Goal: Transaction & Acquisition: Purchase product/service

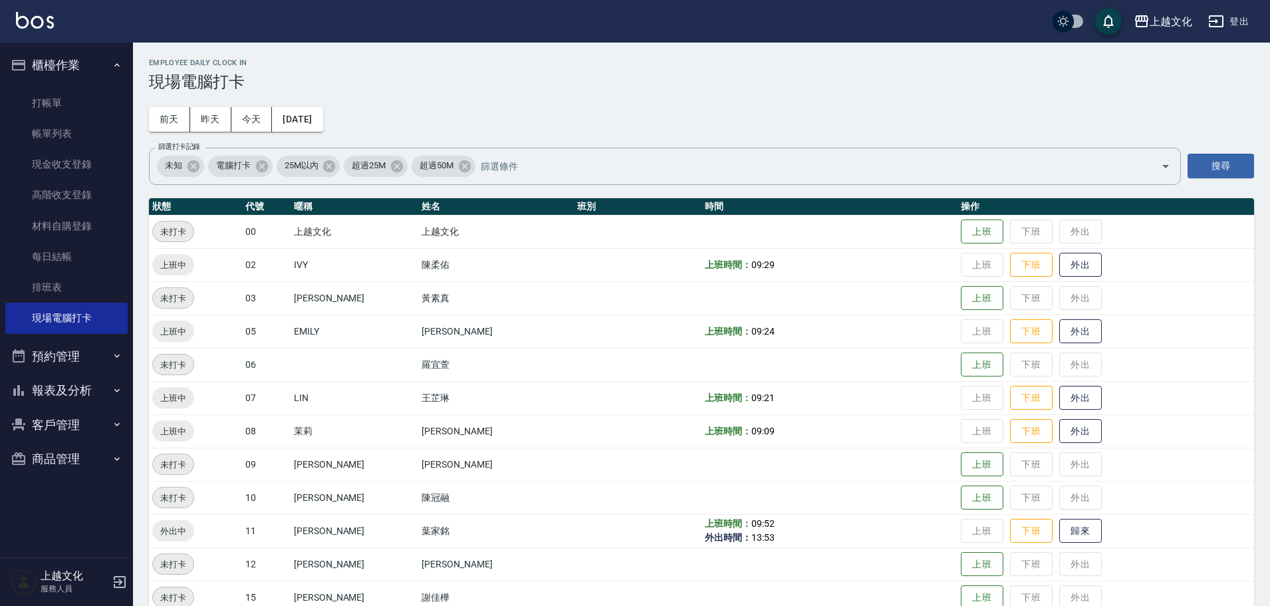
scroll to position [66, 0]
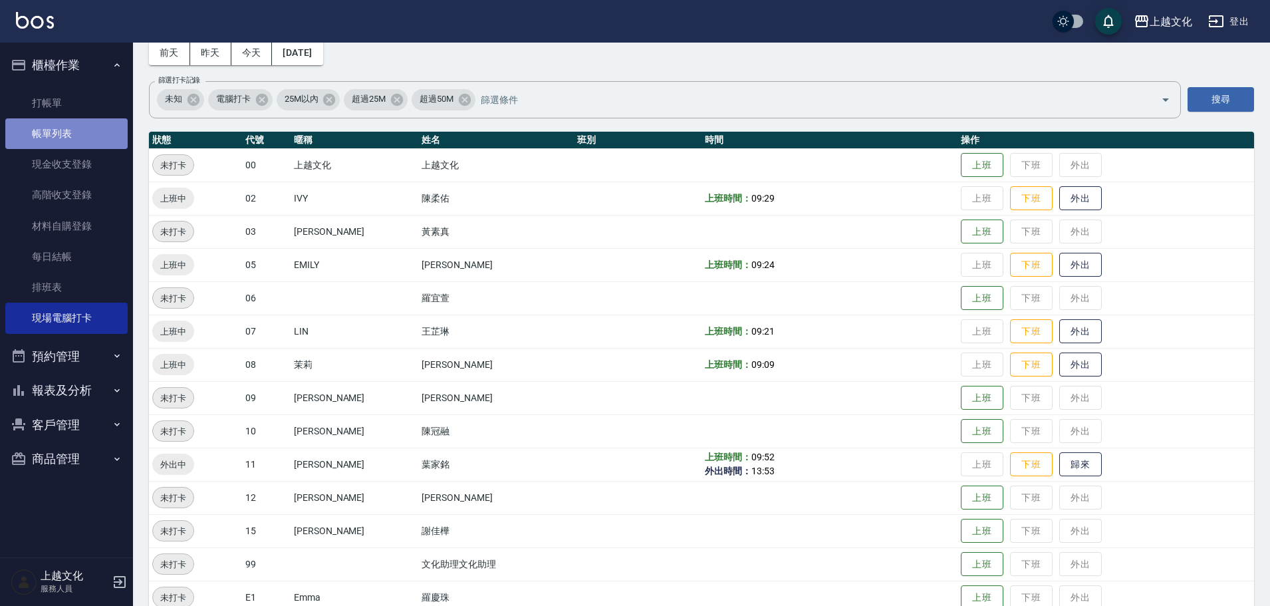
click at [49, 133] on link "帳單列表" at bounding box center [66, 133] width 122 height 31
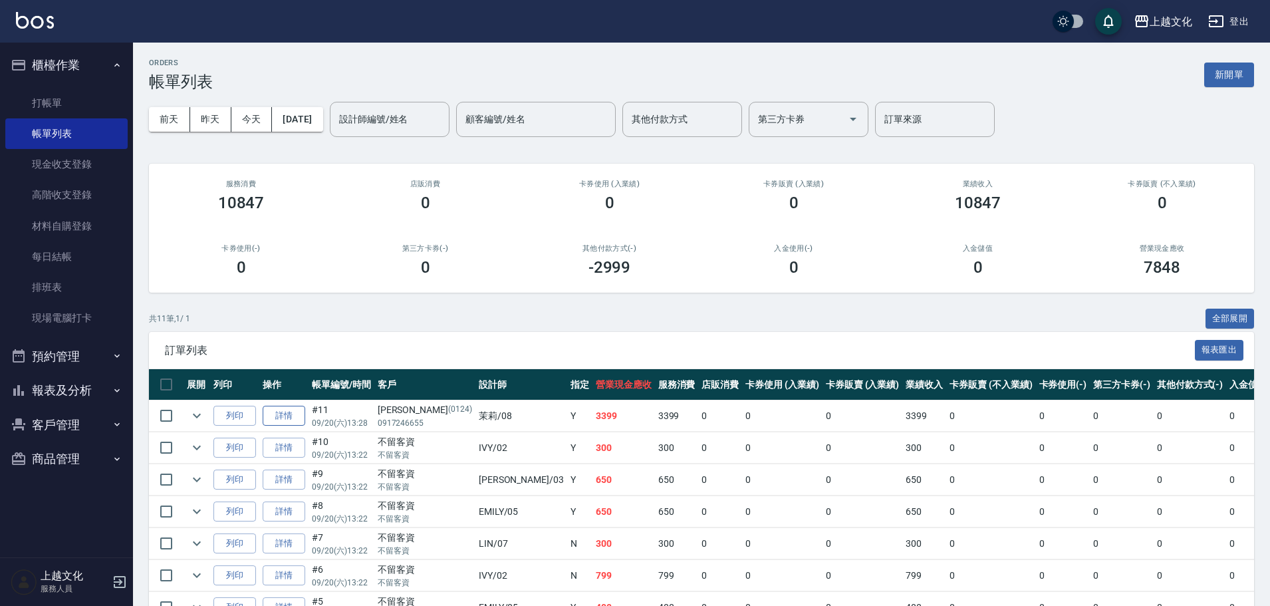
click at [282, 415] on link "詳情" at bounding box center [284, 415] width 43 height 21
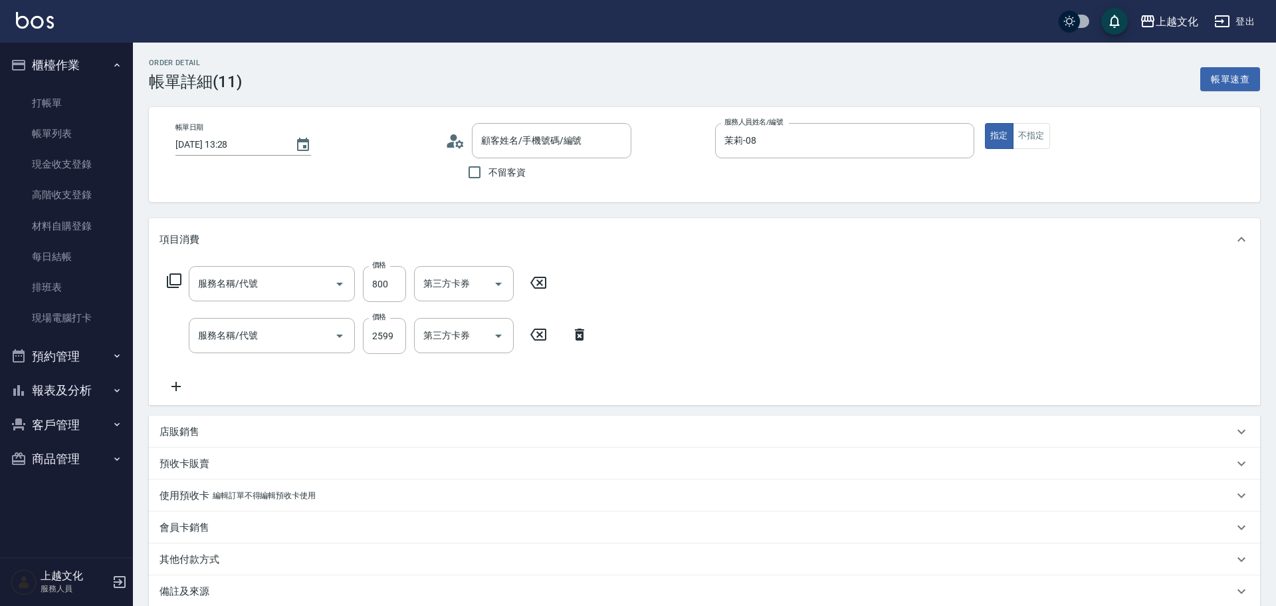
type input "[DATE] 13:28"
type input "茉莉-08"
type input "[PERSON_NAME]/0917246655/0124"
type input "歌德式四段護髮(504)"
type input "日系染髮(401)"
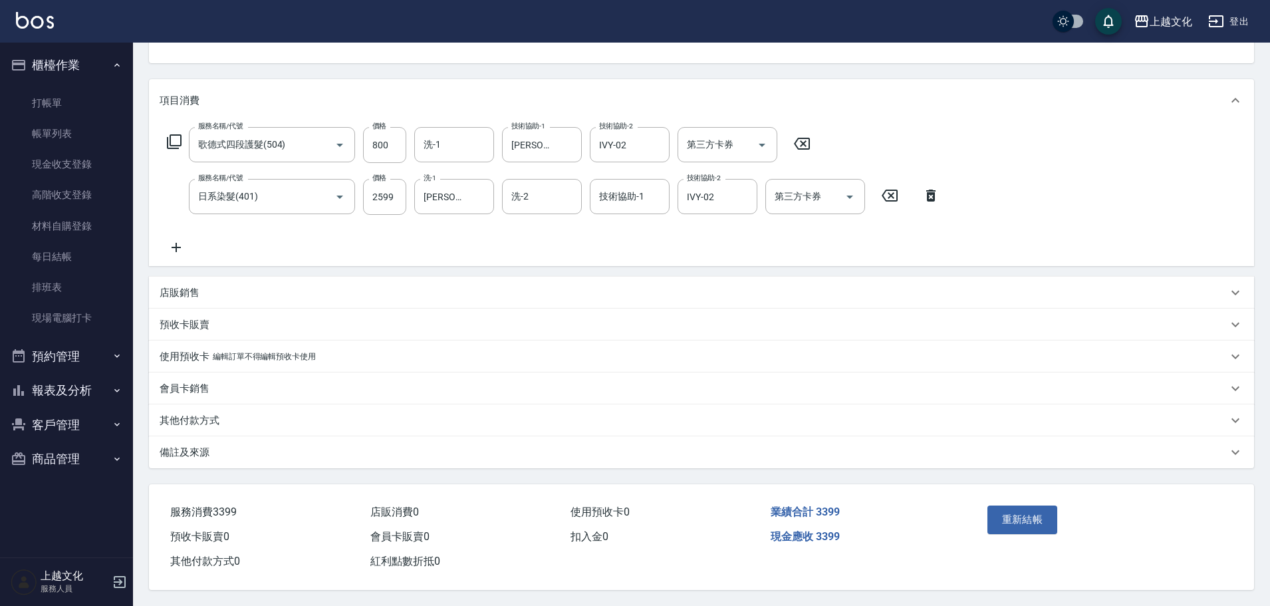
scroll to position [145, 0]
click at [193, 413] on p "其他付款方式" at bounding box center [190, 420] width 60 height 14
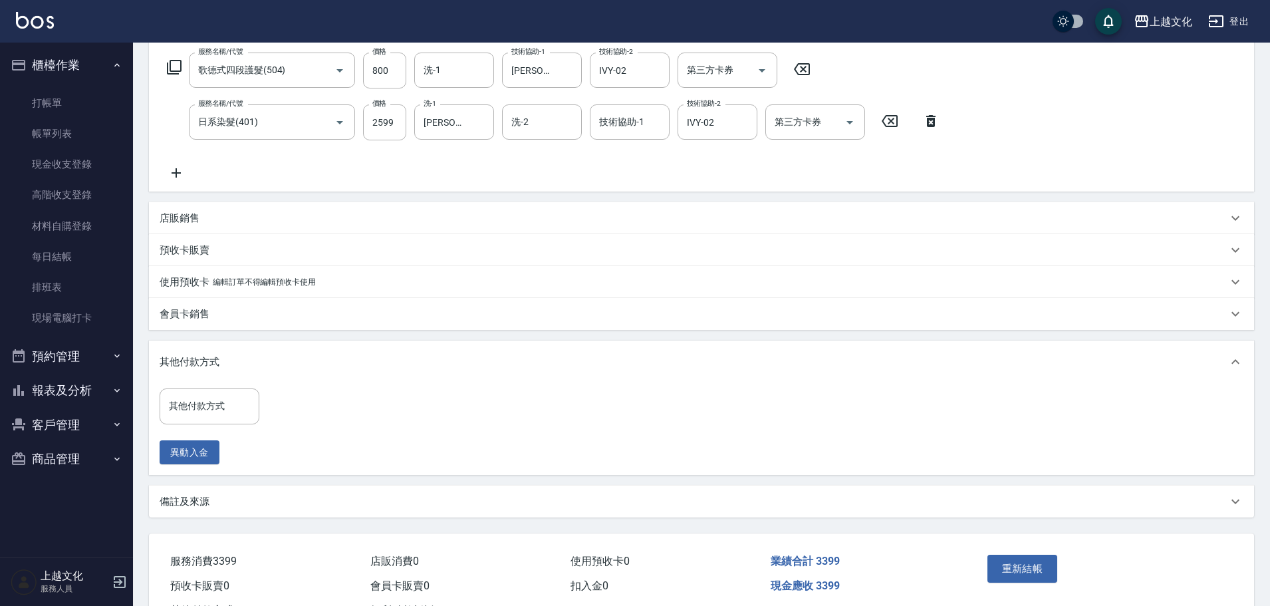
scroll to position [269, 0]
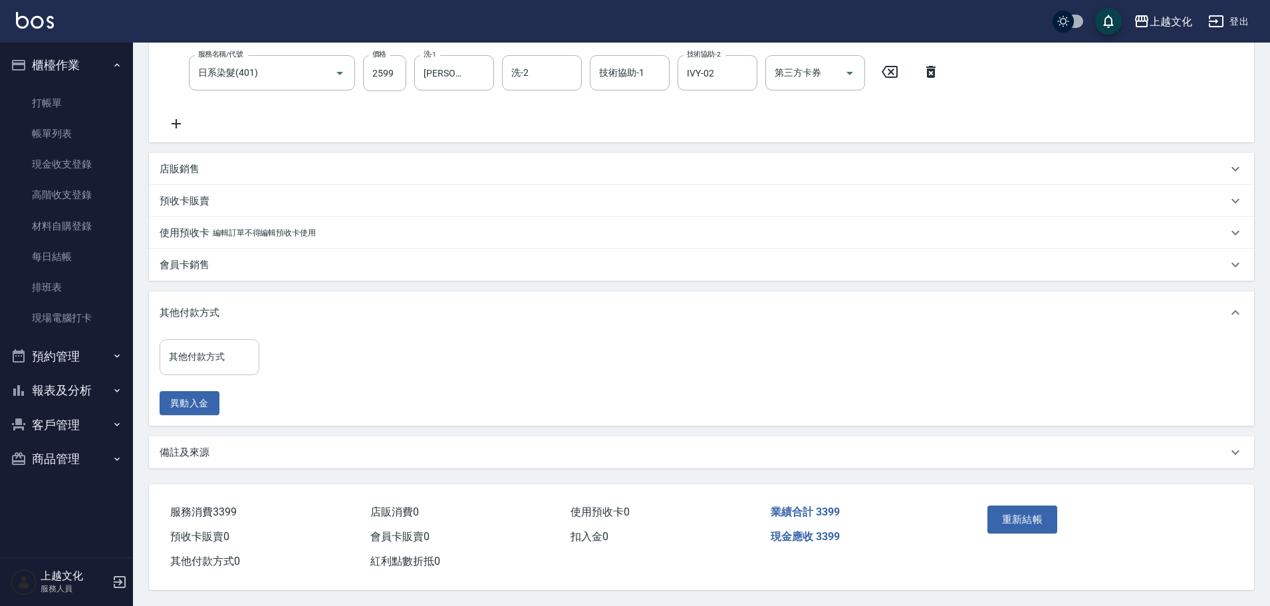
click at [185, 351] on input "其他付款方式" at bounding box center [210, 356] width 88 height 23
click at [192, 411] on span "轉帳" at bounding box center [210, 413] width 100 height 22
type input "轉帳"
click at [272, 356] on input "0" at bounding box center [317, 356] width 100 height 36
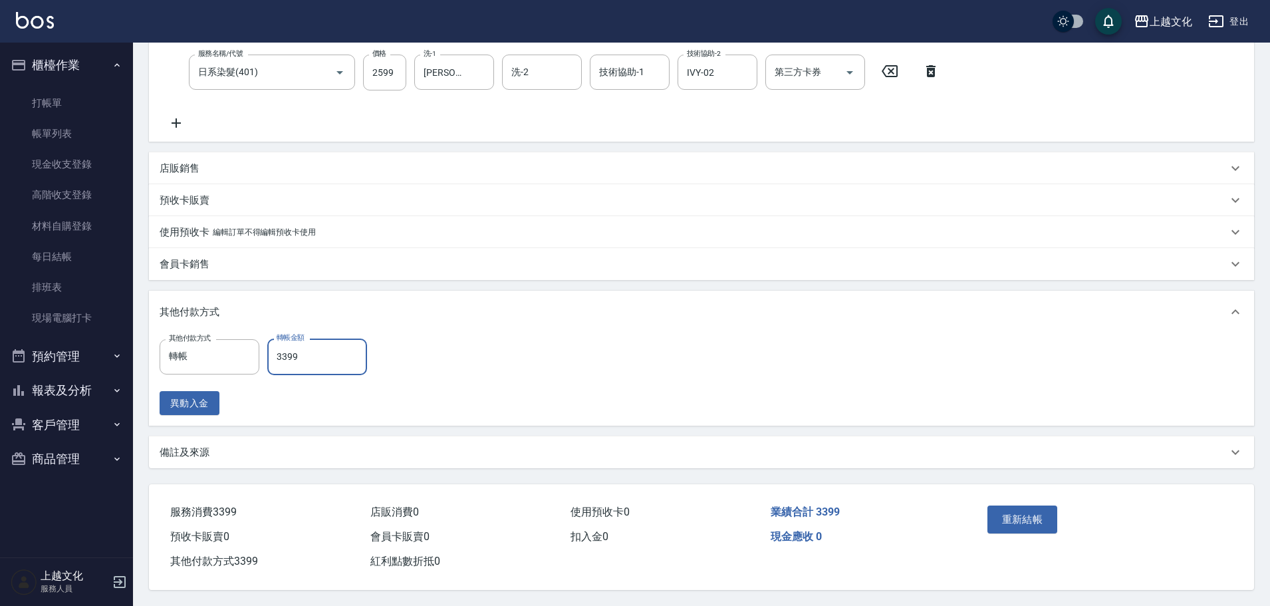
scroll to position [269, 0]
type input "3399"
click at [1013, 515] on button "重新結帳" at bounding box center [1022, 519] width 70 height 28
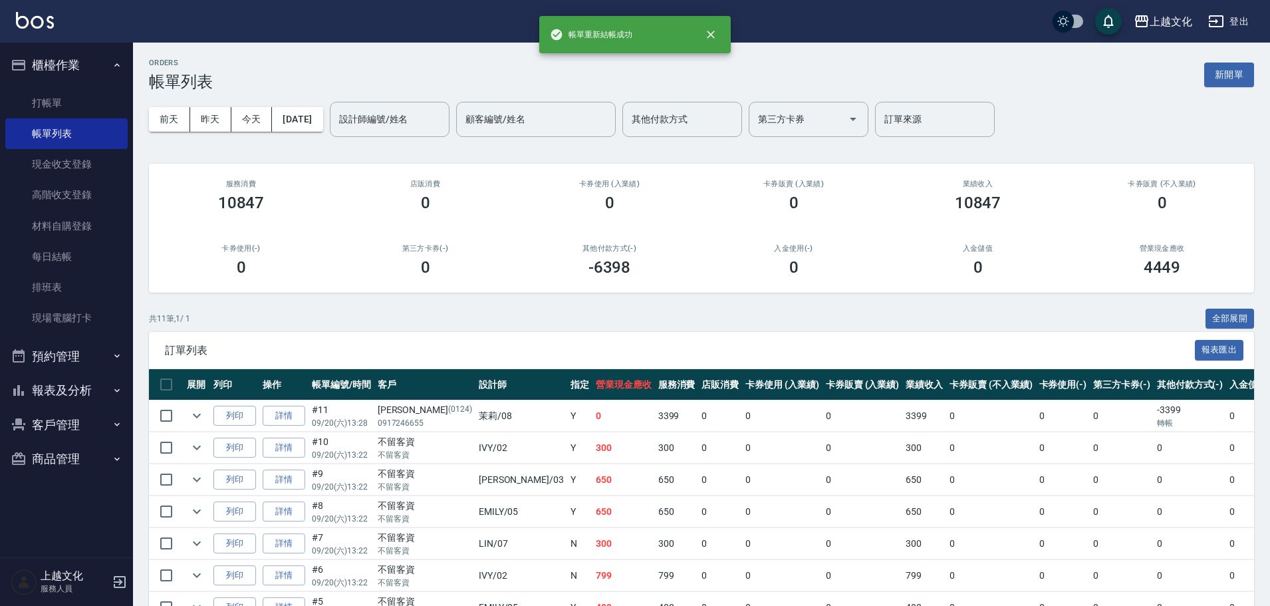
click at [1222, 74] on button "新開單" at bounding box center [1229, 74] width 50 height 25
click at [1222, 74] on div "ORDERS 帳單列表 新開單 前天 昨天 今天 2025/09/20 設計師編號/姓名 設計師編號/姓名 顧客編號/姓名 顧客編號/姓名 其他付款方式 其他…" at bounding box center [635, 401] width 1270 height 803
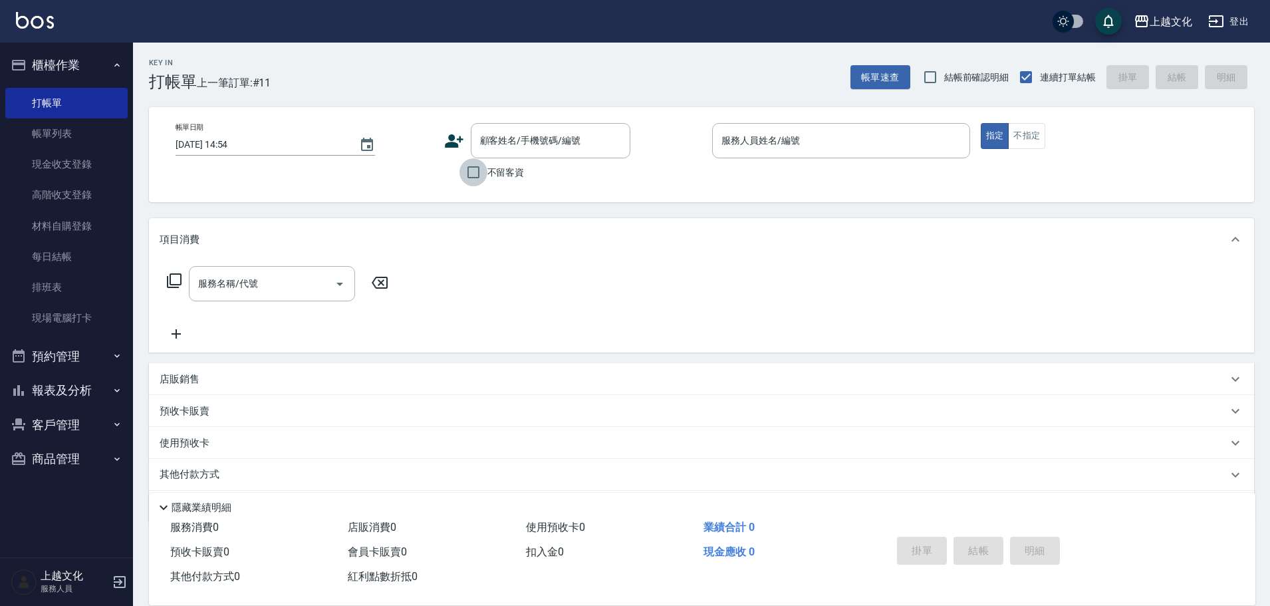
click at [477, 175] on input "不留客資" at bounding box center [473, 172] width 28 height 28
click at [473, 170] on input "不留客資" at bounding box center [473, 172] width 28 height 28
checkbox input "true"
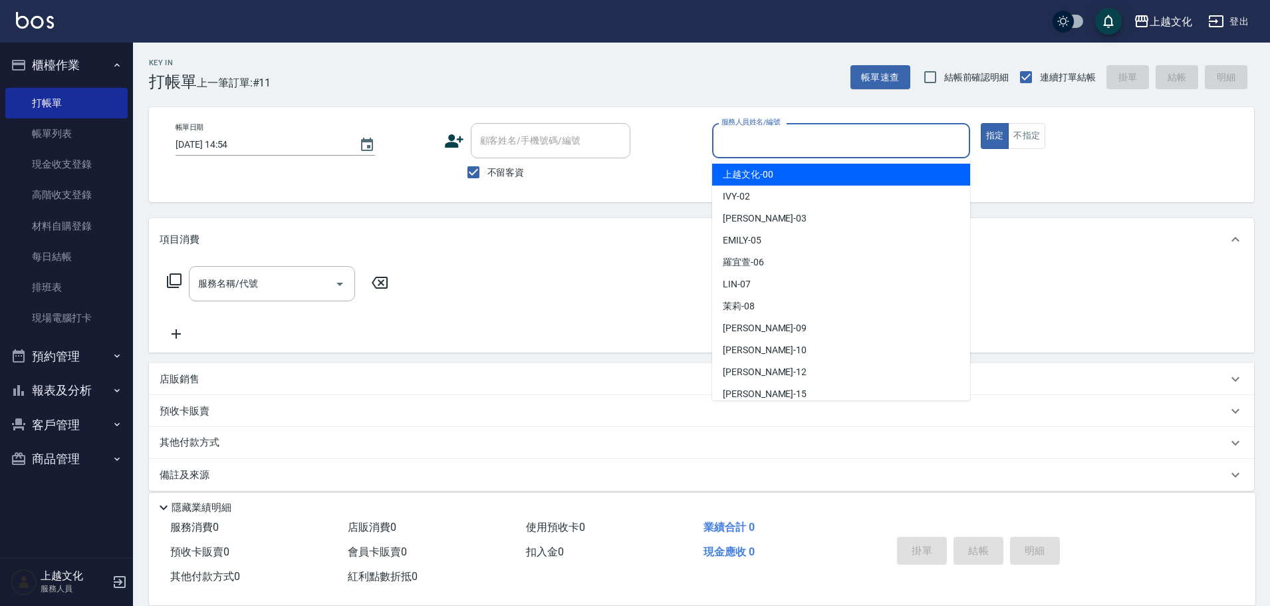
click at [788, 148] on input "服務人員姓名/編號" at bounding box center [841, 140] width 246 height 23
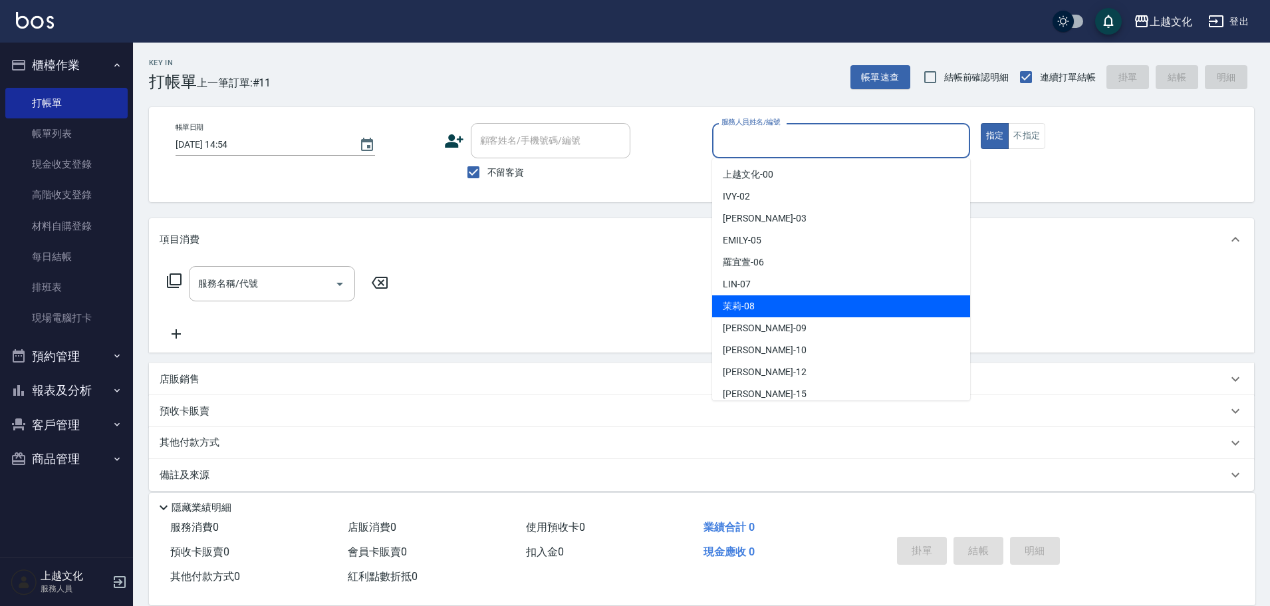
click at [774, 295] on div "茉莉 -08" at bounding box center [841, 306] width 258 height 22
type input "茉莉-08"
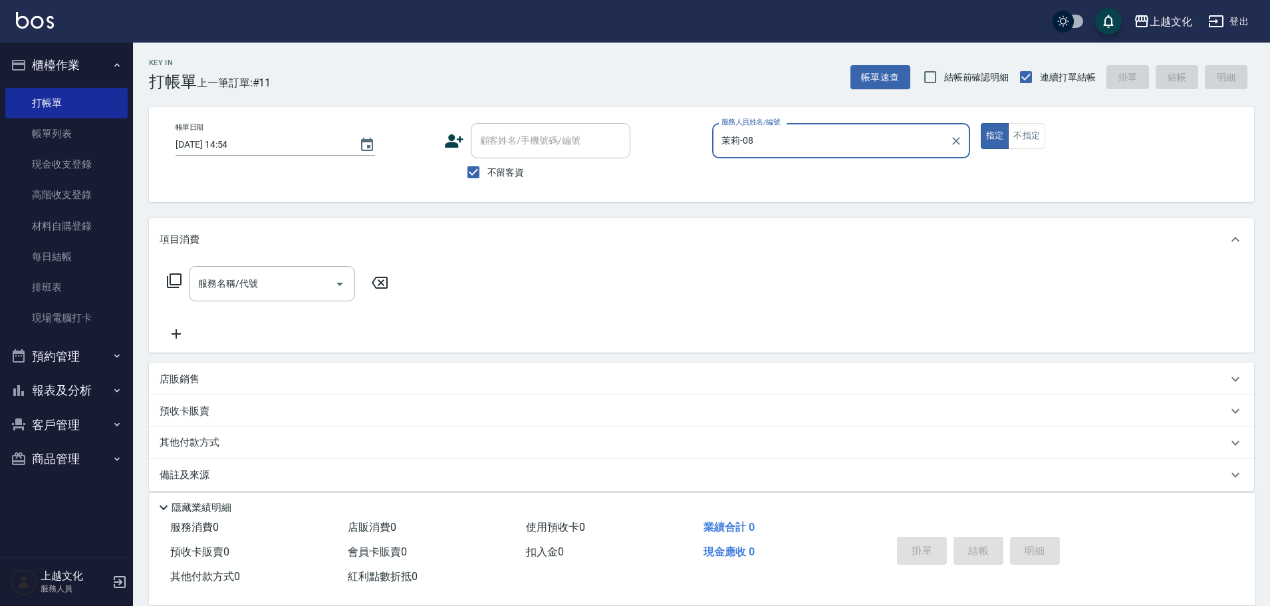
click at [172, 282] on icon at bounding box center [174, 281] width 16 height 16
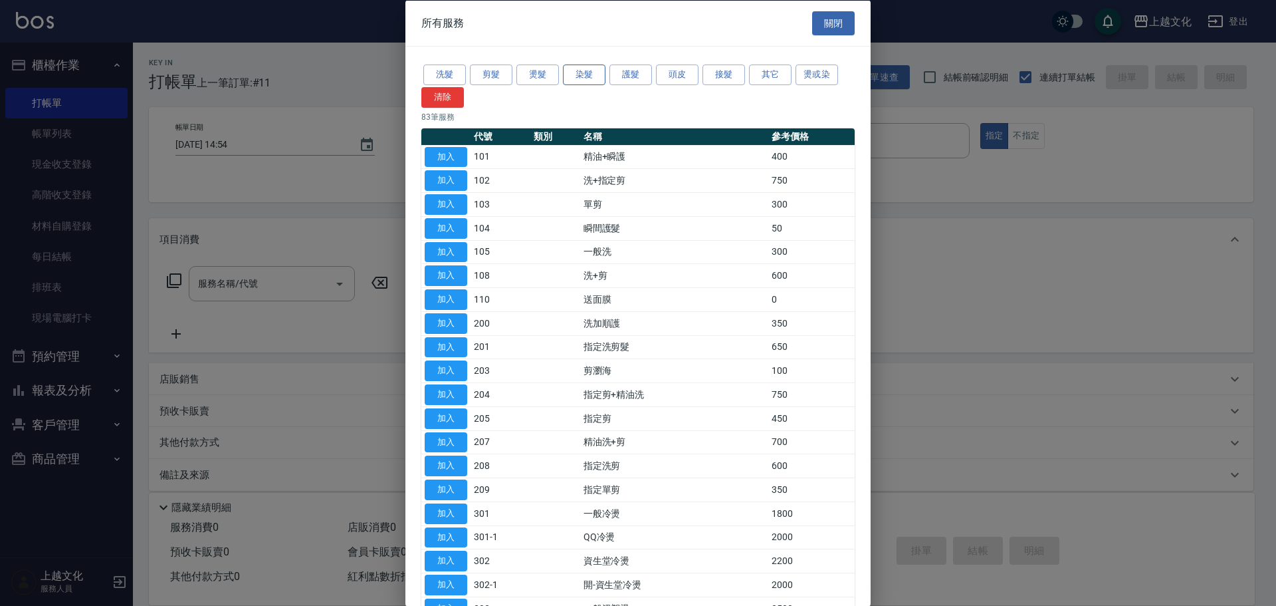
click at [587, 76] on button "染髮" at bounding box center [584, 74] width 43 height 21
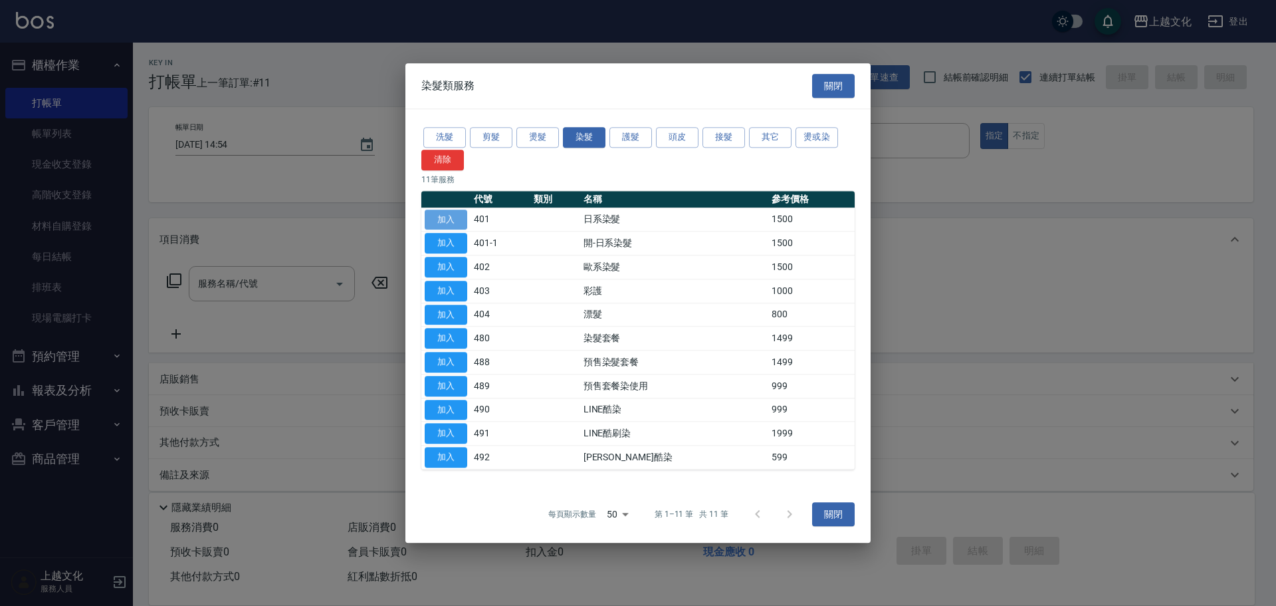
click at [450, 221] on button "加入" at bounding box center [446, 219] width 43 height 21
click at [450, 221] on div "項目消費" at bounding box center [701, 239] width 1105 height 43
type input "日系染髮(401)"
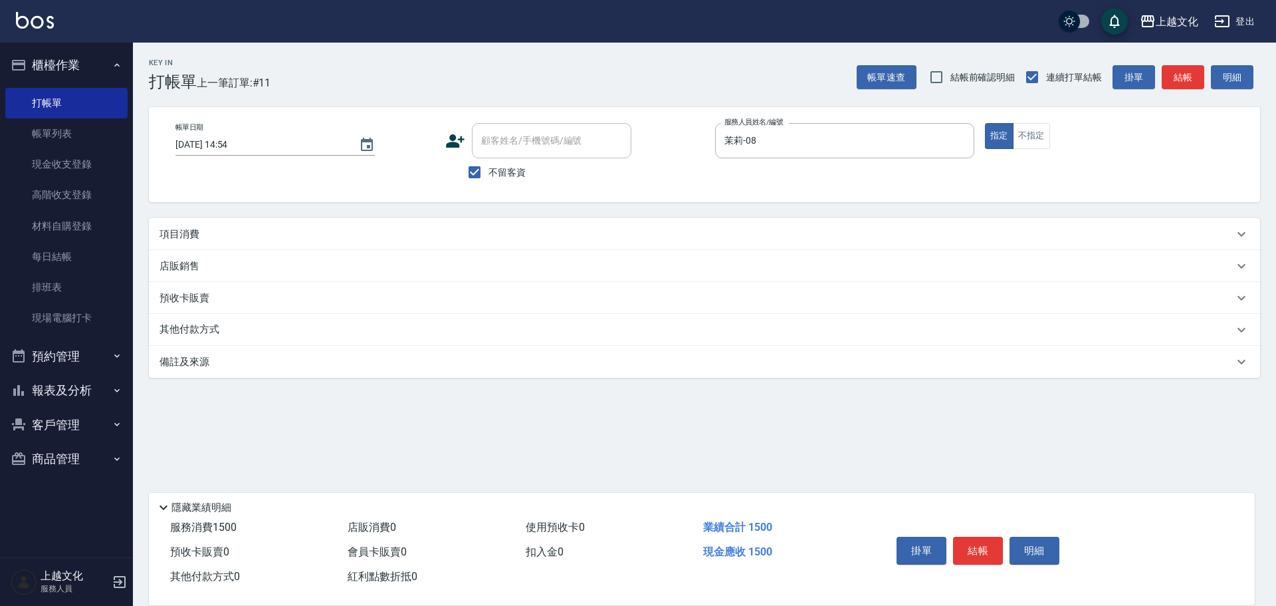
click at [183, 233] on p "項目消費" at bounding box center [180, 234] width 40 height 14
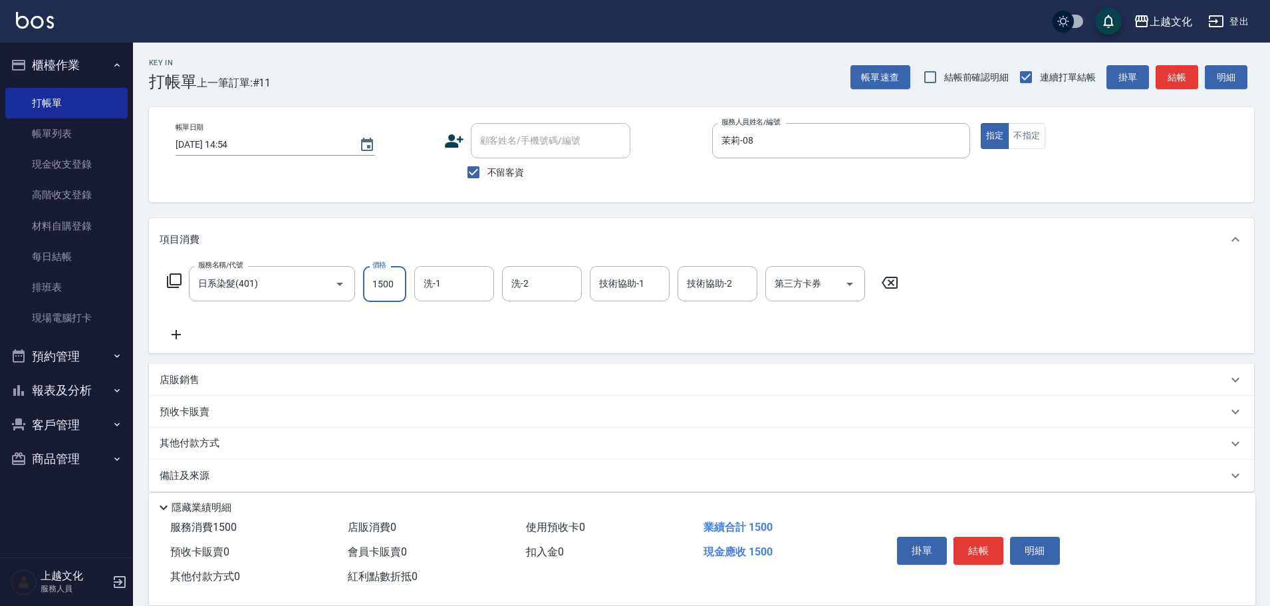
click at [374, 297] on input "1500" at bounding box center [384, 284] width 43 height 36
type input "2599"
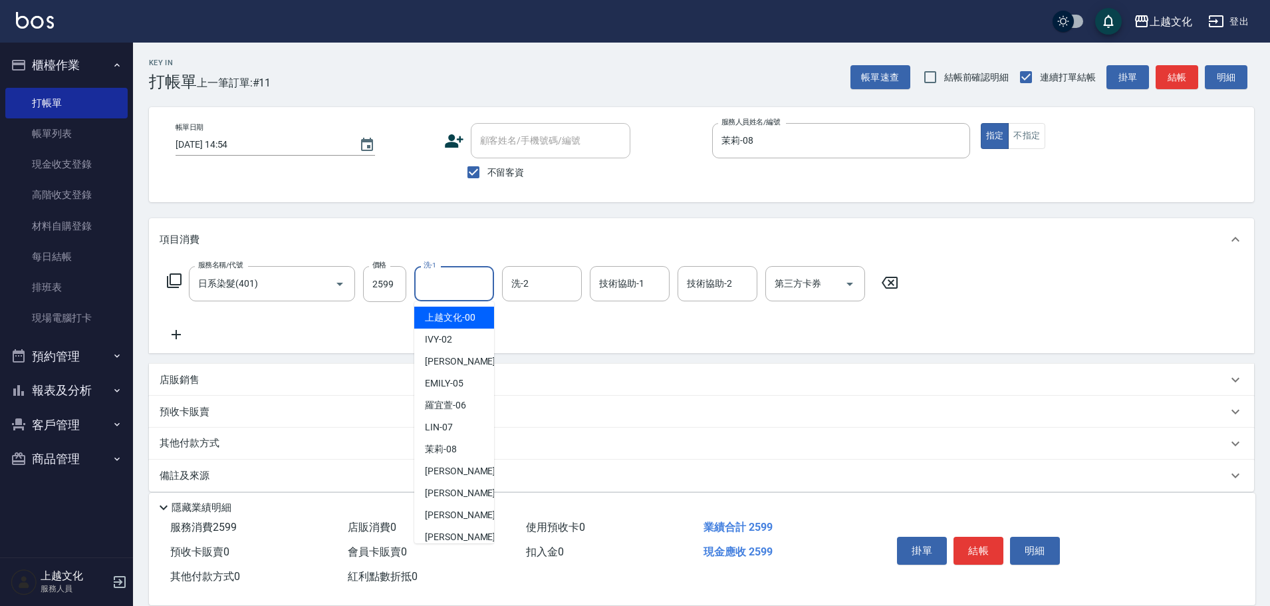
click at [427, 290] on input "洗-1" at bounding box center [454, 283] width 68 height 23
drag, startPoint x: 427, startPoint y: 290, endPoint x: 426, endPoint y: 303, distance: 12.6
click at [427, 290] on input "洗-1" at bounding box center [454, 283] width 68 height 23
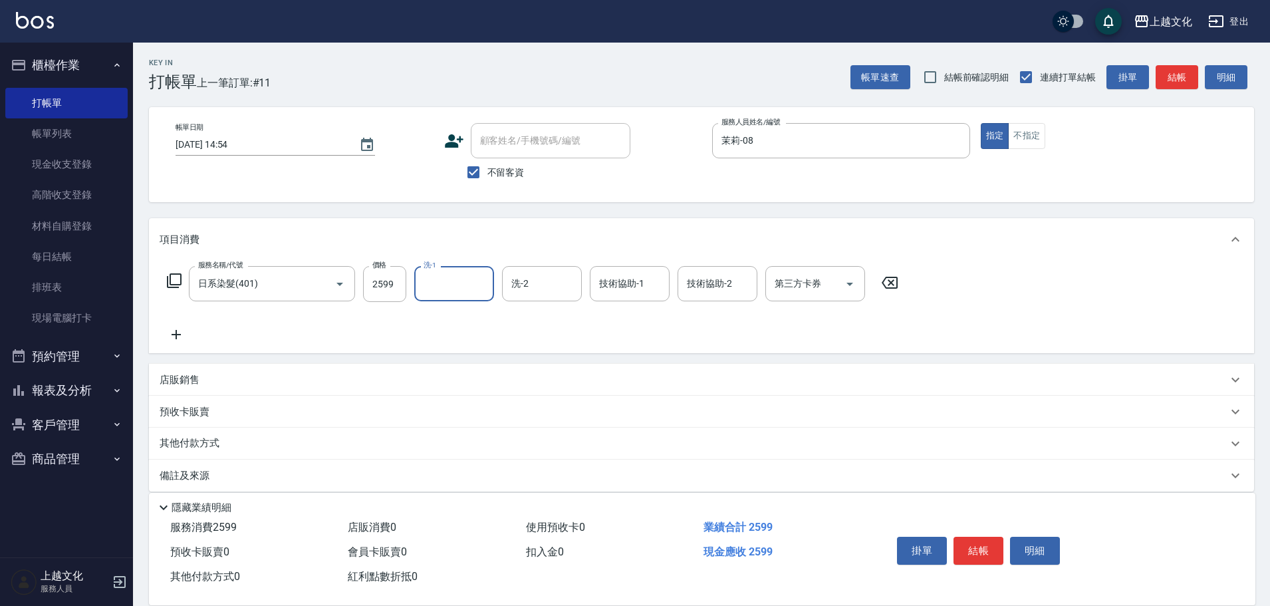
click at [437, 293] on input "洗-1" at bounding box center [454, 283] width 68 height 23
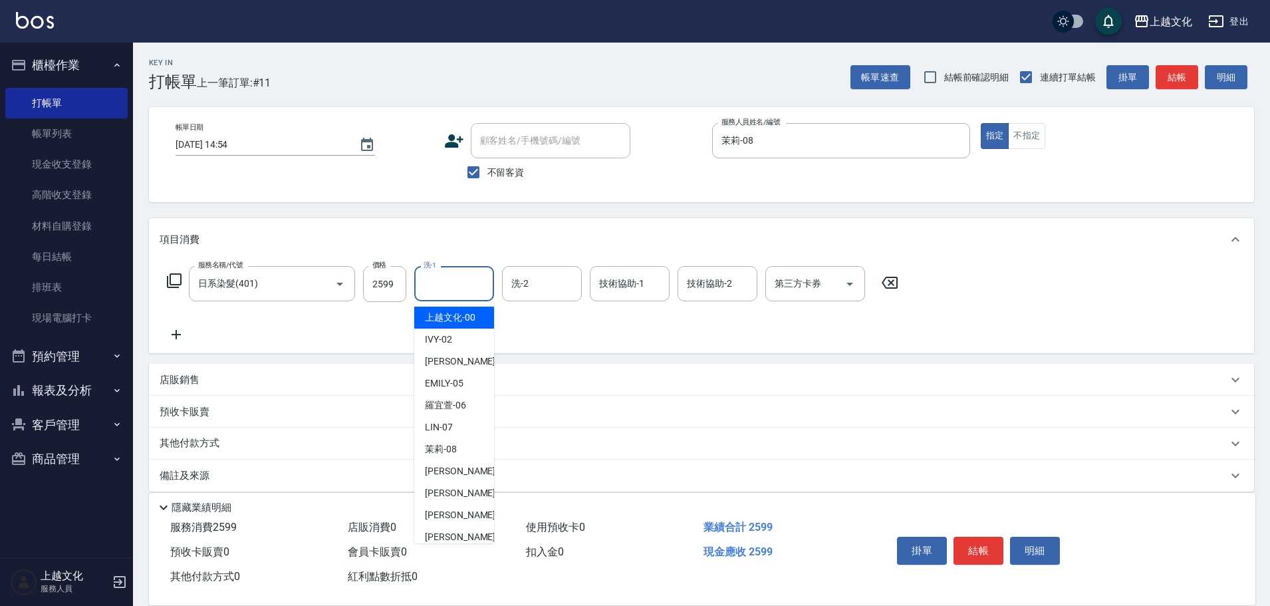
click at [436, 323] on span "上越文化 -00" at bounding box center [450, 317] width 51 height 14
type input "上越文化-00"
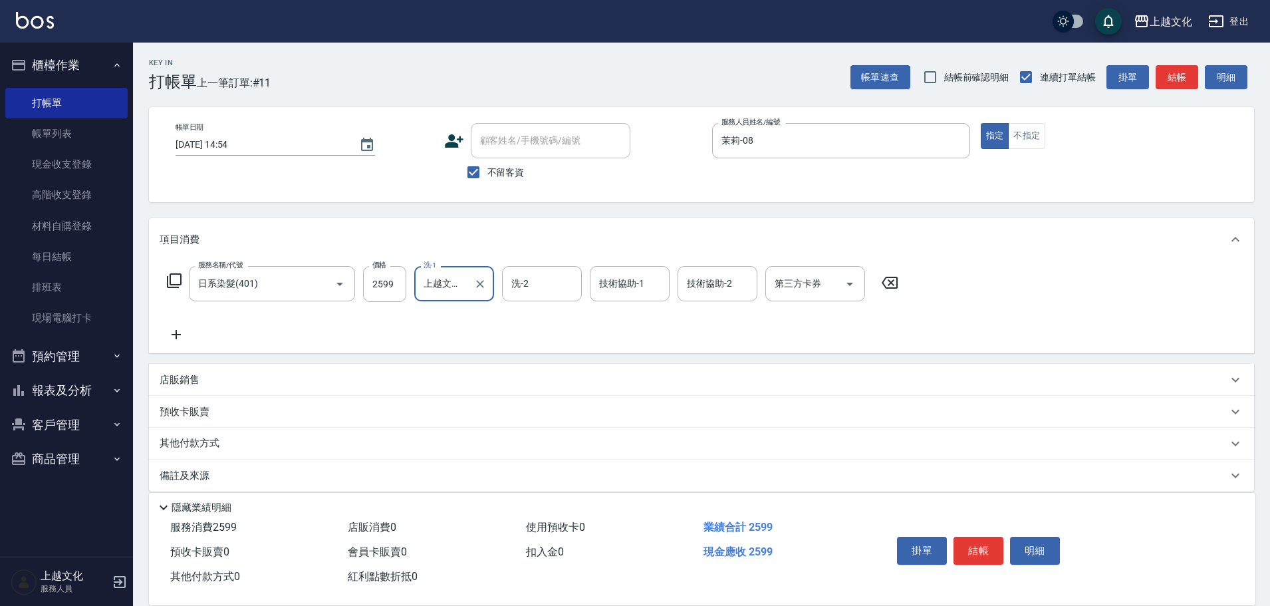
click at [177, 336] on icon at bounding box center [176, 334] width 33 height 16
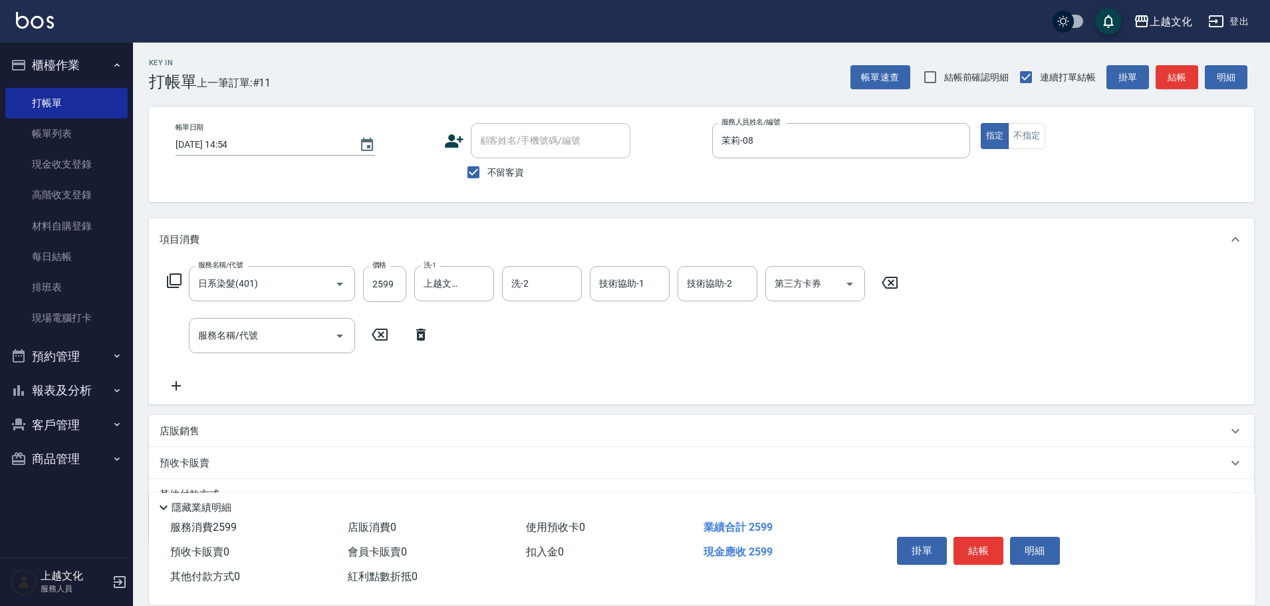
click at [178, 277] on icon at bounding box center [174, 281] width 16 height 16
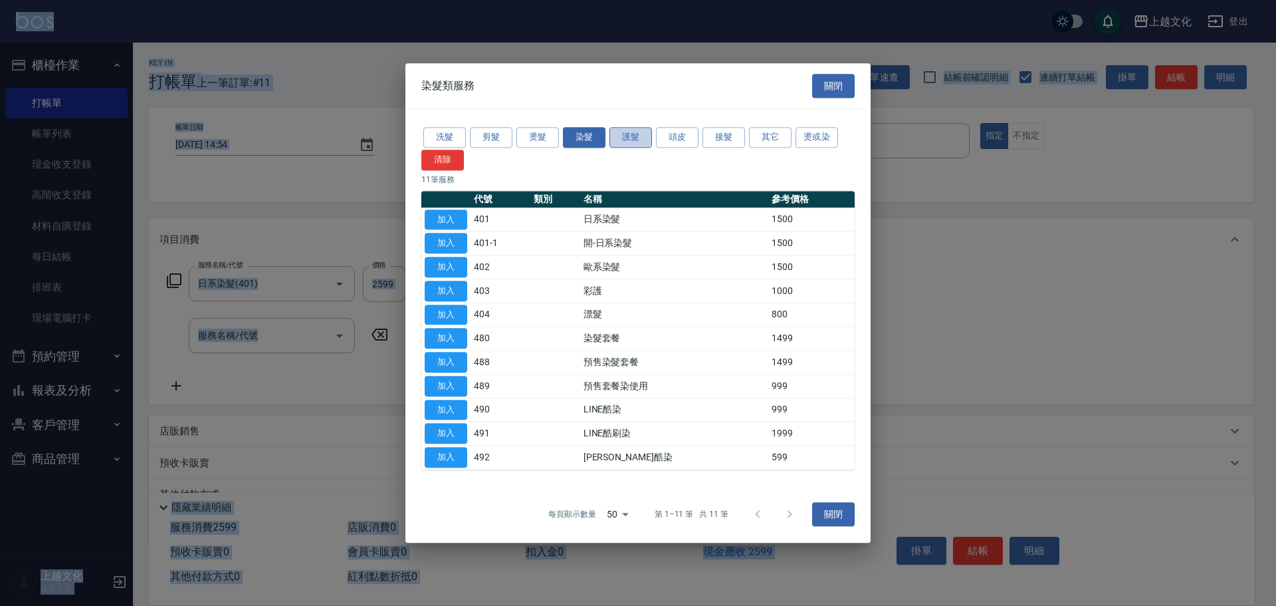
click at [623, 140] on button "護髮" at bounding box center [631, 137] width 43 height 21
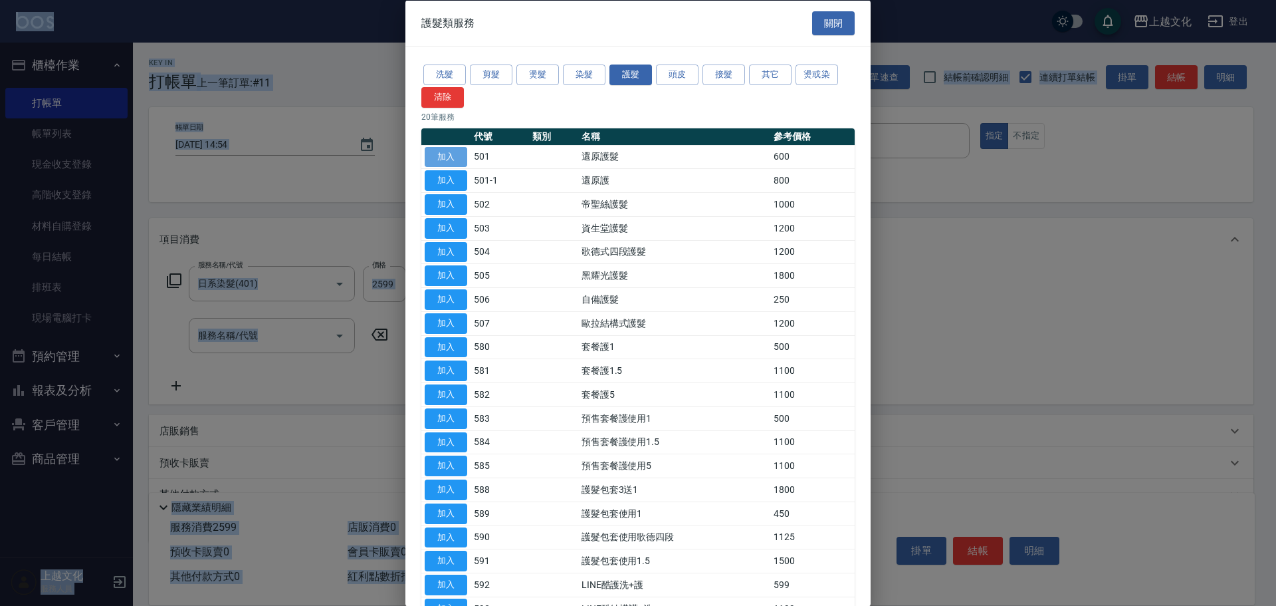
click at [446, 154] on button "加入" at bounding box center [446, 156] width 43 height 21
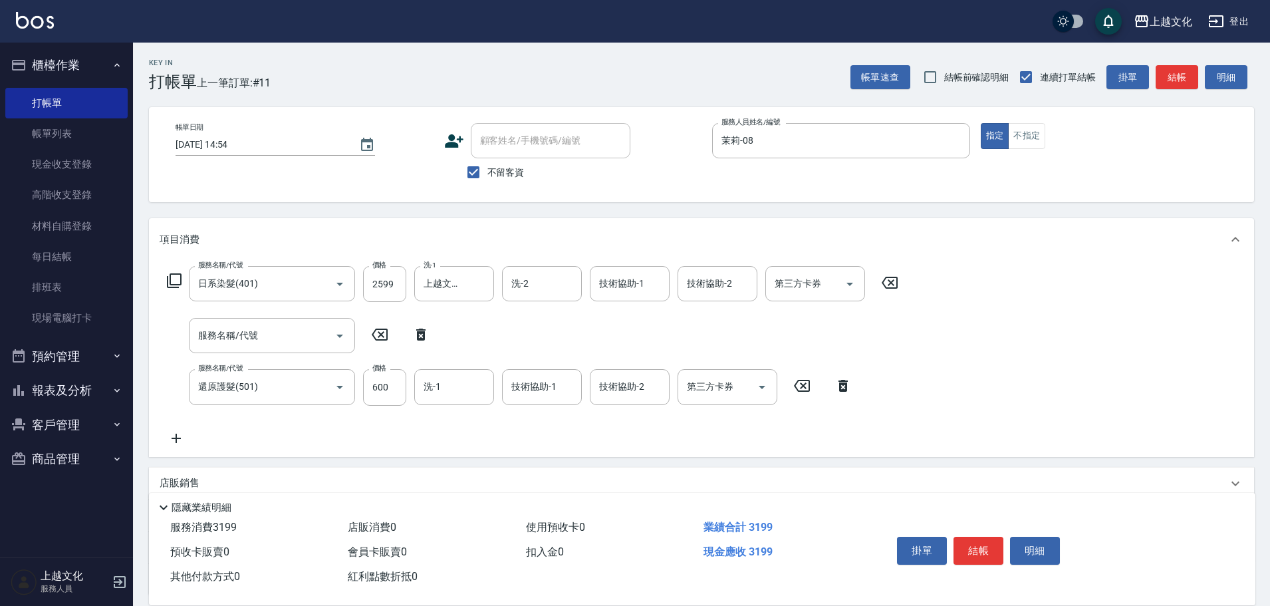
click at [417, 333] on icon at bounding box center [420, 334] width 9 height 12
type input "還原護髮(501)"
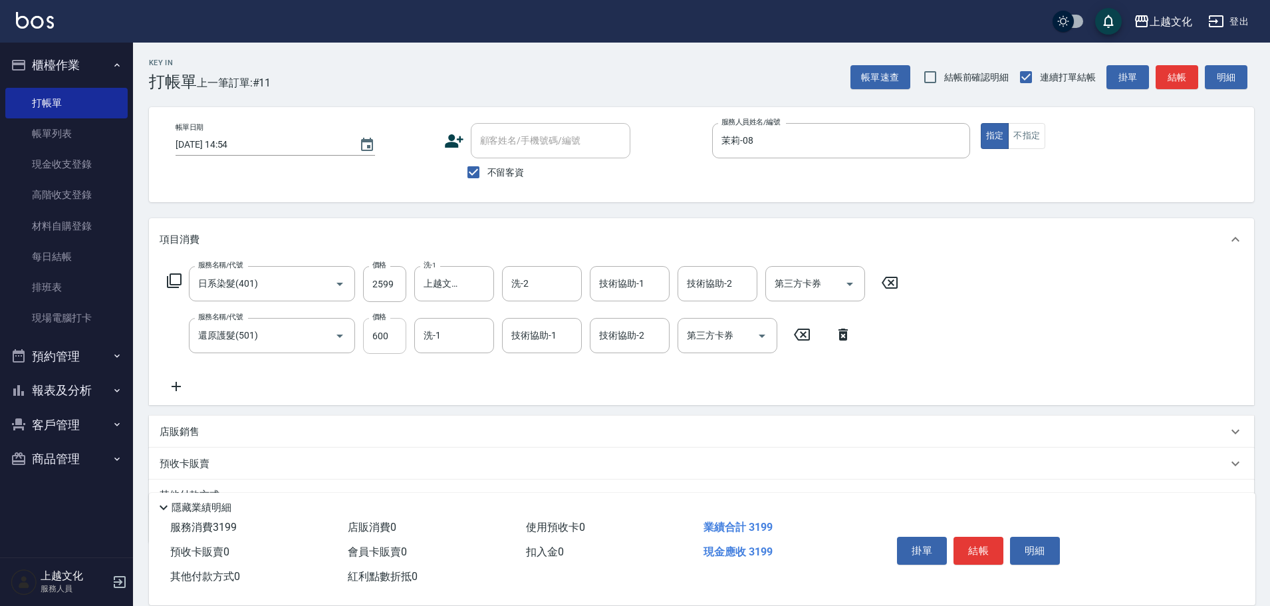
click at [382, 348] on input "600" at bounding box center [384, 336] width 43 height 36
type input "0"
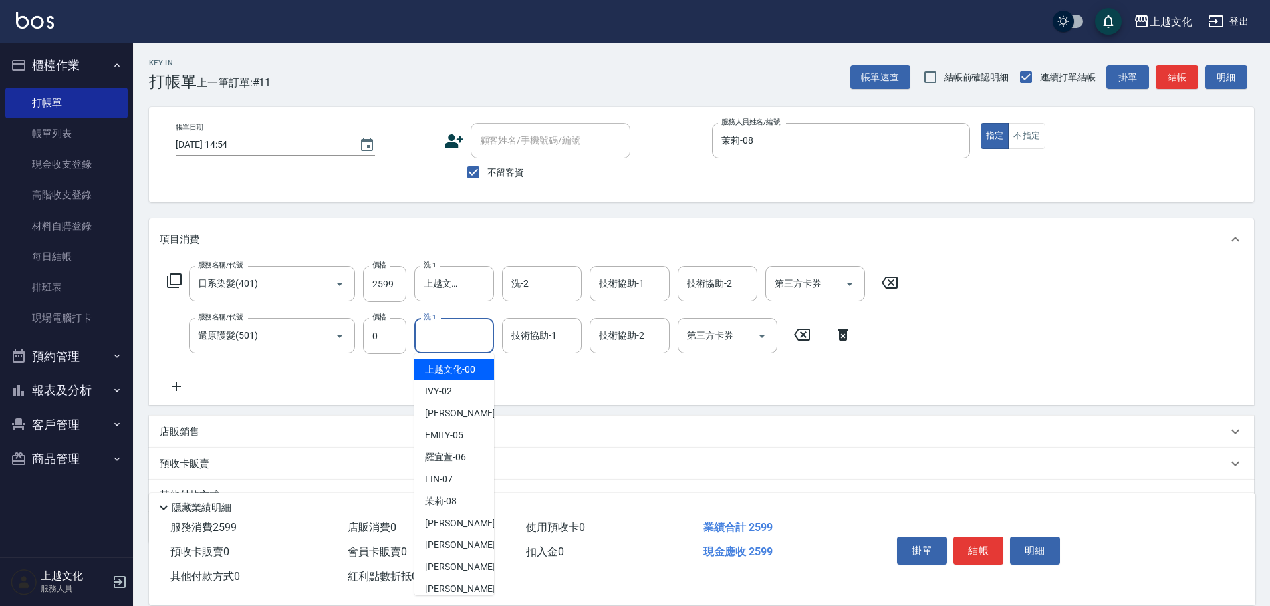
click at [445, 334] on input "洗-1" at bounding box center [454, 335] width 68 height 23
click at [445, 368] on span "上越文化 -00" at bounding box center [450, 369] width 51 height 14
type input "上越文化-00"
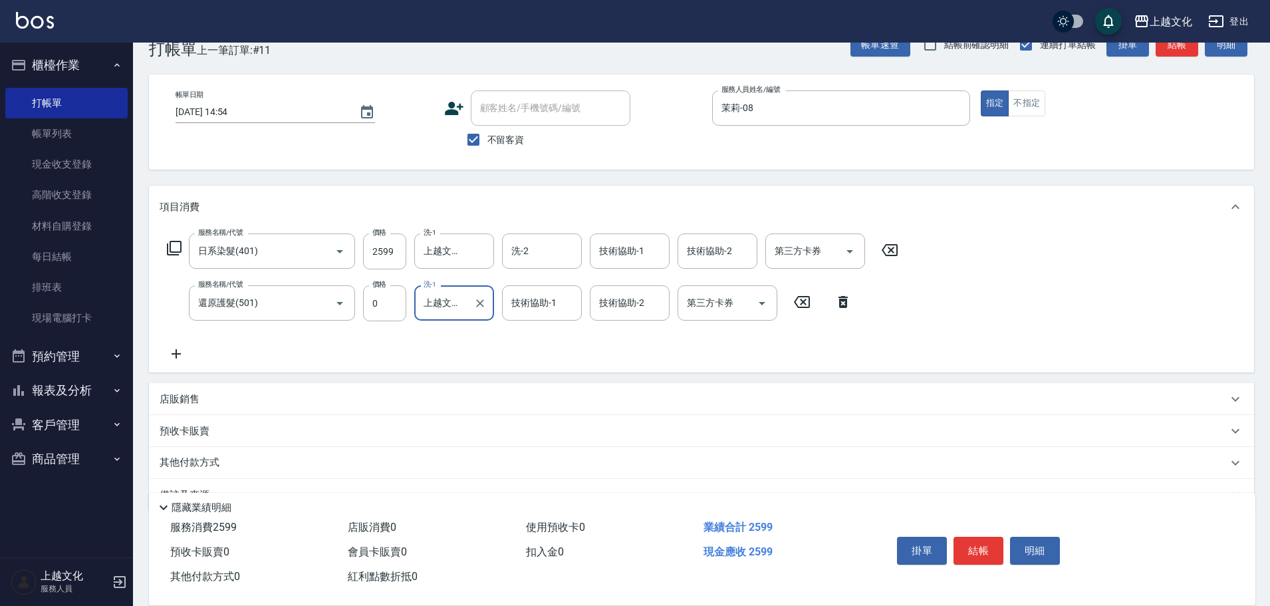
scroll to position [65, 0]
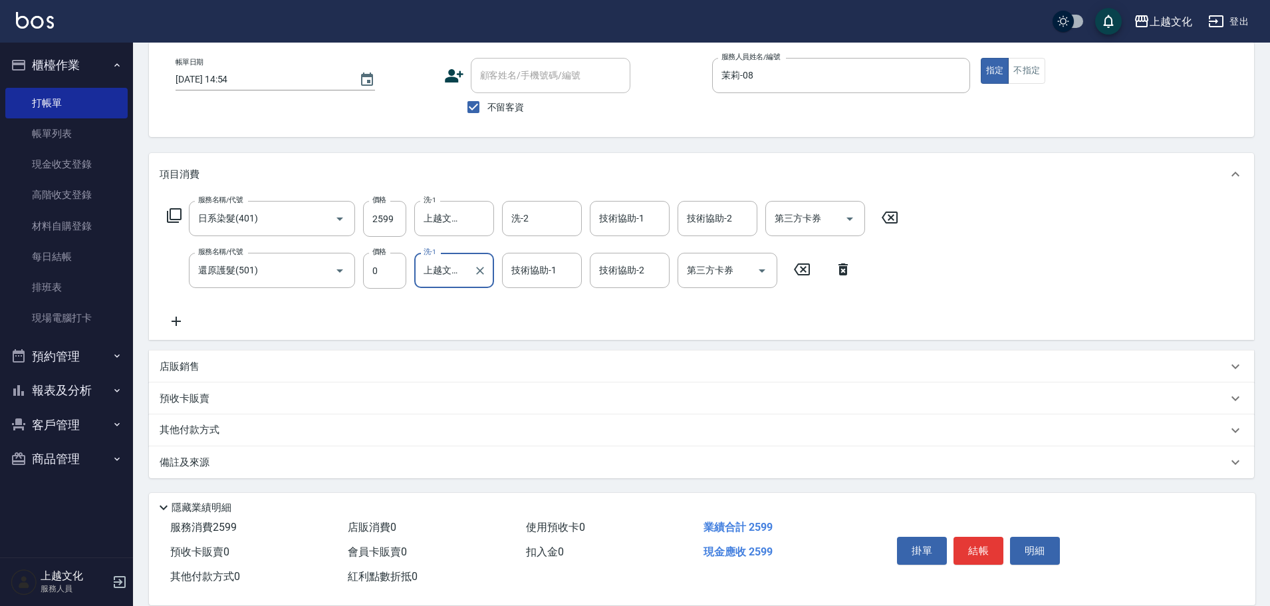
drag, startPoint x: 177, startPoint y: 435, endPoint x: 191, endPoint y: 422, distance: 18.3
click at [179, 434] on p "其他付款方式" at bounding box center [193, 430] width 66 height 15
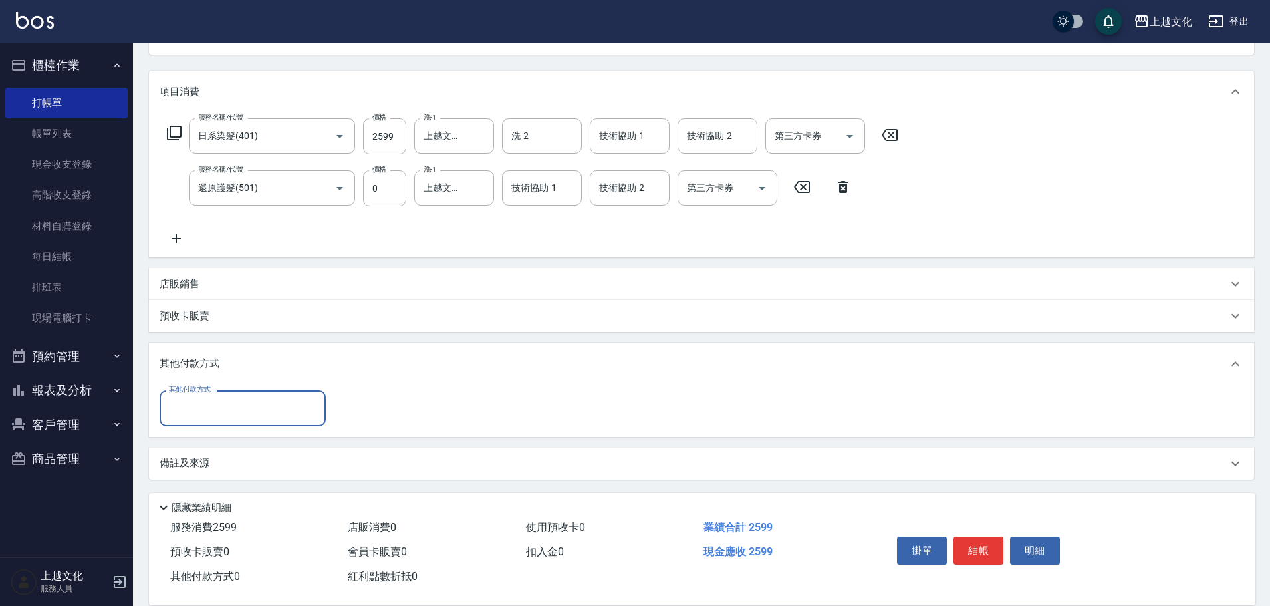
scroll to position [148, 0]
click at [195, 414] on input "其他付款方式" at bounding box center [243, 406] width 154 height 23
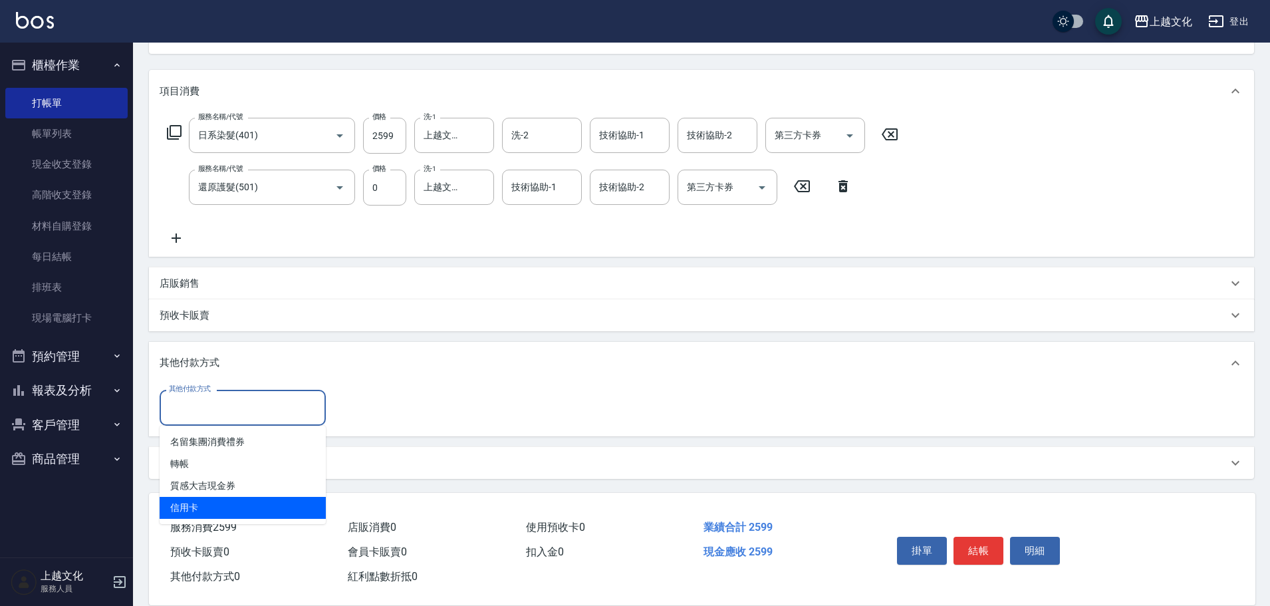
click at [183, 509] on span "信用卡" at bounding box center [243, 508] width 166 height 22
type input "信用卡"
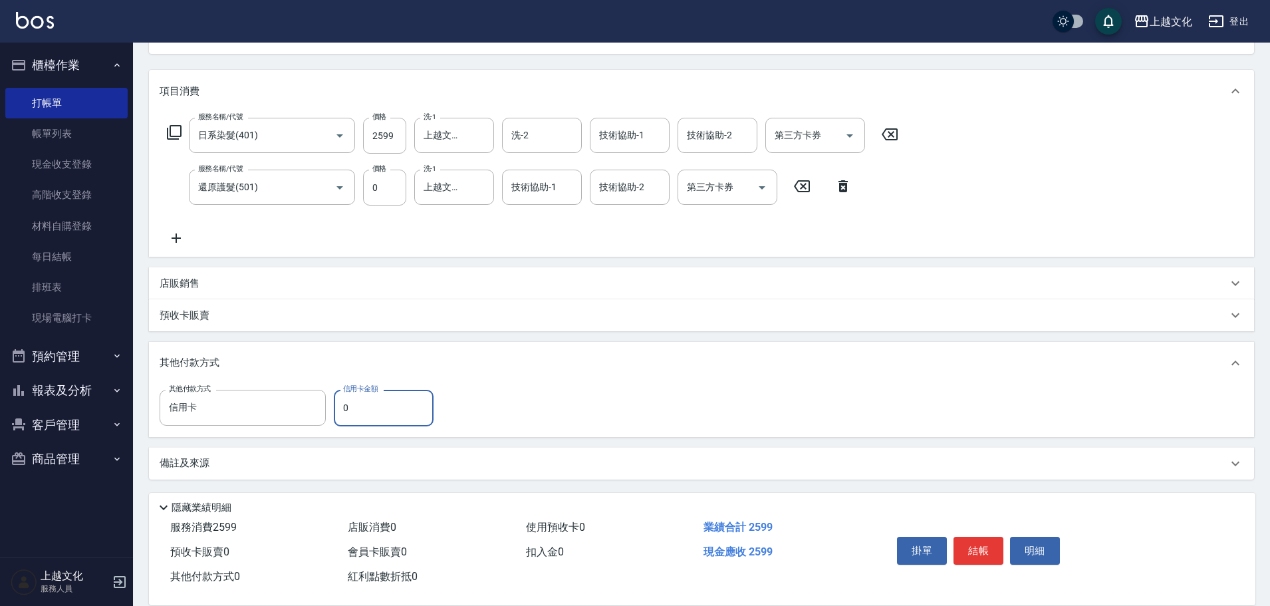
click at [344, 411] on input "0" at bounding box center [384, 408] width 100 height 36
type input "2599"
click at [982, 551] on button "結帳" at bounding box center [978, 550] width 50 height 28
click at [982, 551] on div "掛單 結帳 明細" at bounding box center [977, 552] width 173 height 42
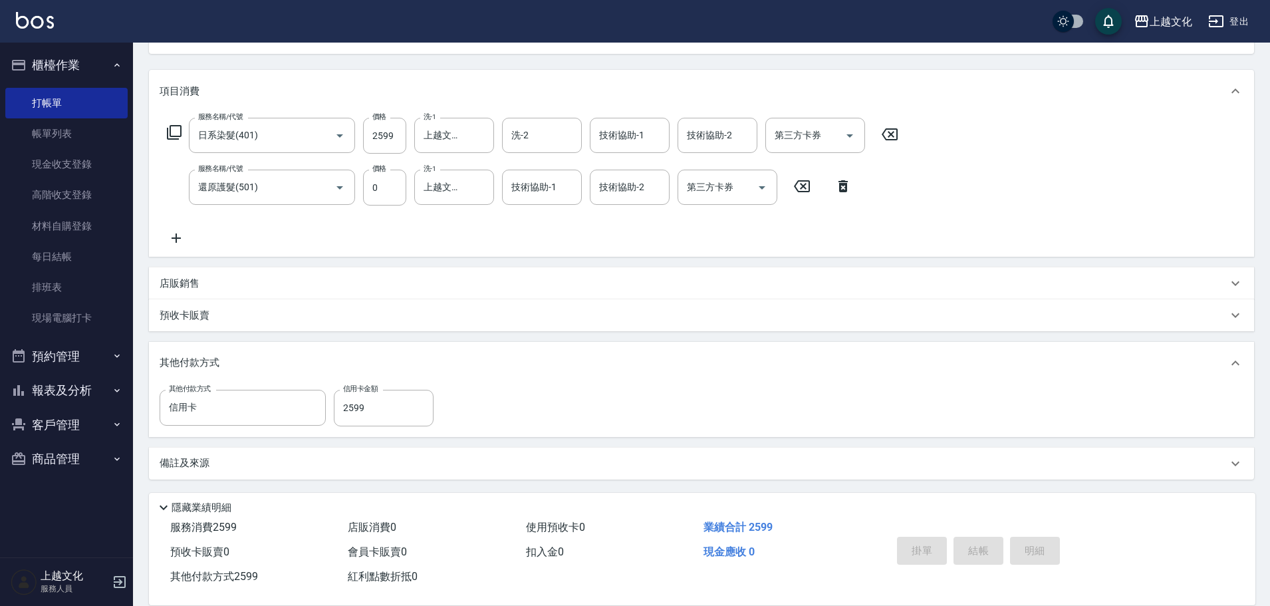
type input "2025/09/20 14:55"
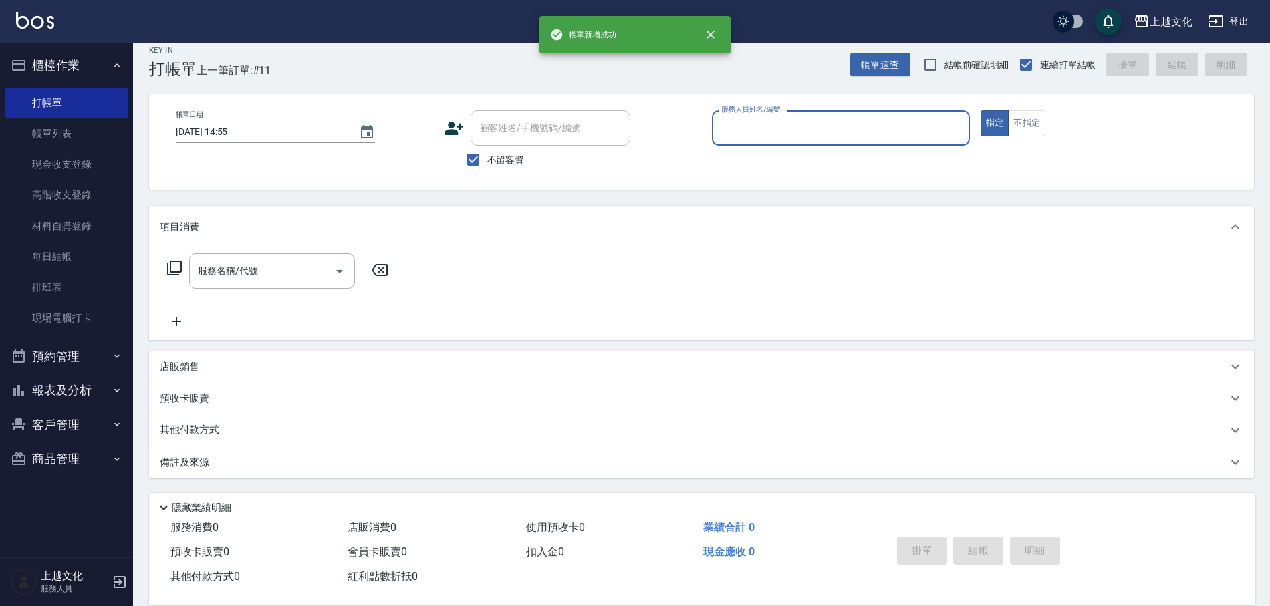
scroll to position [13, 0]
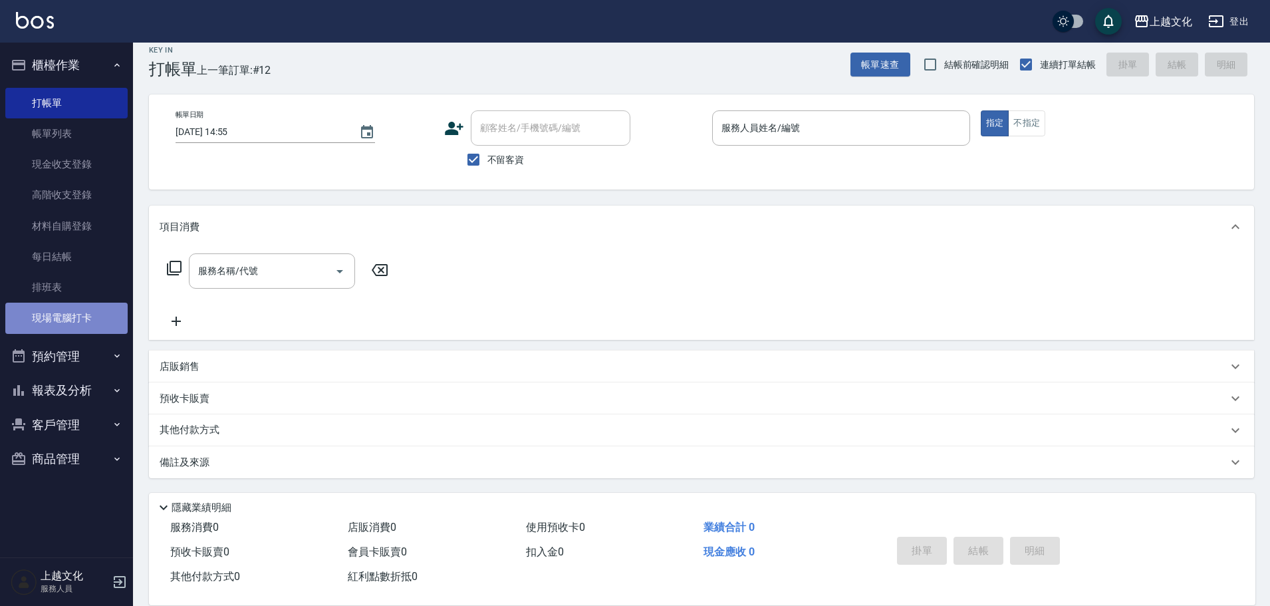
click at [41, 328] on link "現場電腦打卡" at bounding box center [66, 317] width 122 height 31
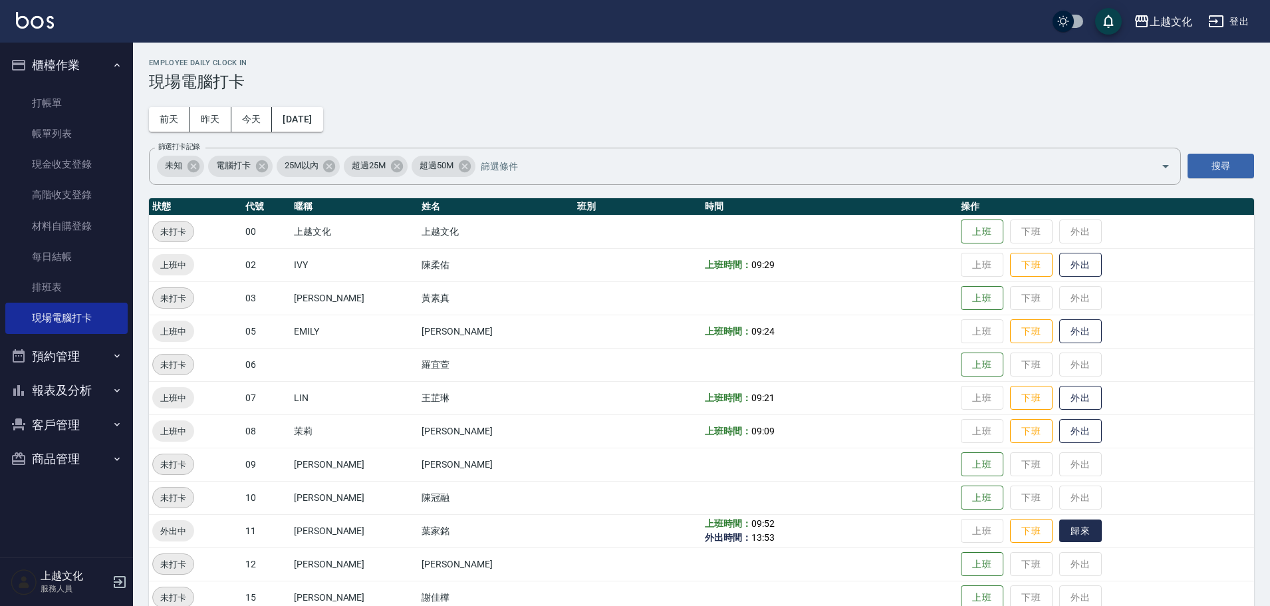
click at [1074, 528] on button "歸來" at bounding box center [1080, 530] width 43 height 23
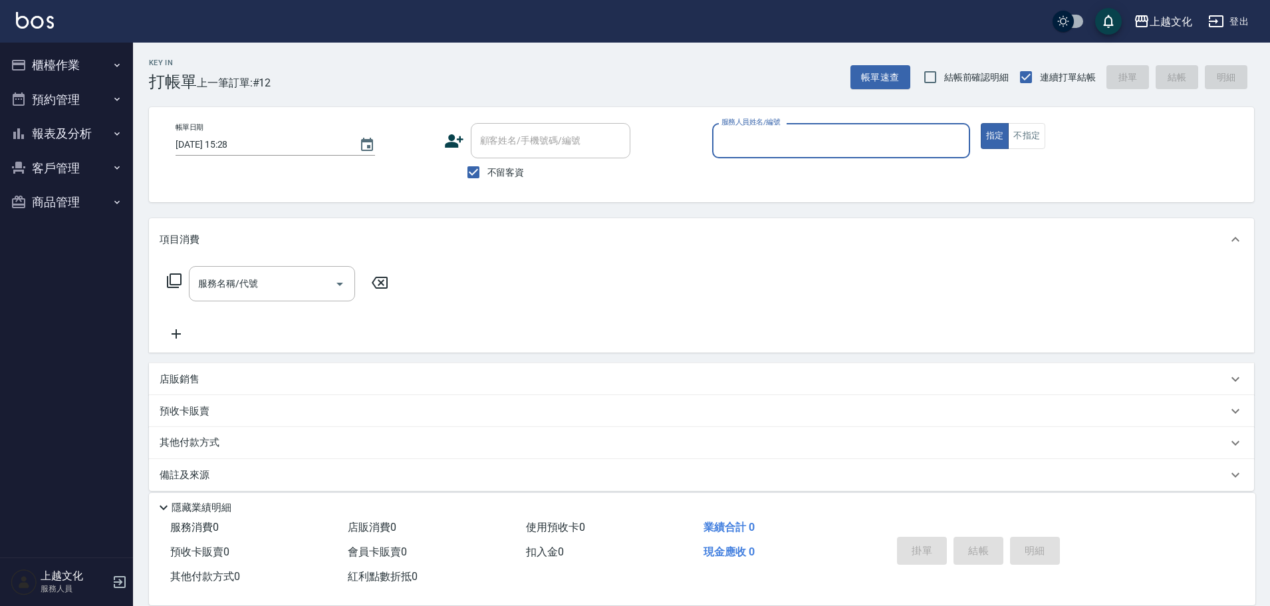
click at [778, 137] on input "服務人員姓名/編號" at bounding box center [841, 140] width 246 height 23
click at [770, 144] on input "服務人員姓名/編號" at bounding box center [841, 140] width 246 height 23
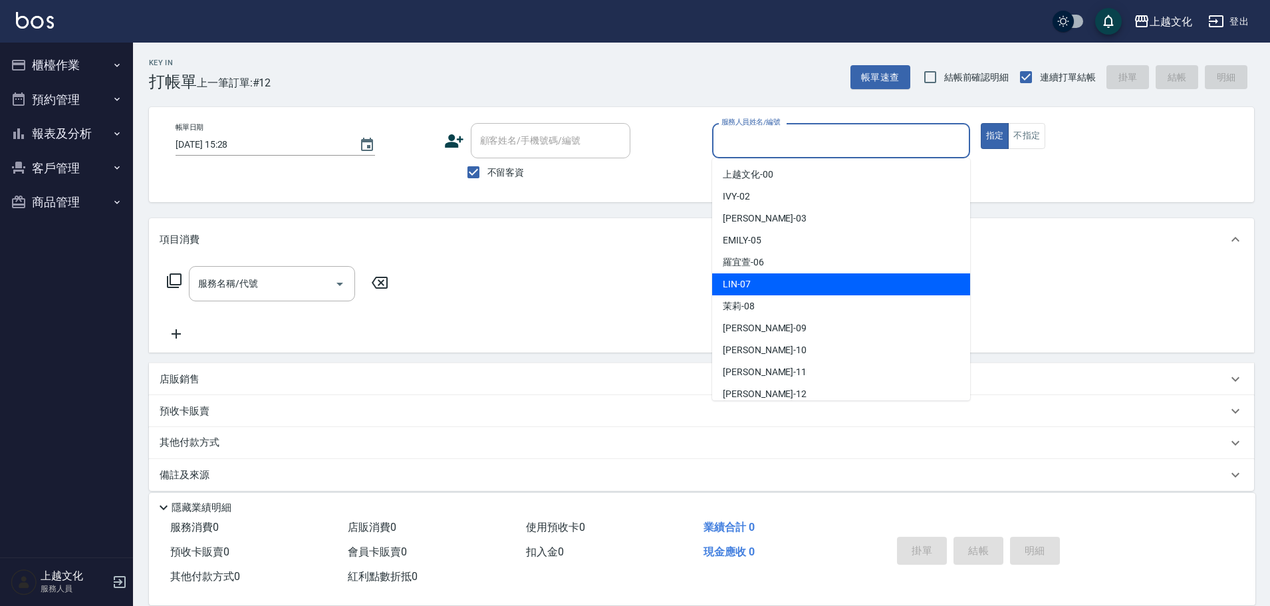
click at [781, 288] on div "[PERSON_NAME] -07" at bounding box center [841, 284] width 258 height 22
click at [781, 288] on div "服務名稱/代號 服務名稱/代號" at bounding box center [701, 307] width 1105 height 92
type input "[PERSON_NAME]-07"
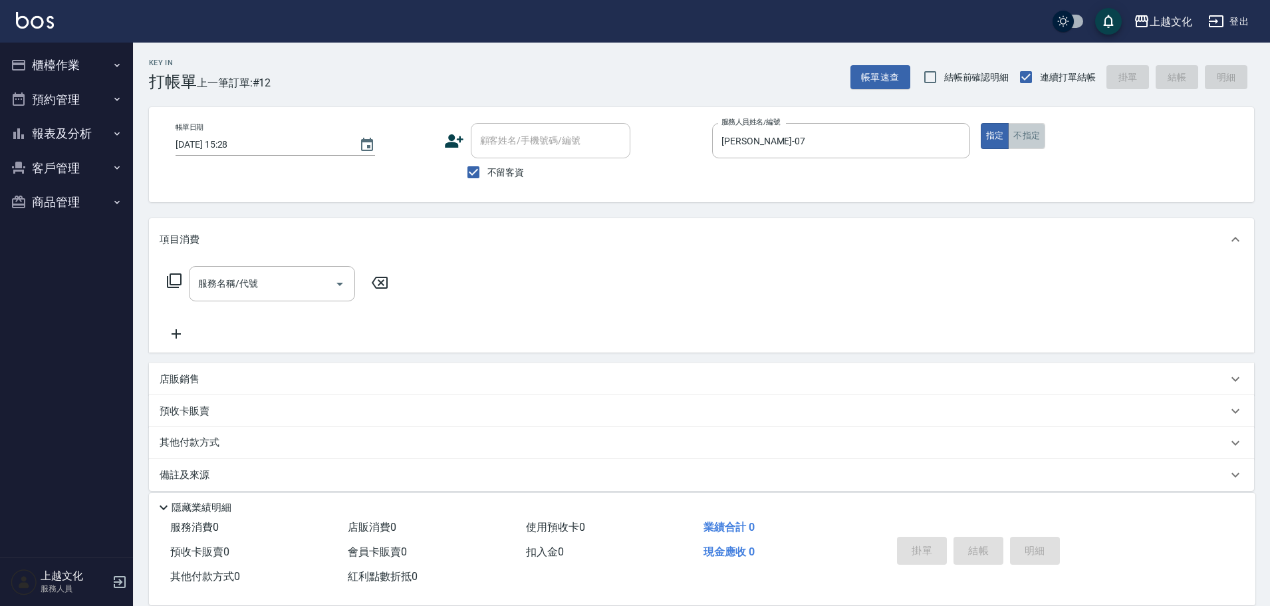
click at [1012, 132] on button "不指定" at bounding box center [1026, 136] width 37 height 26
click at [179, 280] on icon at bounding box center [174, 281] width 16 height 16
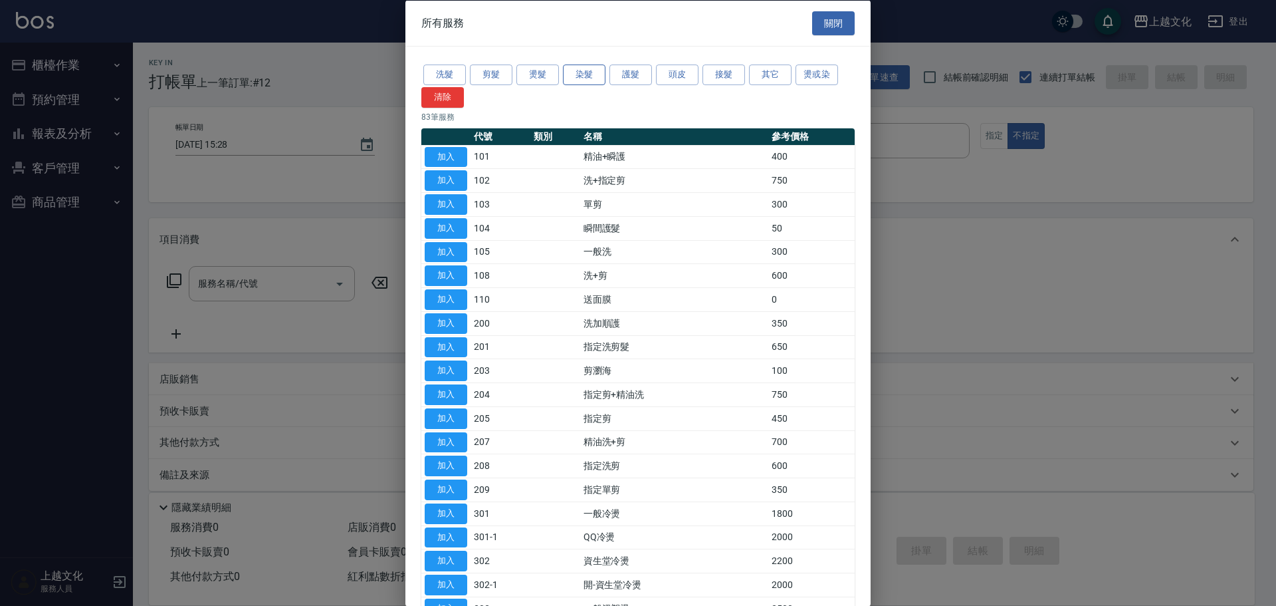
click at [578, 76] on button "染髮" at bounding box center [584, 74] width 43 height 21
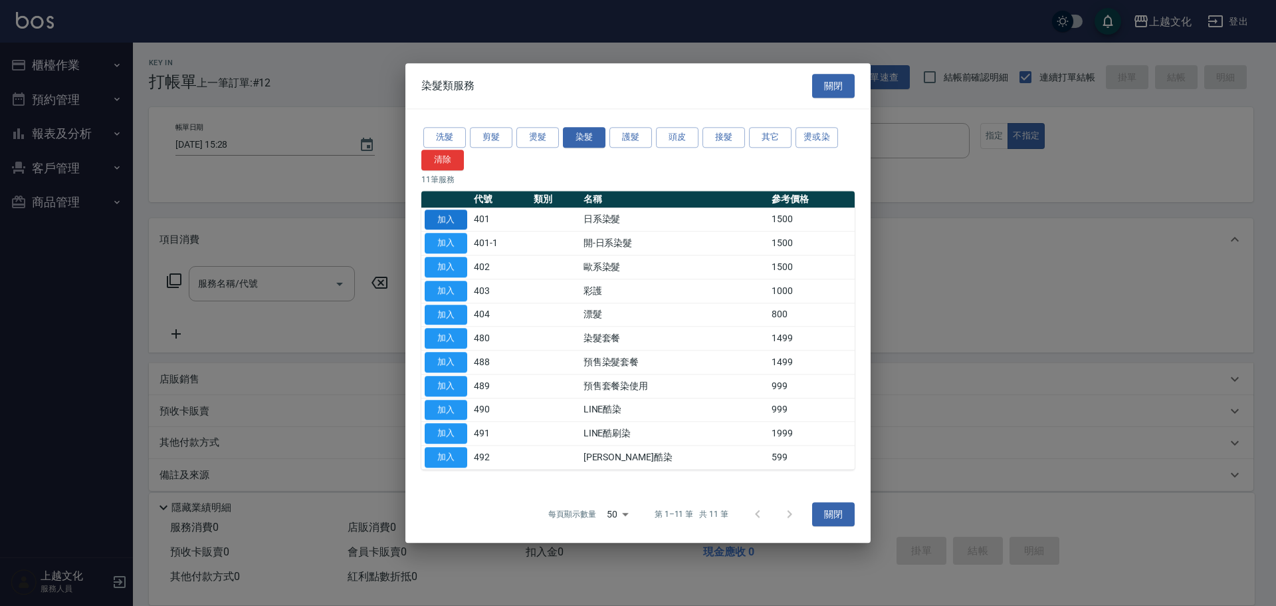
click at [441, 221] on button "加入" at bounding box center [446, 219] width 43 height 21
type input "日系染髮(401)"
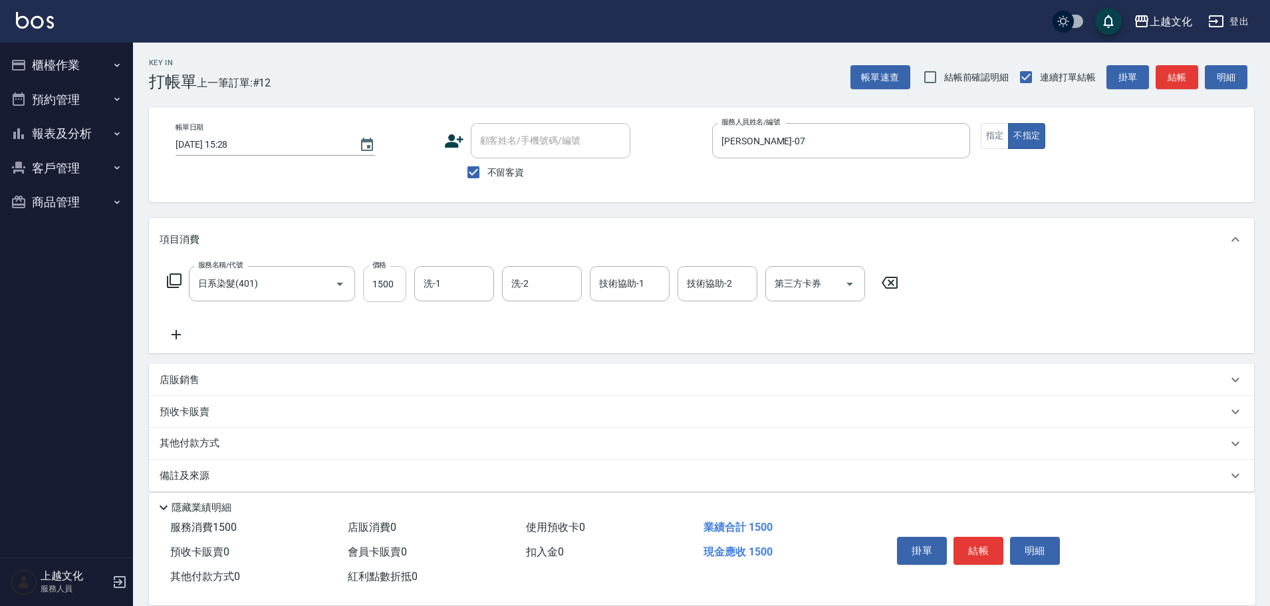
click at [390, 279] on input "1500" at bounding box center [384, 284] width 43 height 36
type input "2999"
click at [461, 287] on input "洗-1" at bounding box center [454, 283] width 68 height 23
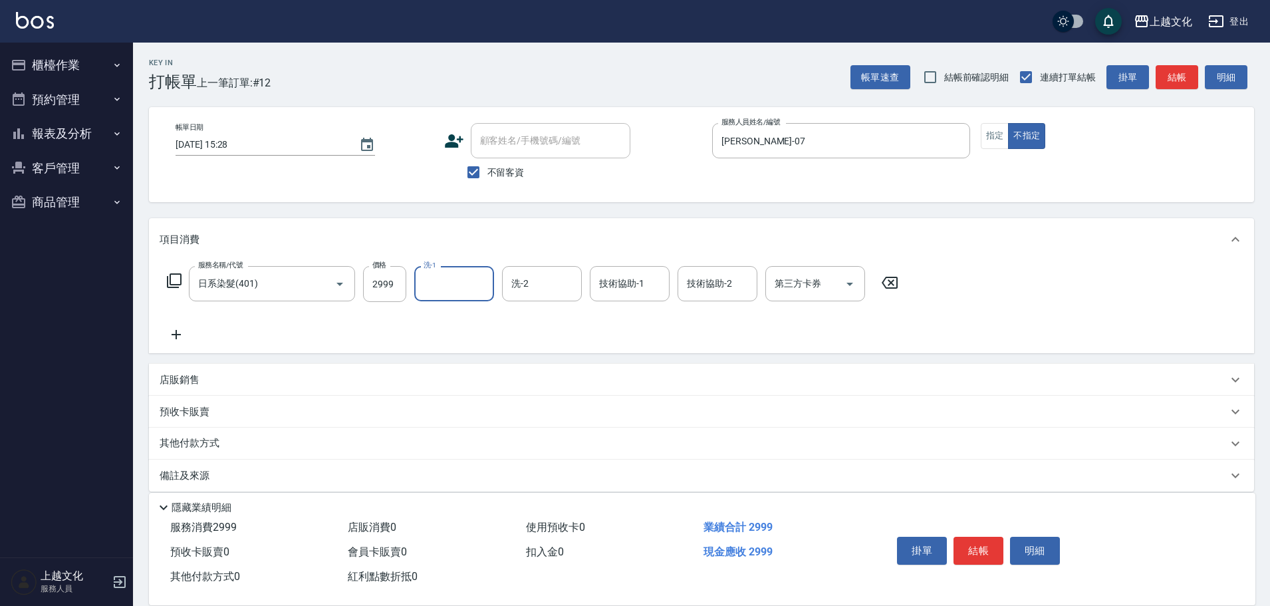
click at [449, 288] on input "洗-1" at bounding box center [454, 283] width 68 height 23
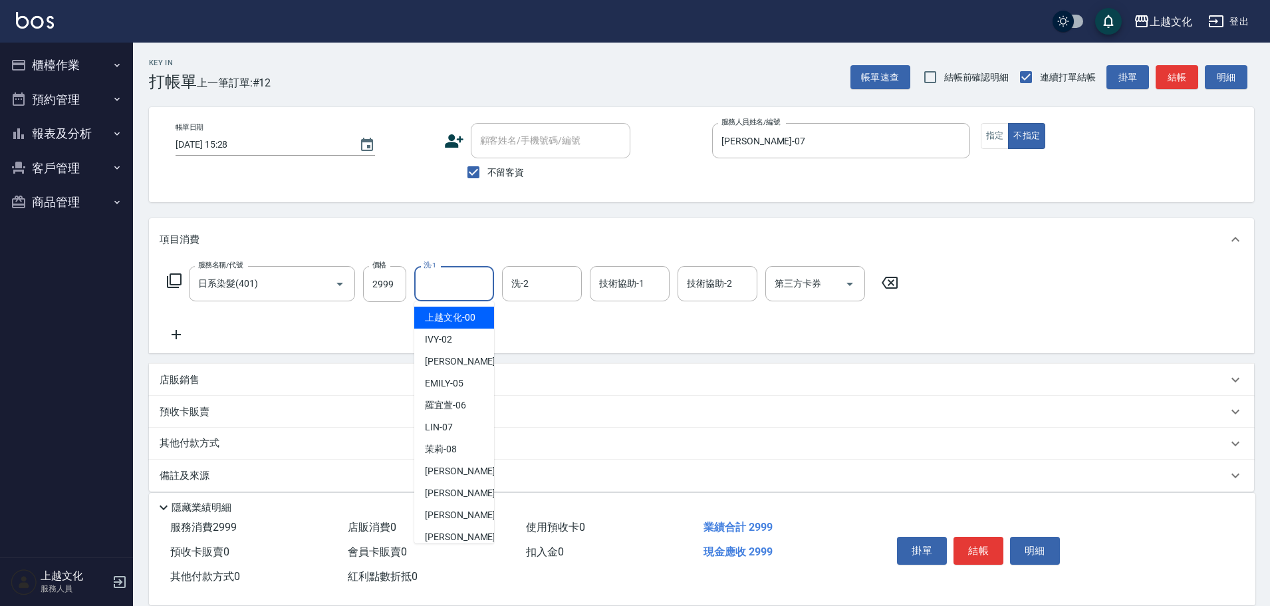
click at [450, 313] on span "上越文化 -00" at bounding box center [450, 317] width 51 height 14
type input "上越文化-00"
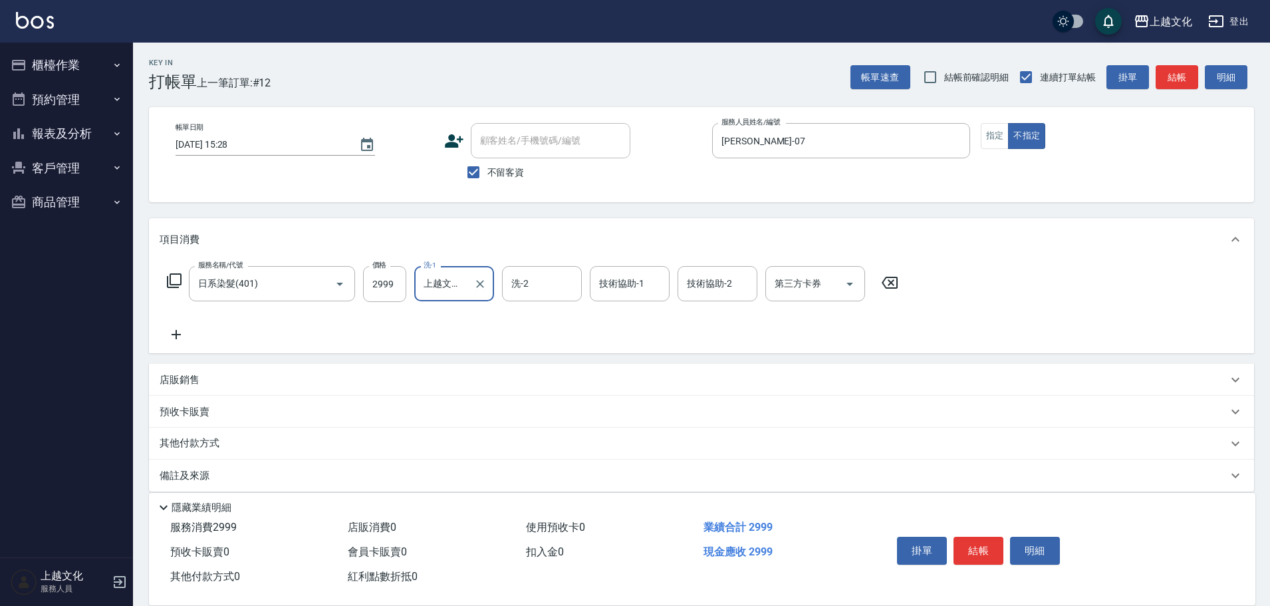
click at [177, 335] on icon at bounding box center [175, 334] width 9 height 9
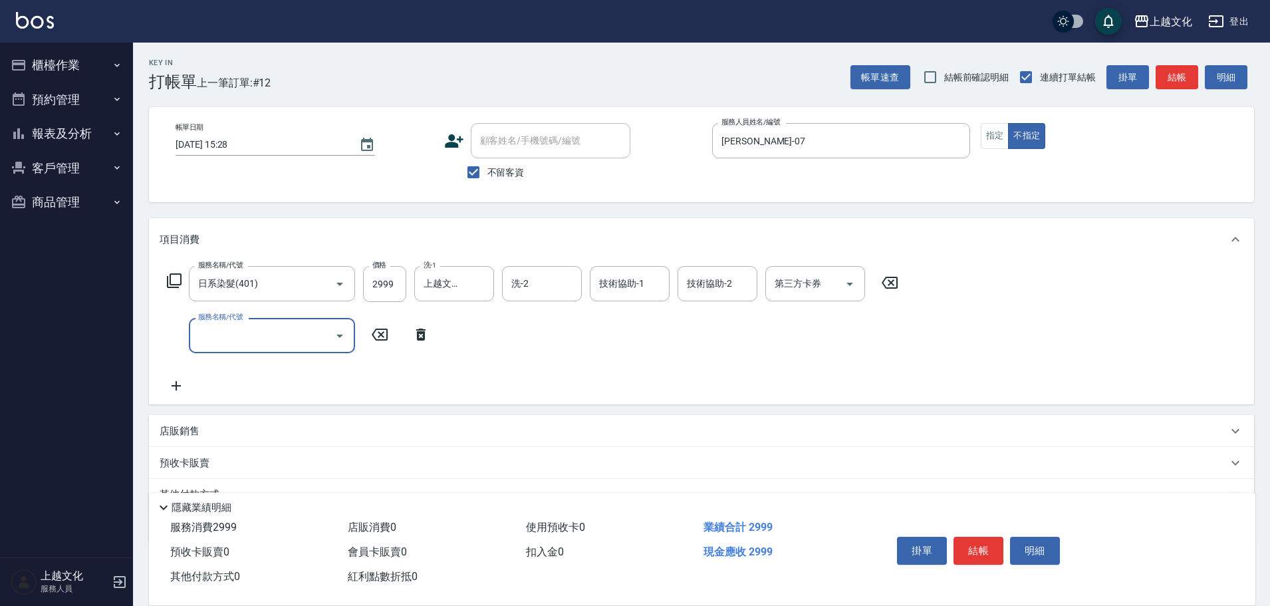
click at [168, 275] on icon at bounding box center [174, 281] width 16 height 16
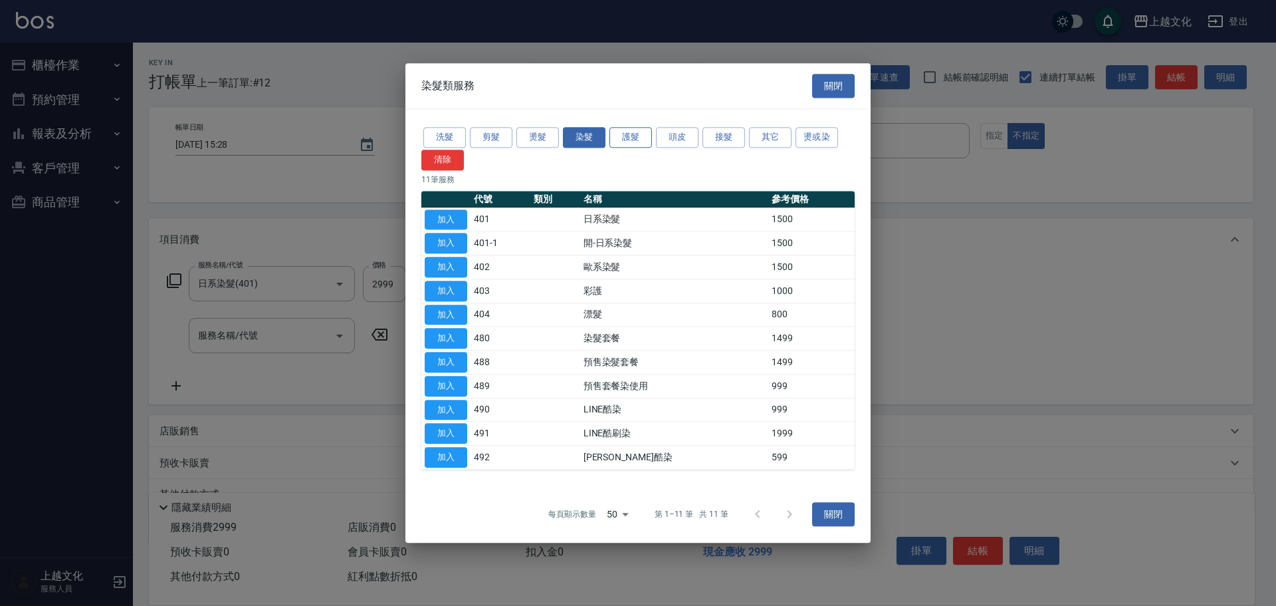
click at [635, 133] on button "護髮" at bounding box center [631, 137] width 43 height 21
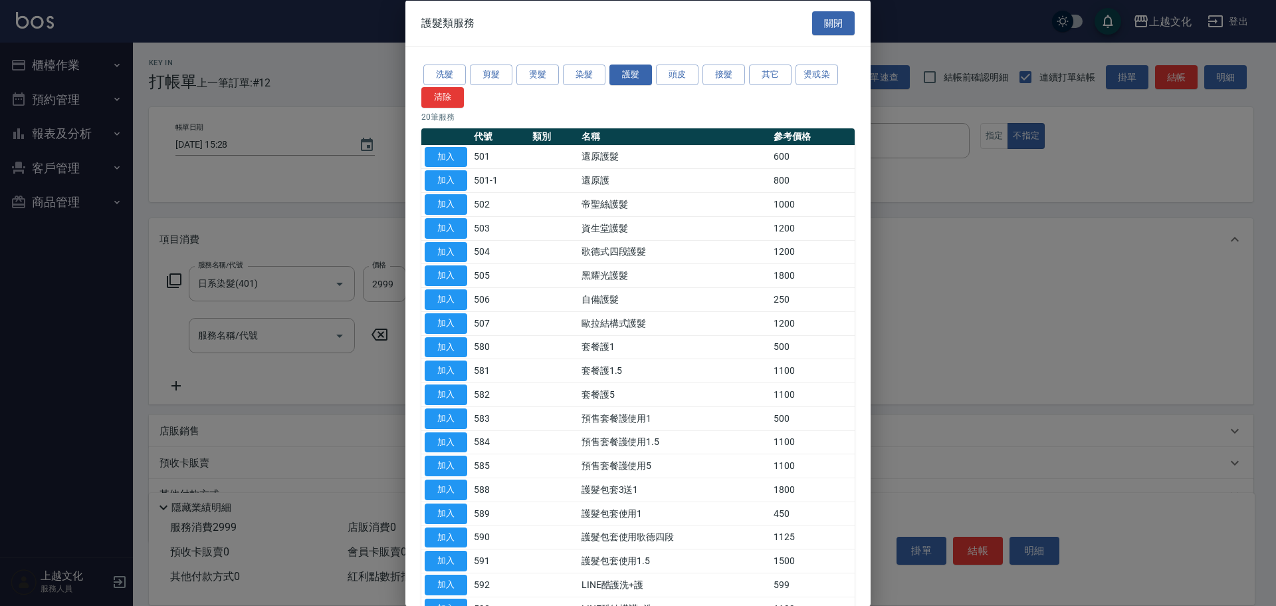
click at [453, 148] on button "加入" at bounding box center [446, 156] width 43 height 21
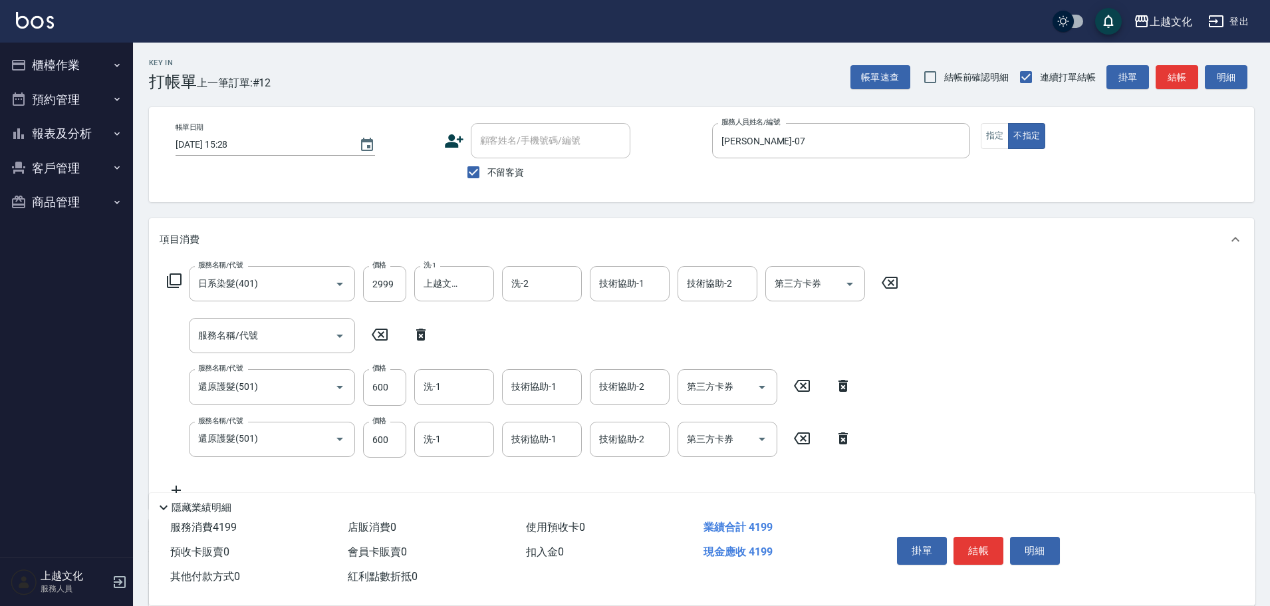
click at [419, 332] on icon at bounding box center [420, 334] width 9 height 12
type input "還原護髮(501)"
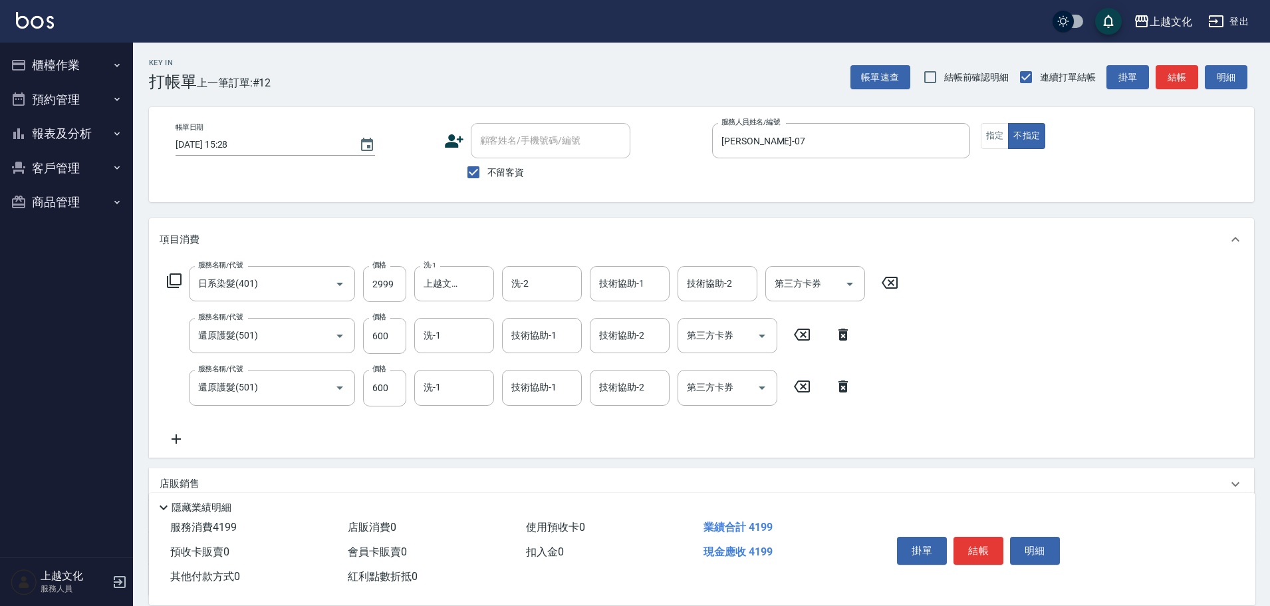
click at [843, 330] on icon at bounding box center [842, 334] width 33 height 16
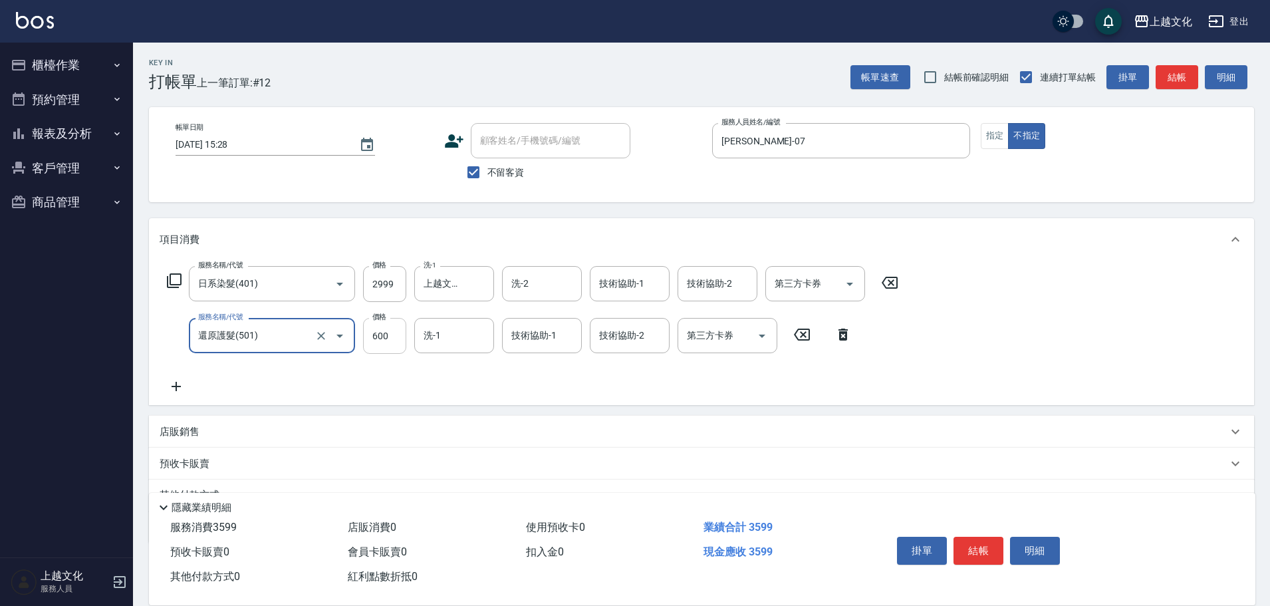
click at [376, 336] on input "600" at bounding box center [384, 336] width 43 height 36
click at [440, 319] on div "洗-1" at bounding box center [454, 335] width 80 height 35
type input "0"
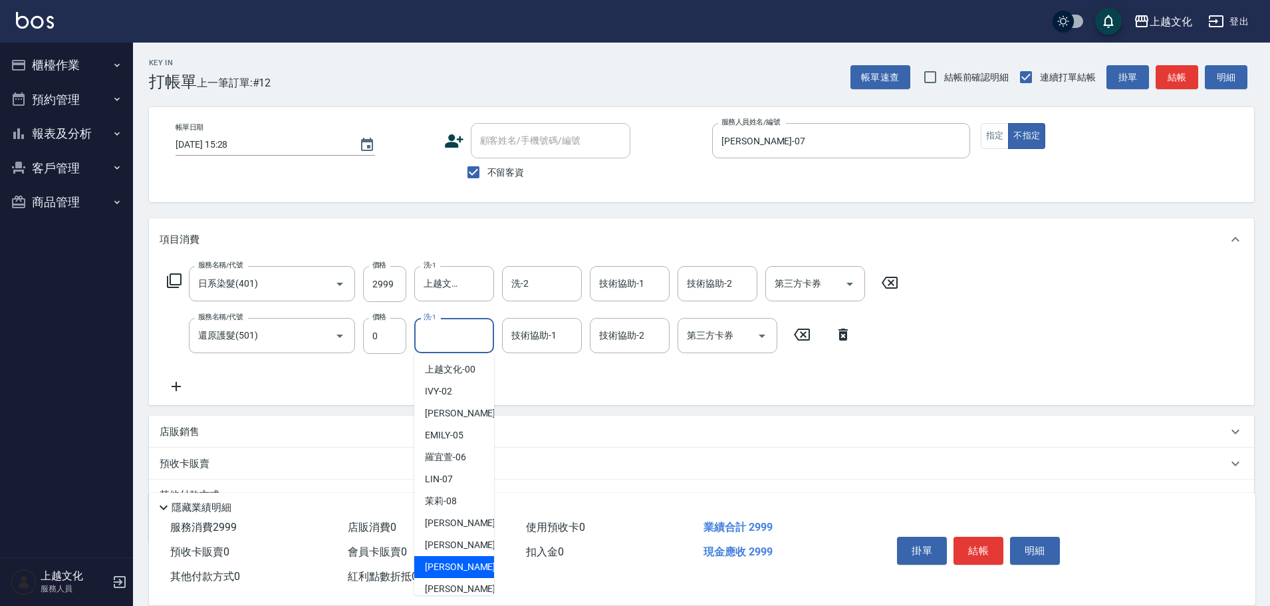
click at [459, 571] on span "[PERSON_NAME] -11" at bounding box center [467, 567] width 84 height 14
type input "[PERSON_NAME]-11"
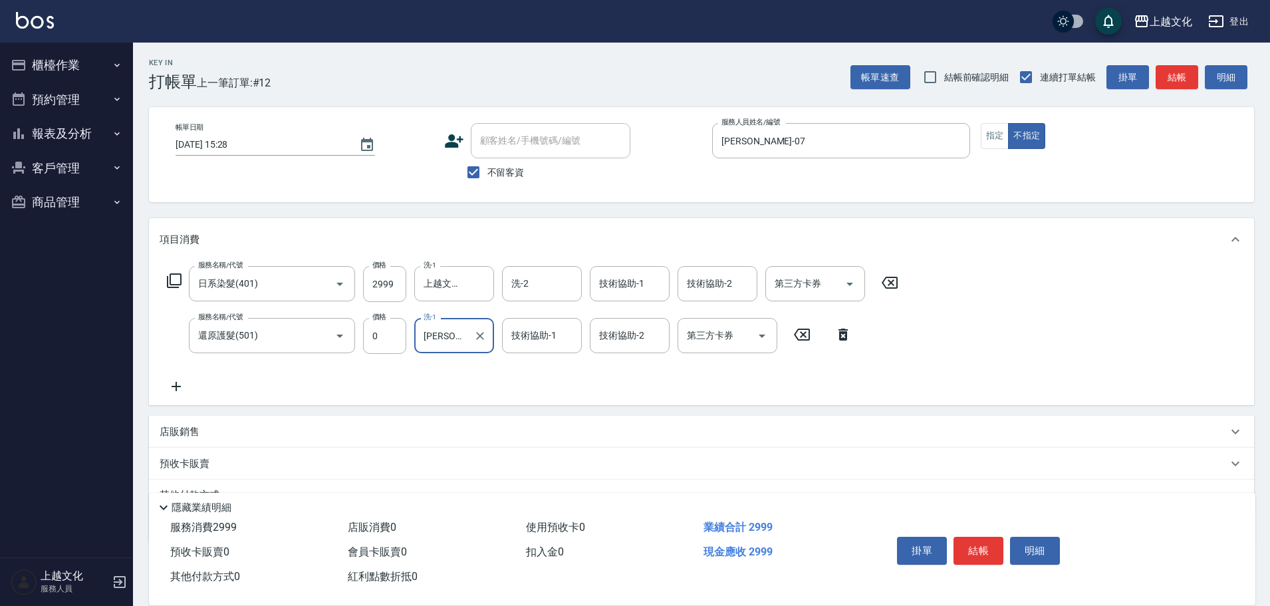
scroll to position [65, 0]
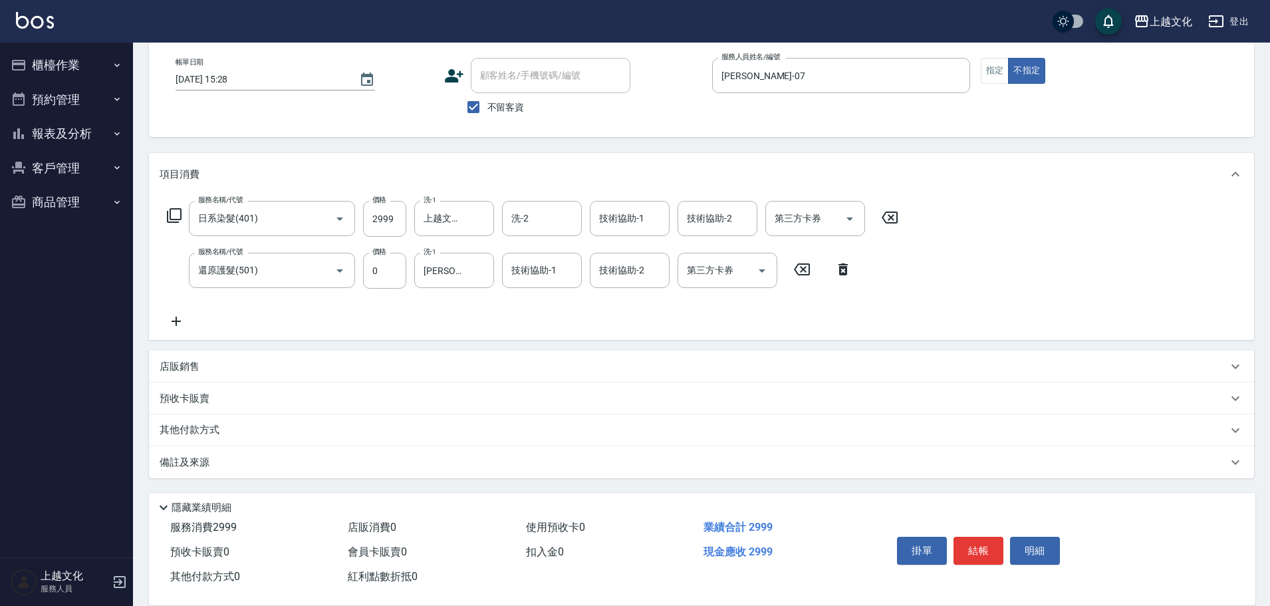
drag, startPoint x: 197, startPoint y: 427, endPoint x: 199, endPoint y: 411, distance: 16.1
click at [200, 426] on p "其他付款方式" at bounding box center [193, 430] width 66 height 15
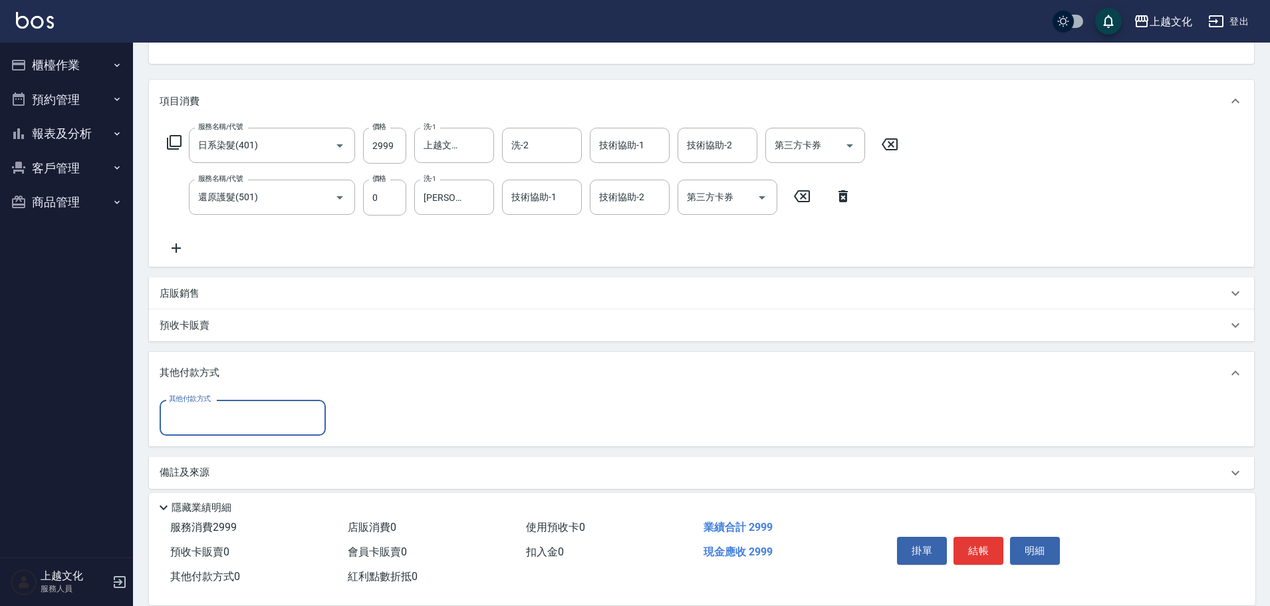
scroll to position [149, 0]
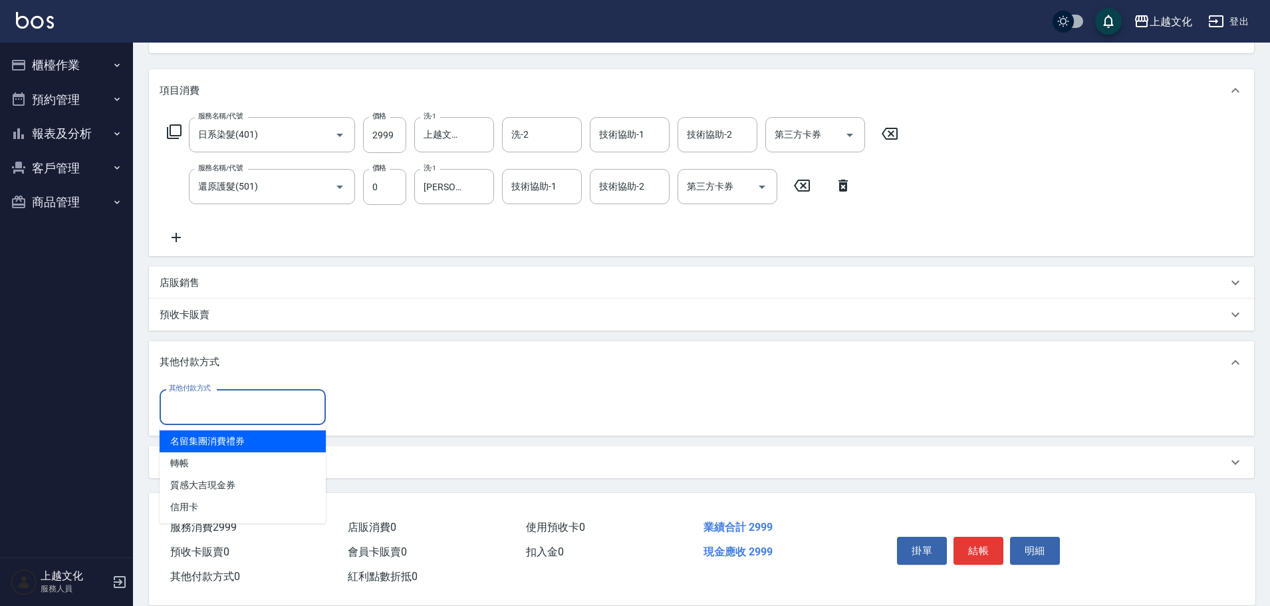
click at [197, 411] on input "其他付款方式" at bounding box center [243, 406] width 154 height 23
drag, startPoint x: 197, startPoint y: 411, endPoint x: 180, endPoint y: 445, distance: 38.0
click at [197, 411] on input "其他付款方式" at bounding box center [243, 406] width 154 height 23
click at [181, 407] on input "其他付款方式" at bounding box center [243, 406] width 154 height 23
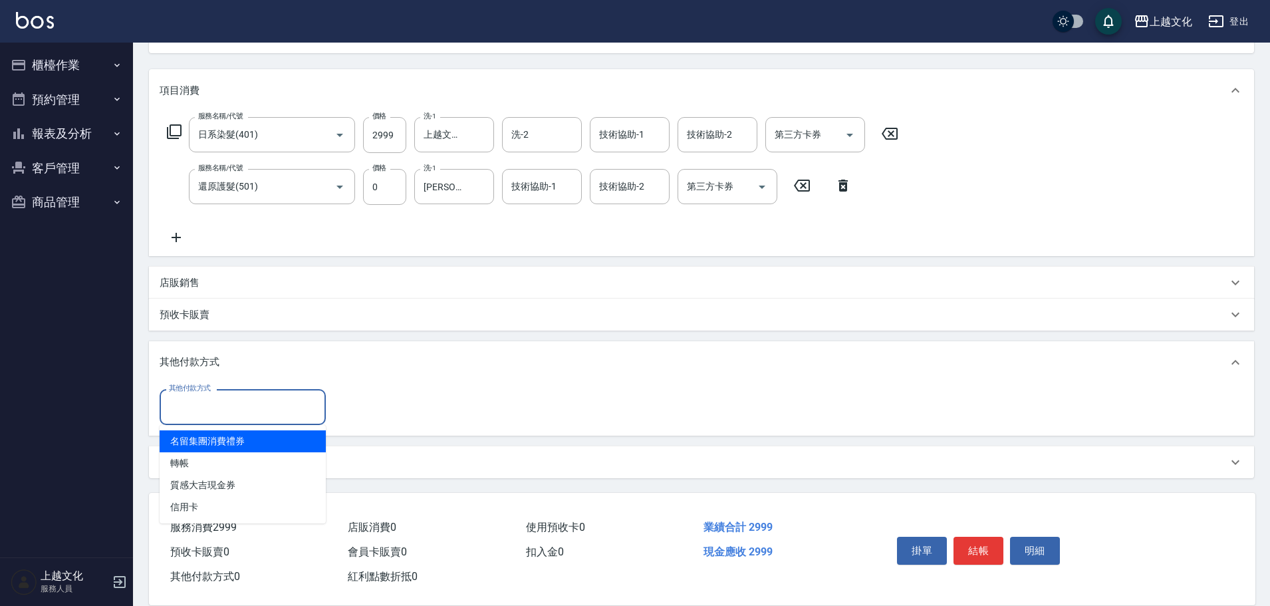
click at [177, 414] on input "其他付款方式" at bounding box center [243, 406] width 154 height 23
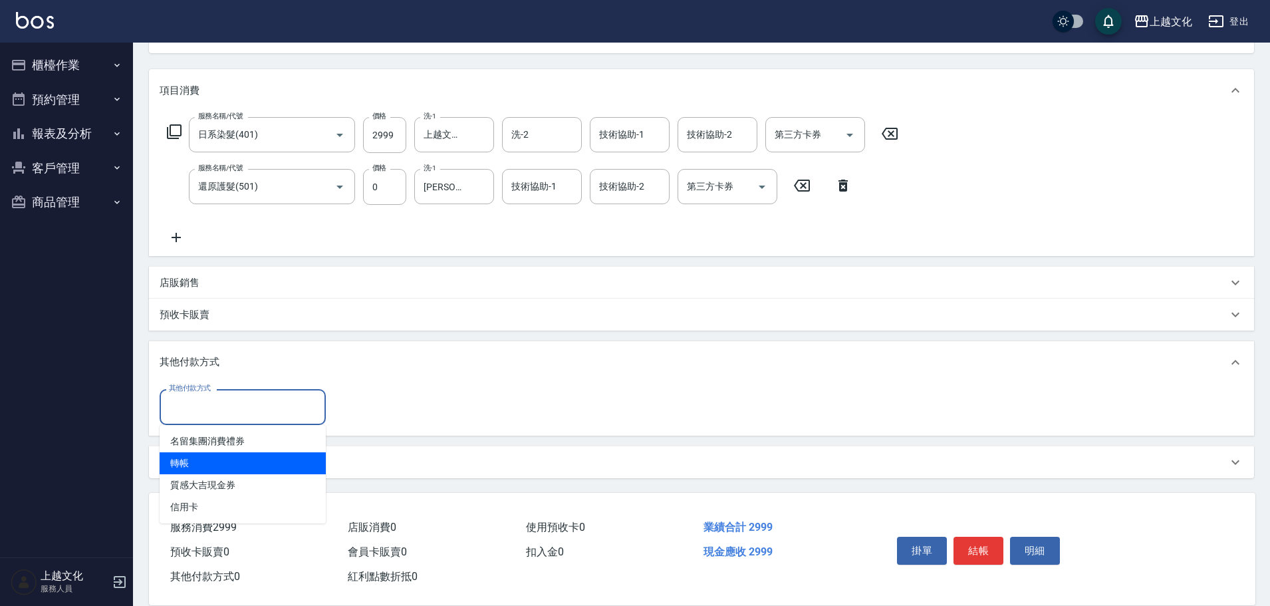
click at [173, 467] on span "轉帳" at bounding box center [243, 463] width 166 height 22
type input "轉帳"
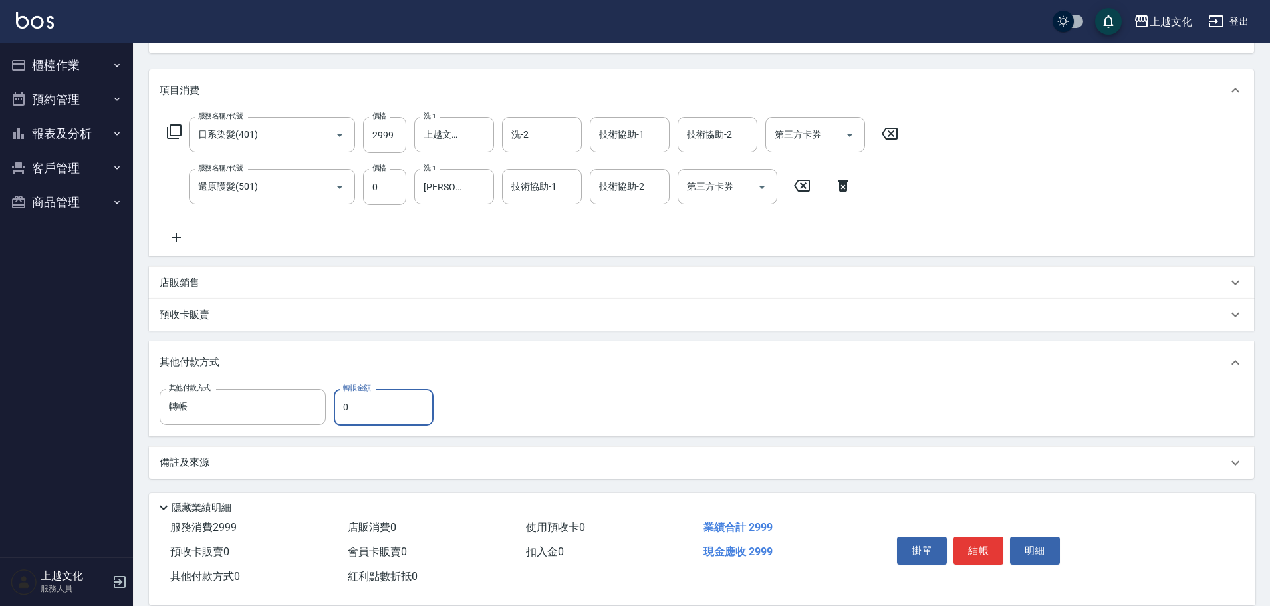
click at [346, 409] on input "0" at bounding box center [384, 407] width 100 height 36
type input "2999"
click at [982, 542] on button "結帳" at bounding box center [978, 550] width 50 height 28
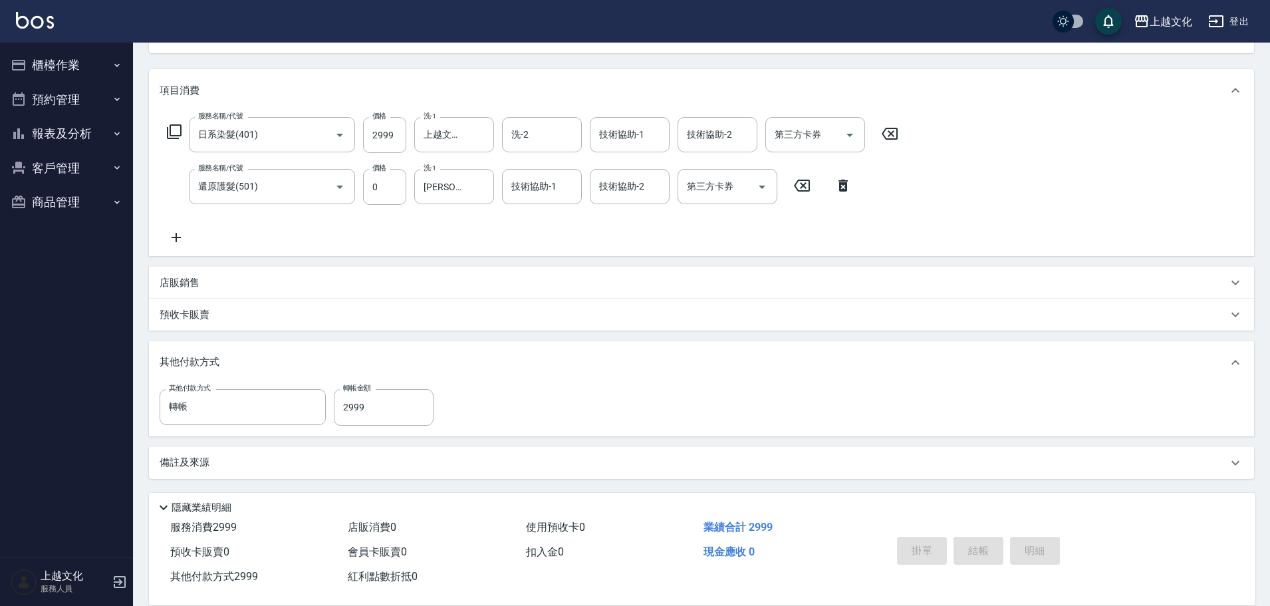
type input "[DATE] 15:29"
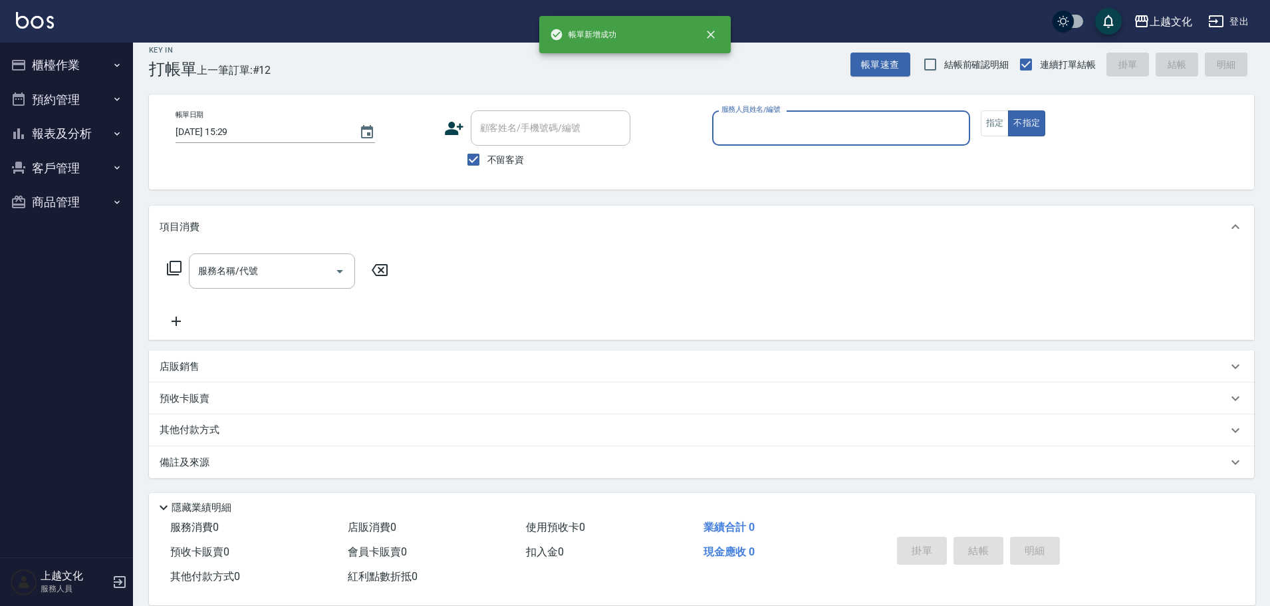
scroll to position [13, 0]
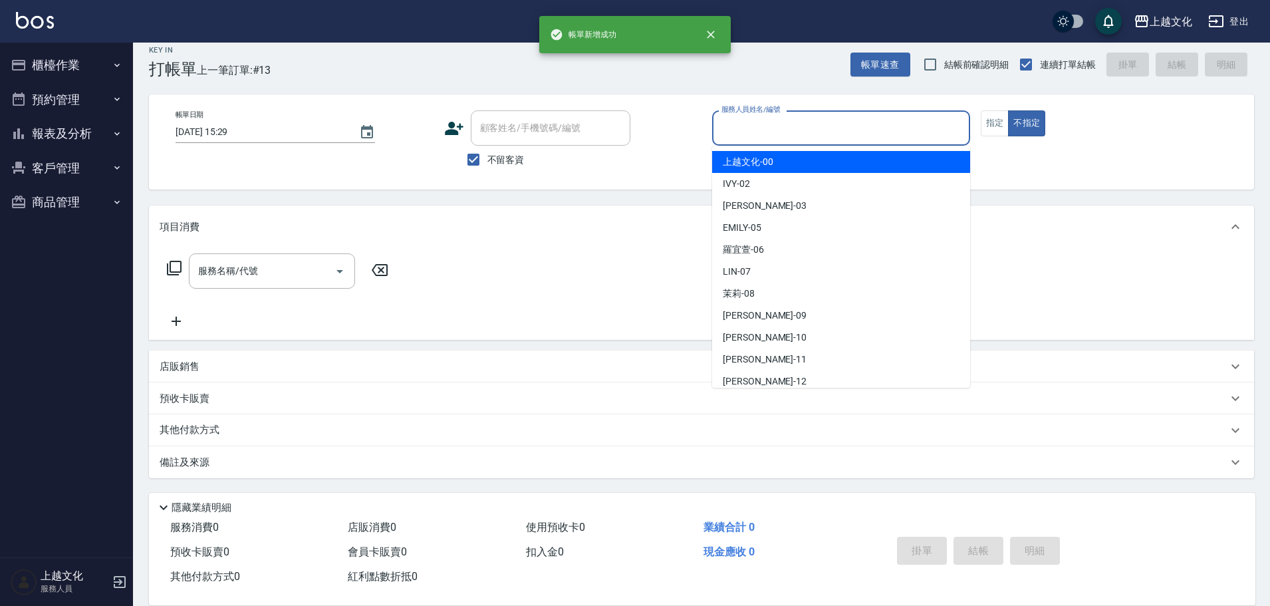
click at [752, 139] on input "服務人員姓名/編號" at bounding box center [841, 127] width 246 height 23
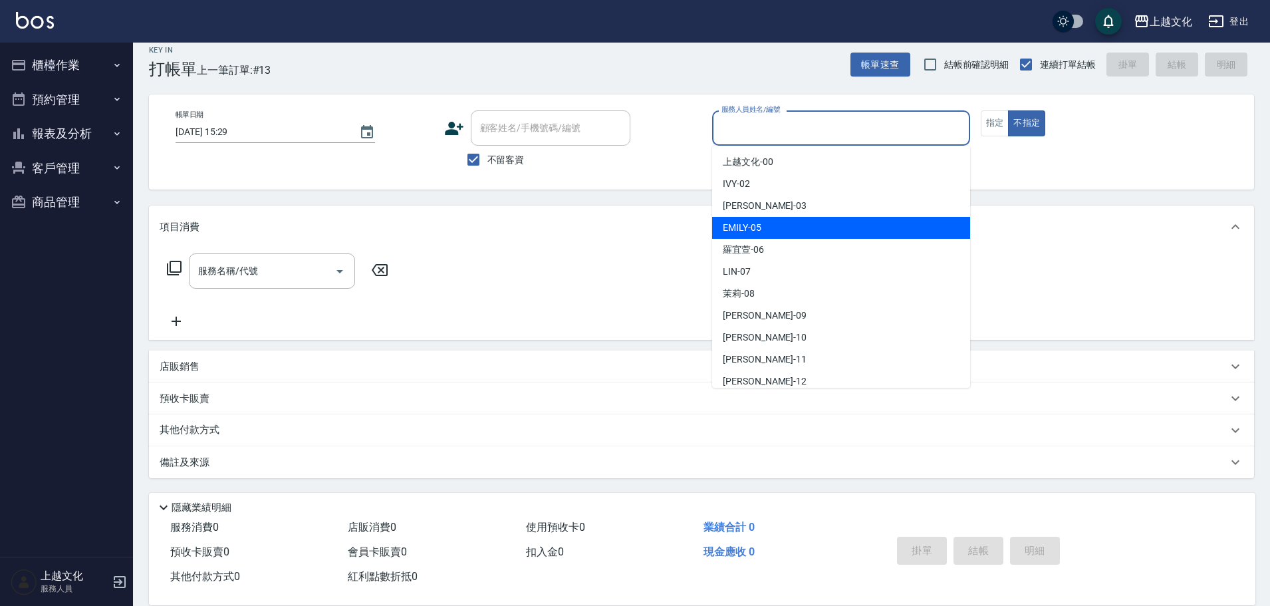
click at [766, 225] on div "[PERSON_NAME] -05" at bounding box center [841, 228] width 258 height 22
type input "EMILY-05"
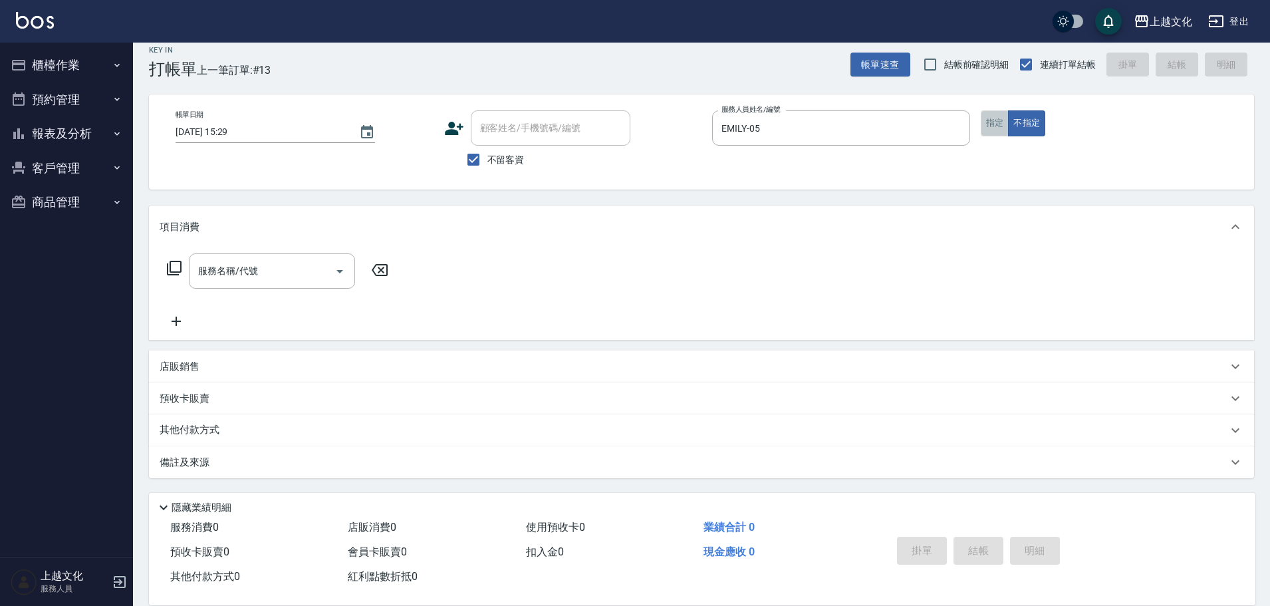
click at [991, 122] on button "指定" at bounding box center [994, 123] width 29 height 26
click at [307, 284] on div "服務名稱/代號" at bounding box center [272, 270] width 166 height 35
drag, startPoint x: 307, startPoint y: 284, endPoint x: 306, endPoint y: 296, distance: 12.0
click at [307, 284] on div "服務名稱/代號" at bounding box center [272, 270] width 166 height 35
click at [280, 271] on input "服務名稱/代號" at bounding box center [262, 270] width 134 height 23
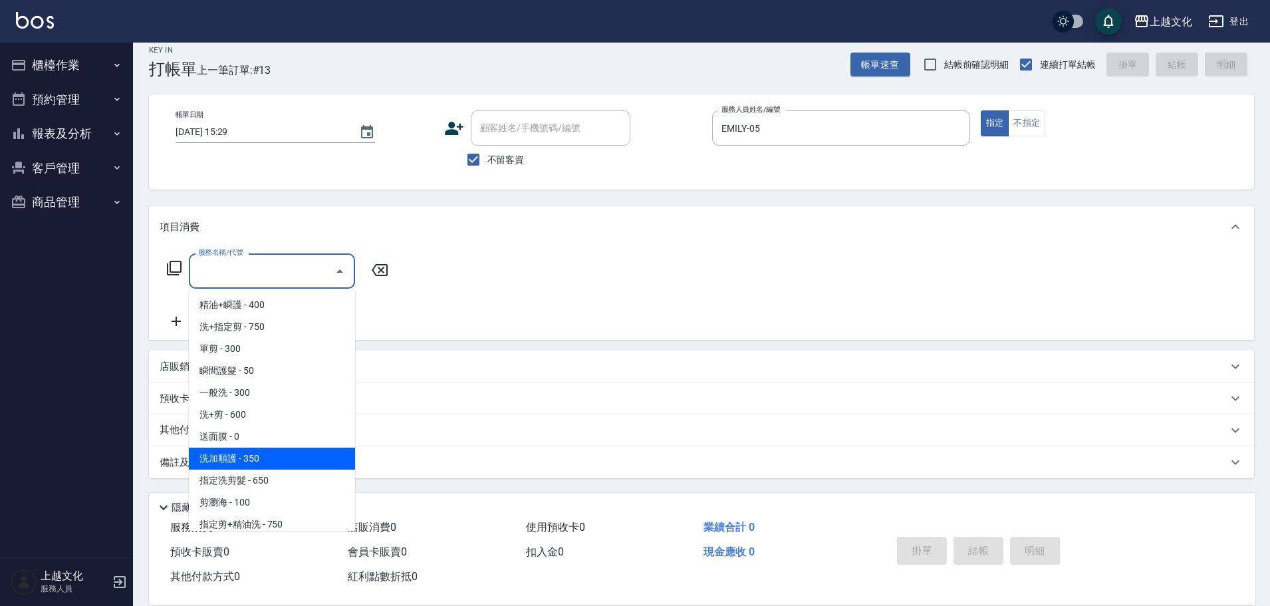
scroll to position [66, 0]
click at [279, 453] on span "指定剪+精油洗 - 750" at bounding box center [272, 458] width 166 height 22
click at [279, 453] on div "備註及來源" at bounding box center [701, 462] width 1105 height 32
type input "指定剪+精油洗(204)"
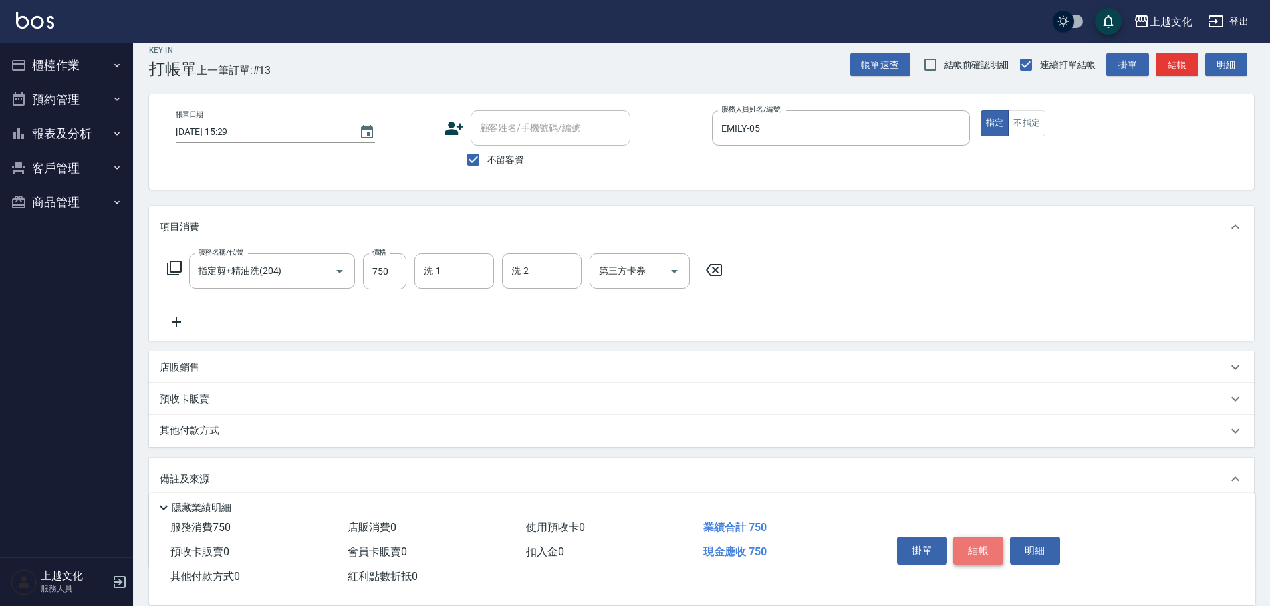
click at [961, 547] on button "結帳" at bounding box center [978, 550] width 50 height 28
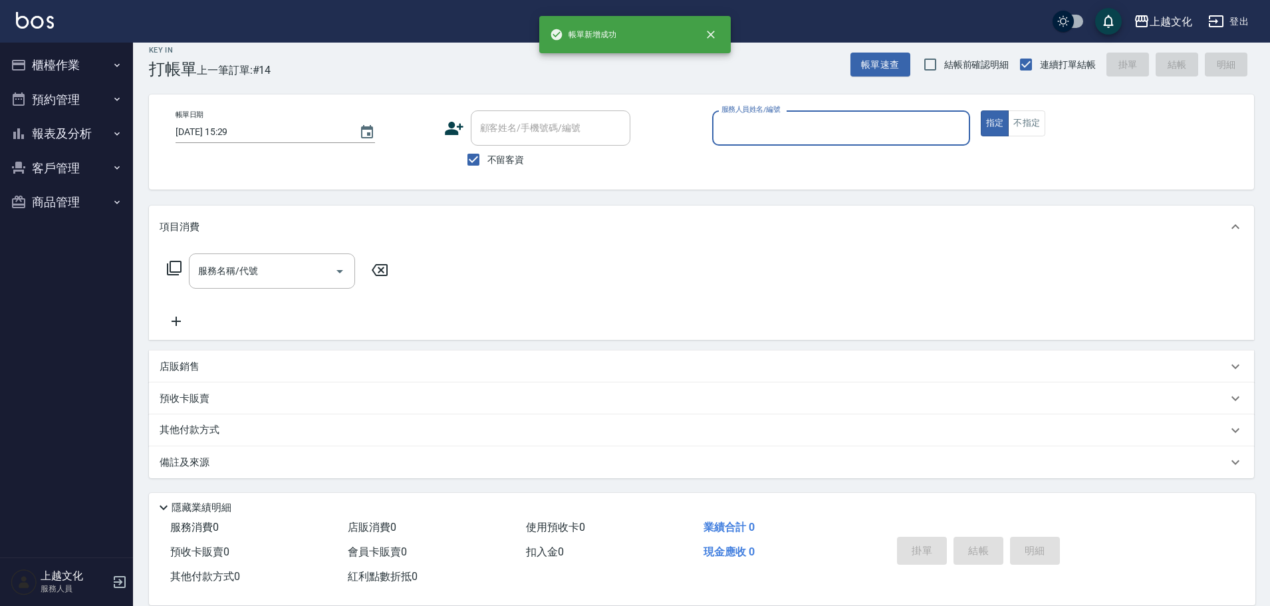
click at [814, 128] on input "服務人員姓名/編號" at bounding box center [841, 127] width 246 height 23
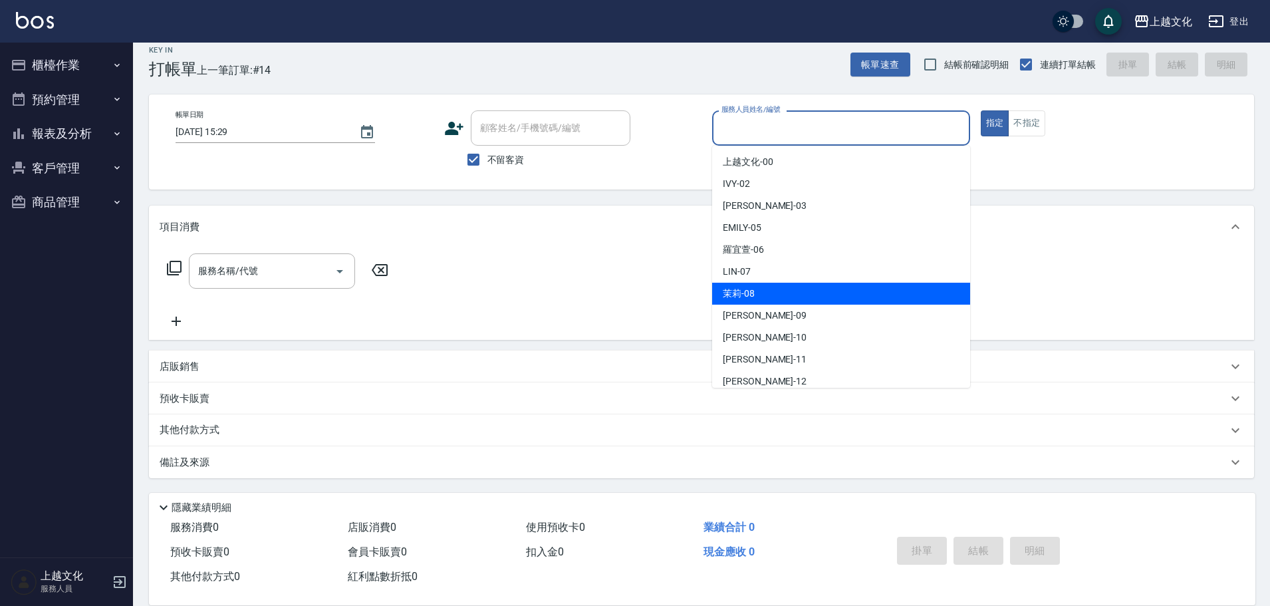
click at [766, 288] on div "茉莉 -08" at bounding box center [841, 293] width 258 height 22
type input "茉莉-08"
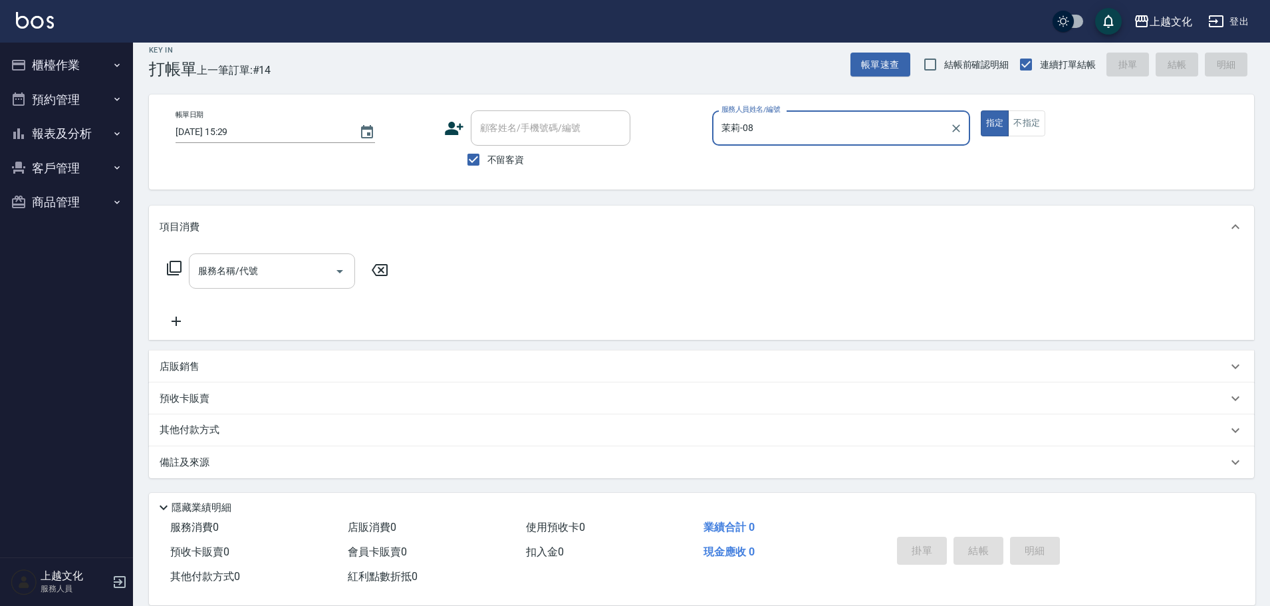
click at [241, 265] on input "服務名稱/代號" at bounding box center [262, 270] width 134 height 23
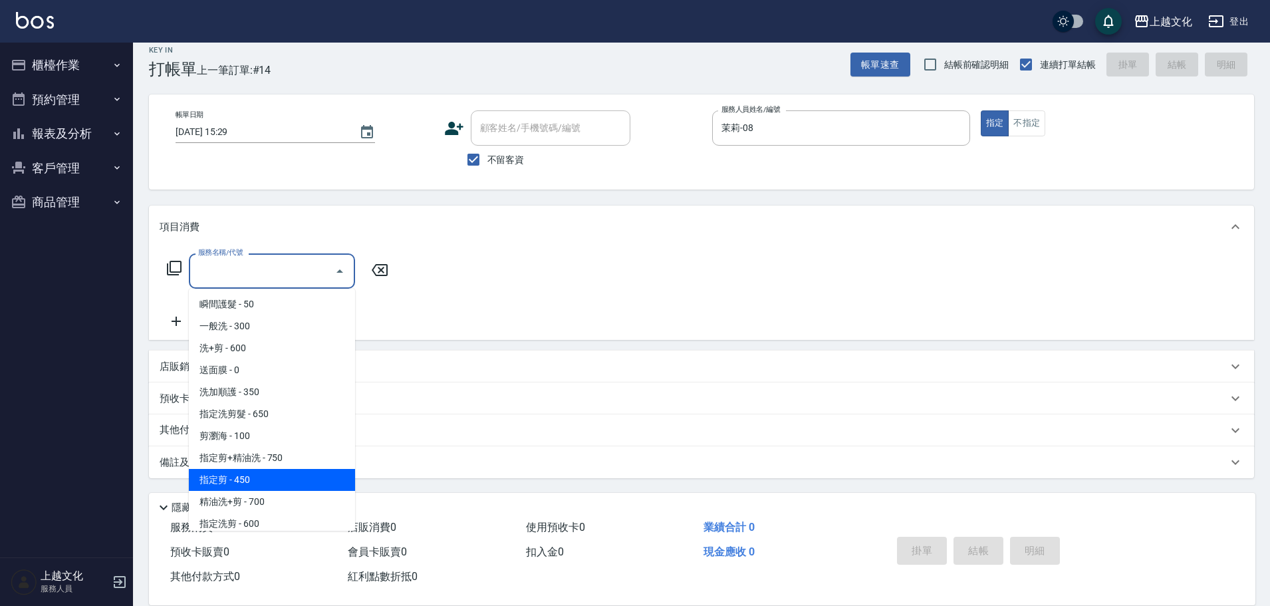
drag, startPoint x: 261, startPoint y: 471, endPoint x: 275, endPoint y: 469, distance: 14.7
click at [261, 471] on span "指定剪 - 450" at bounding box center [272, 480] width 166 height 22
type input "指定剪(205)"
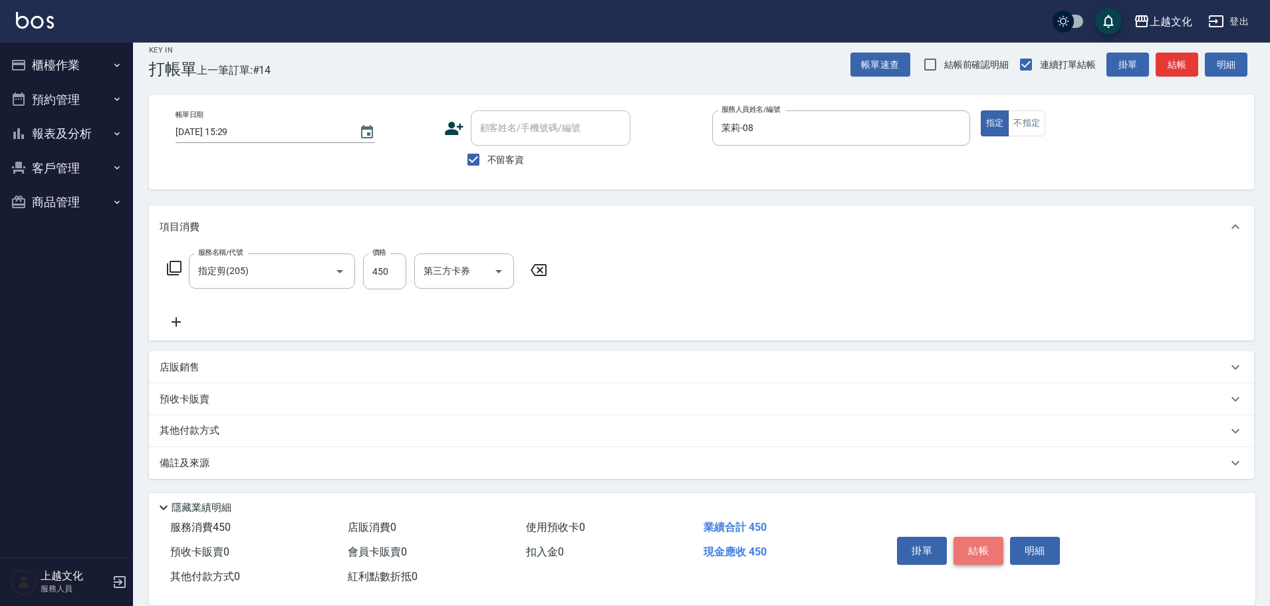
click at [977, 544] on button "結帳" at bounding box center [978, 550] width 50 height 28
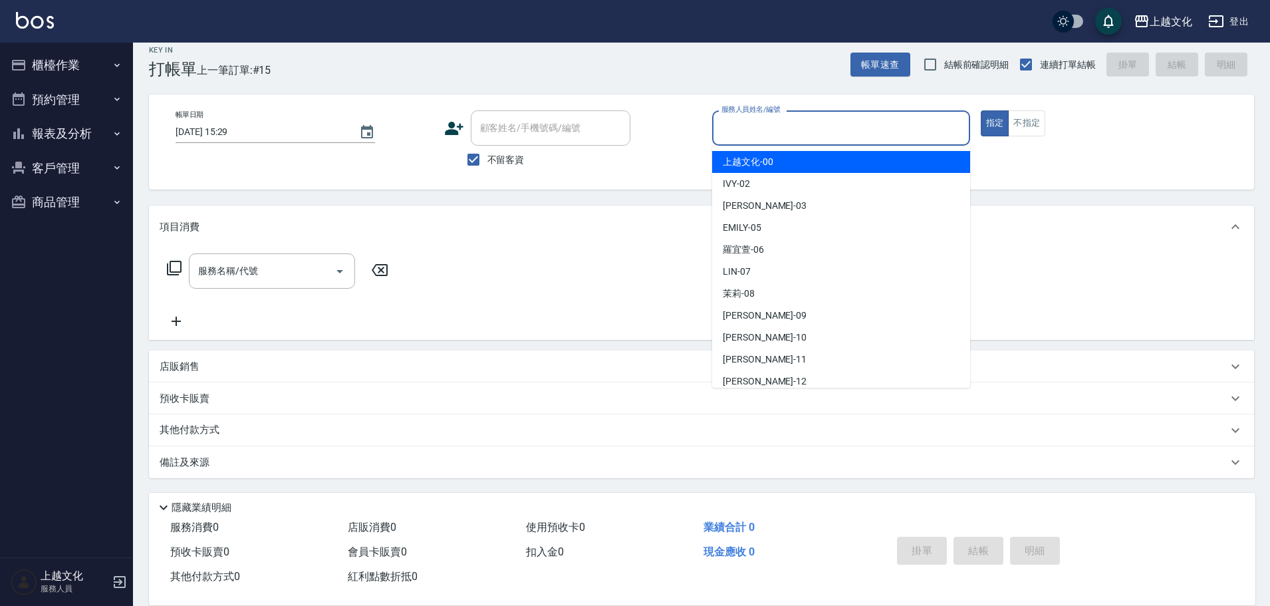
click at [847, 126] on input "服務人員姓名/編號" at bounding box center [841, 127] width 246 height 23
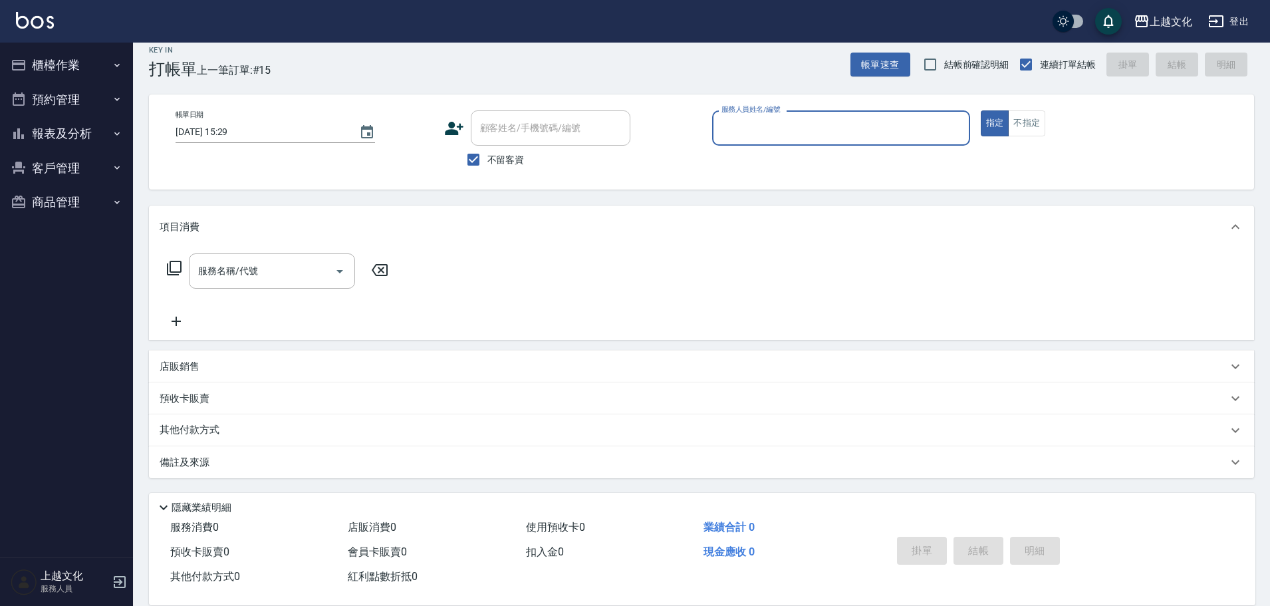
click at [790, 126] on input "服務人員姓名/編號" at bounding box center [841, 127] width 246 height 23
click at [772, 131] on input "服務人員姓名/編號" at bounding box center [841, 127] width 246 height 23
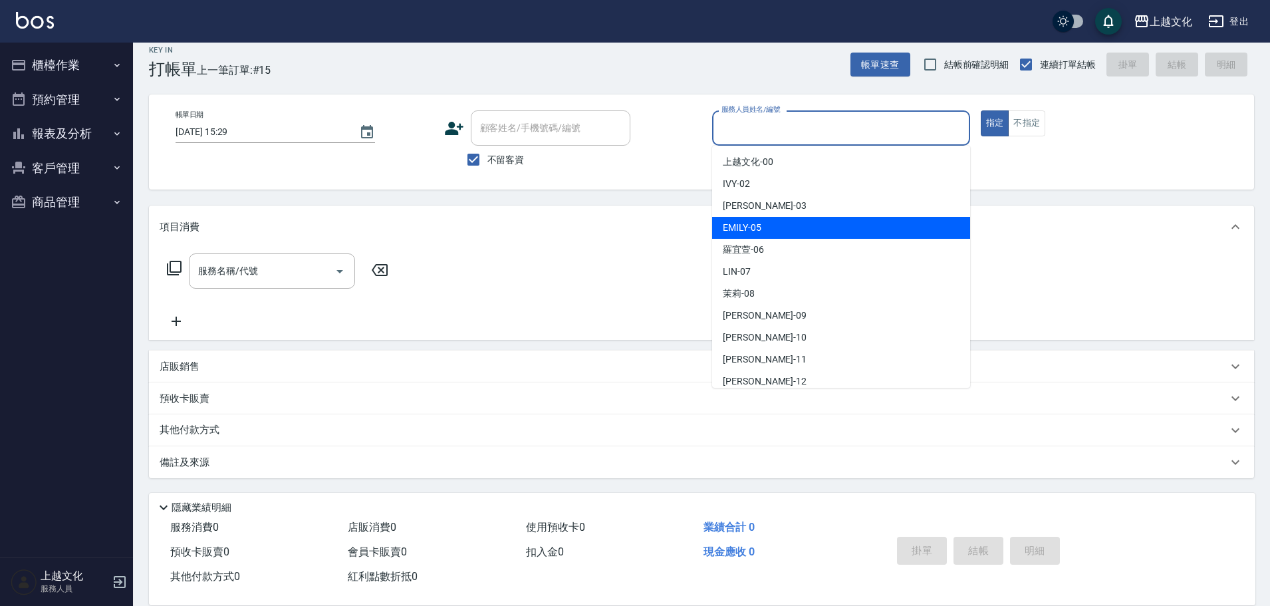
drag, startPoint x: 776, startPoint y: 231, endPoint x: 534, endPoint y: 245, distance: 241.7
click at [775, 231] on div "[PERSON_NAME] -05" at bounding box center [841, 228] width 258 height 22
type input "EMILY-05"
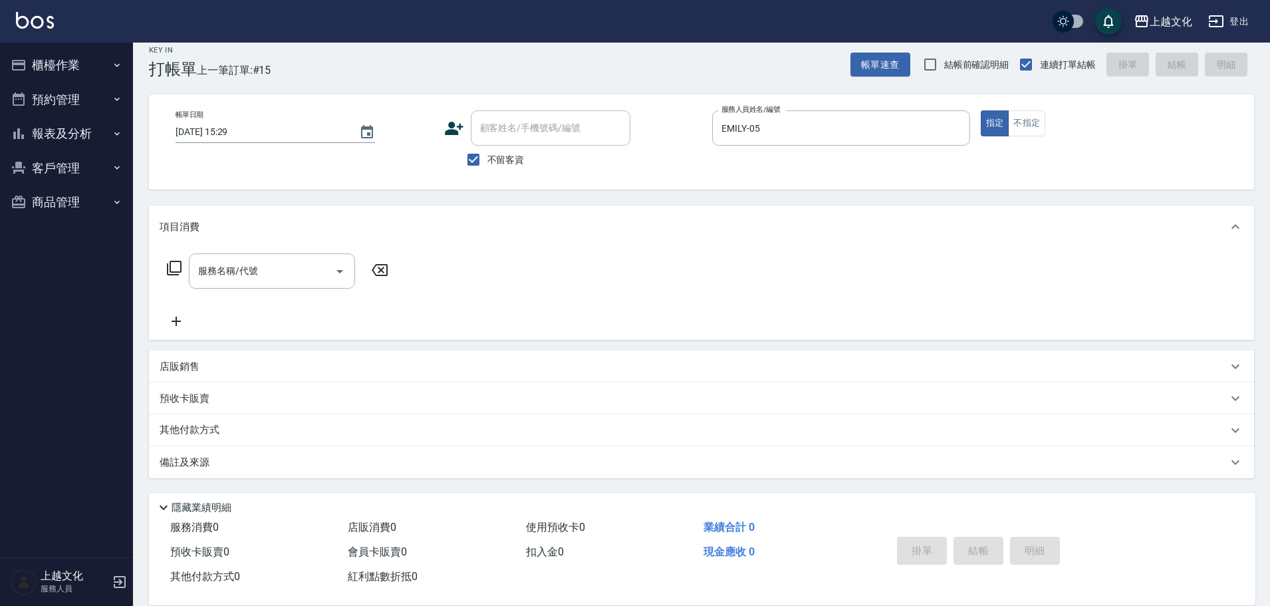
click at [177, 269] on icon at bounding box center [174, 268] width 16 height 16
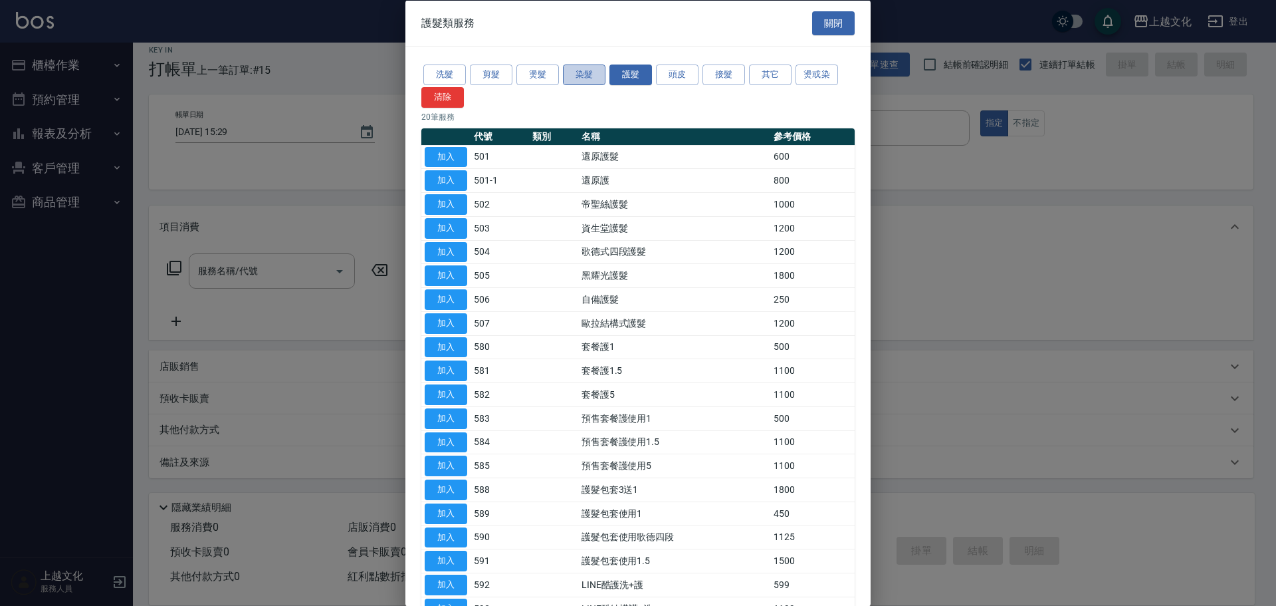
click at [580, 75] on button "染髮" at bounding box center [584, 74] width 43 height 21
drag, startPoint x: 580, startPoint y: 75, endPoint x: 465, endPoint y: 122, distance: 124.0
click at [580, 75] on button "染髮" at bounding box center [584, 74] width 43 height 21
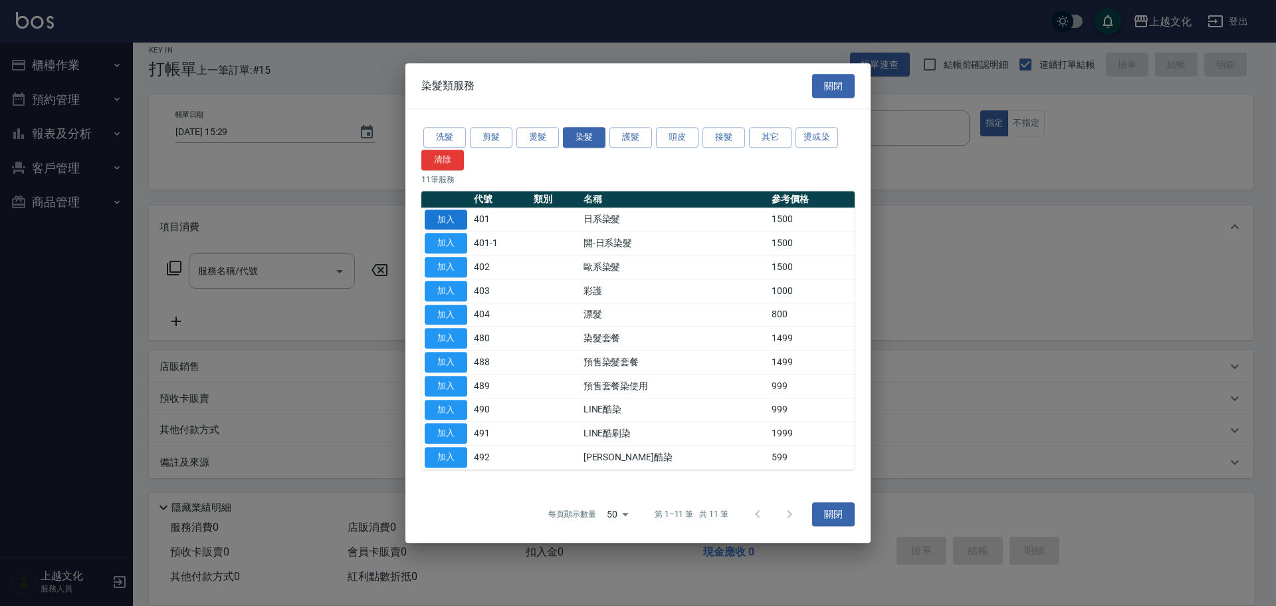
click at [447, 218] on button "加入" at bounding box center [446, 219] width 43 height 21
type input "日系染髮(401)"
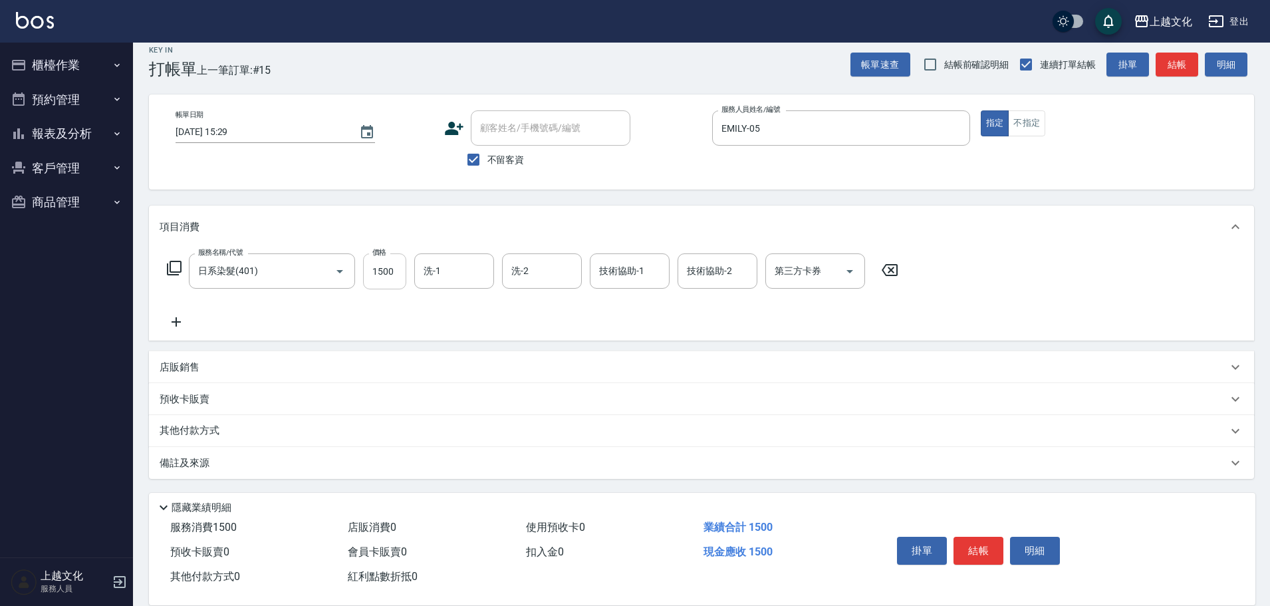
click at [382, 271] on input "1500" at bounding box center [384, 271] width 43 height 36
type input "2599"
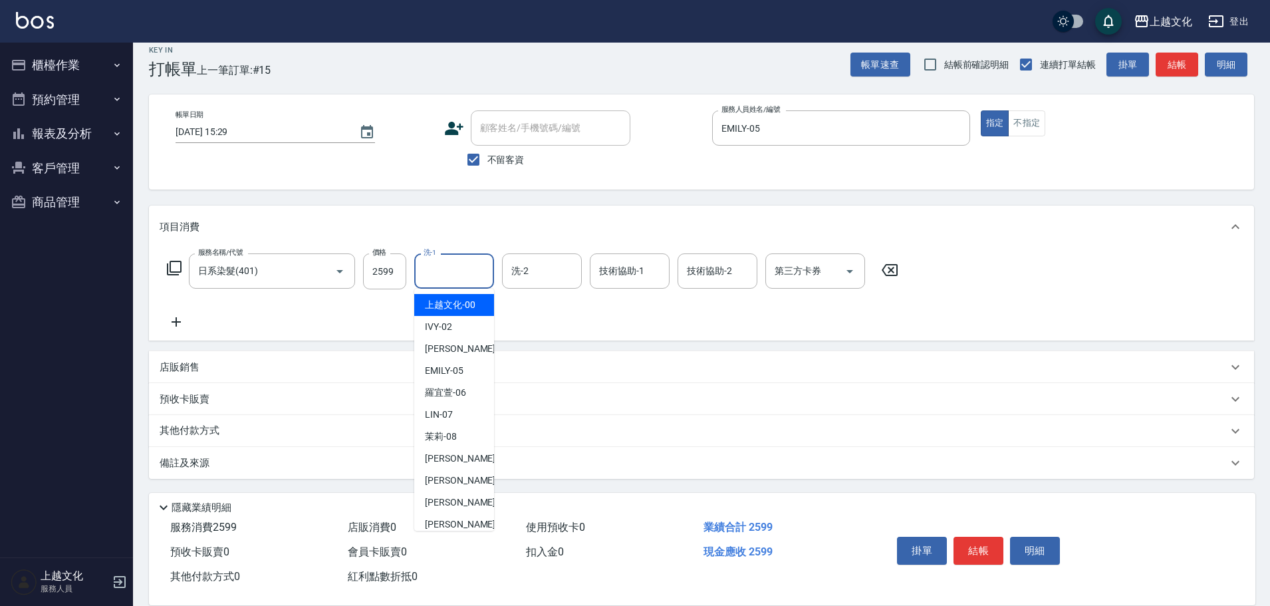
click at [431, 272] on input "洗-1" at bounding box center [454, 270] width 68 height 23
click at [432, 297] on div "上越文化 -00" at bounding box center [454, 305] width 80 height 22
type input "上越文化-00"
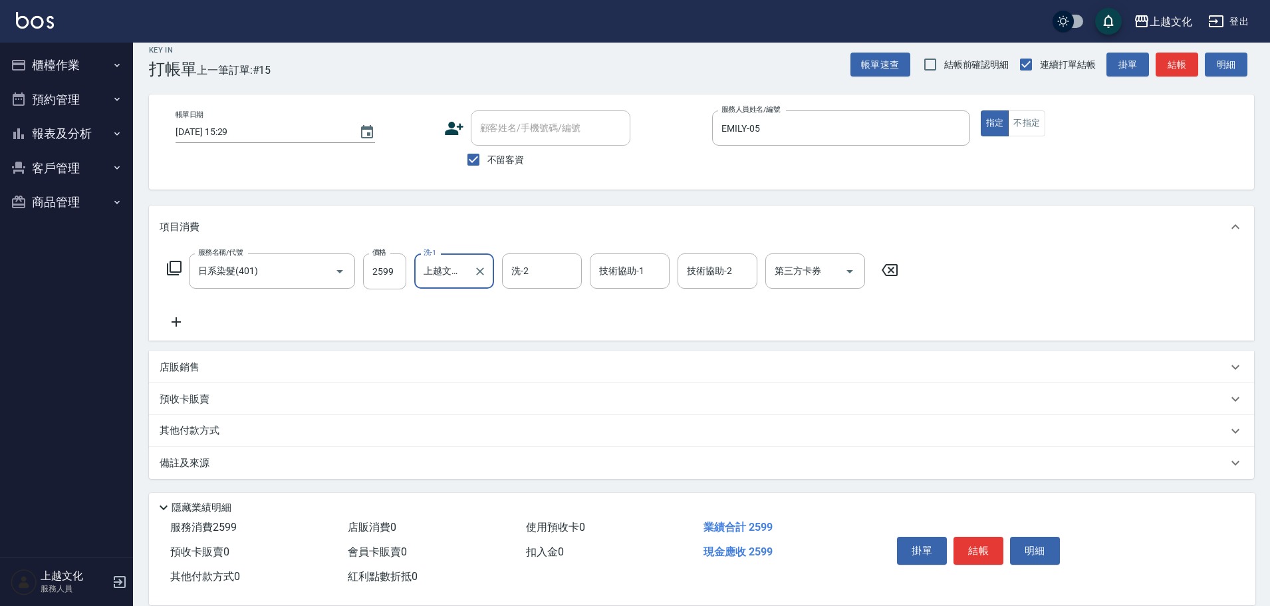
drag, startPoint x: 173, startPoint y: 315, endPoint x: 175, endPoint y: 301, distance: 14.1
click at [174, 314] on icon at bounding box center [176, 322] width 33 height 16
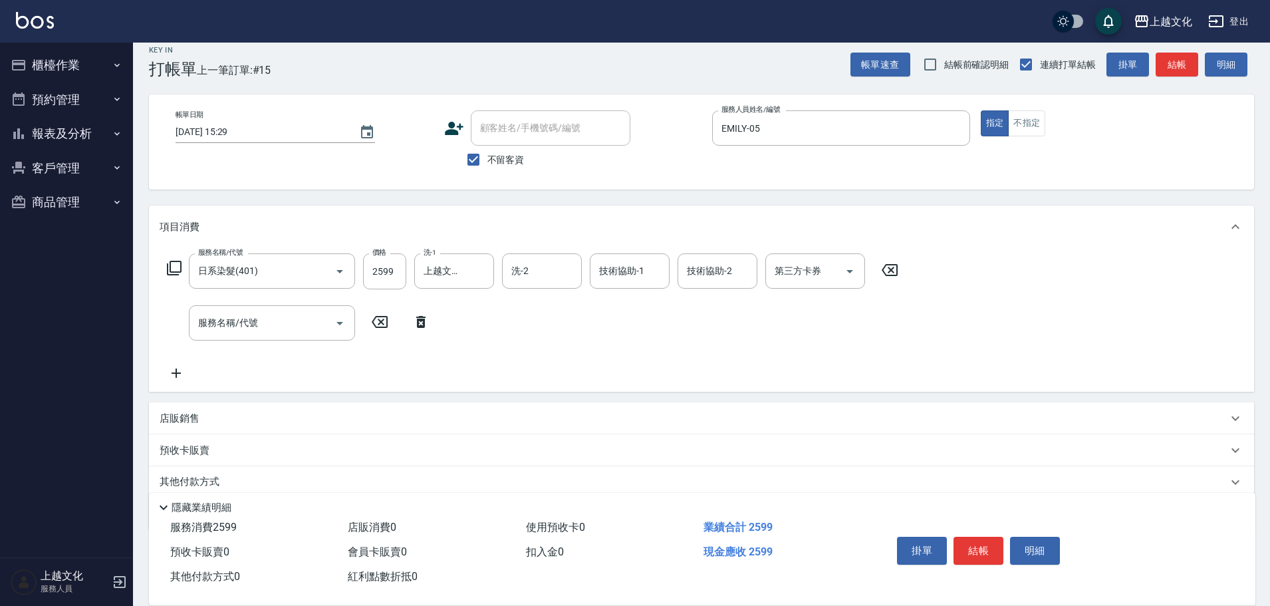
click at [175, 272] on icon at bounding box center [174, 268] width 15 height 15
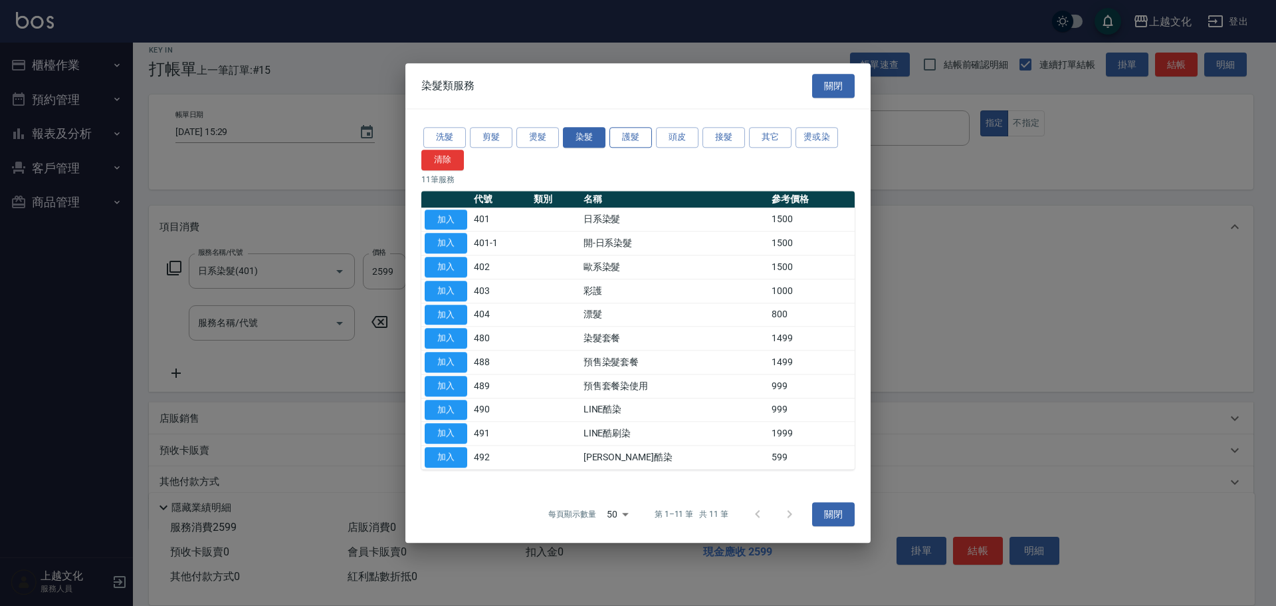
click at [625, 136] on button "護髮" at bounding box center [631, 137] width 43 height 21
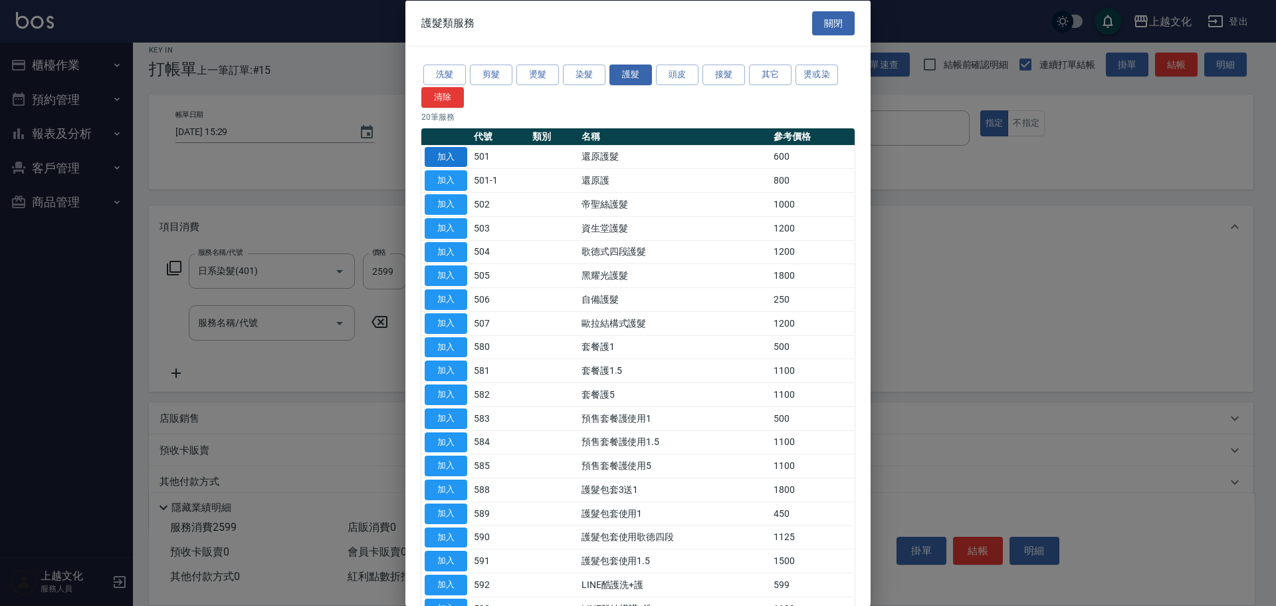
click at [441, 156] on button "加入" at bounding box center [446, 156] width 43 height 21
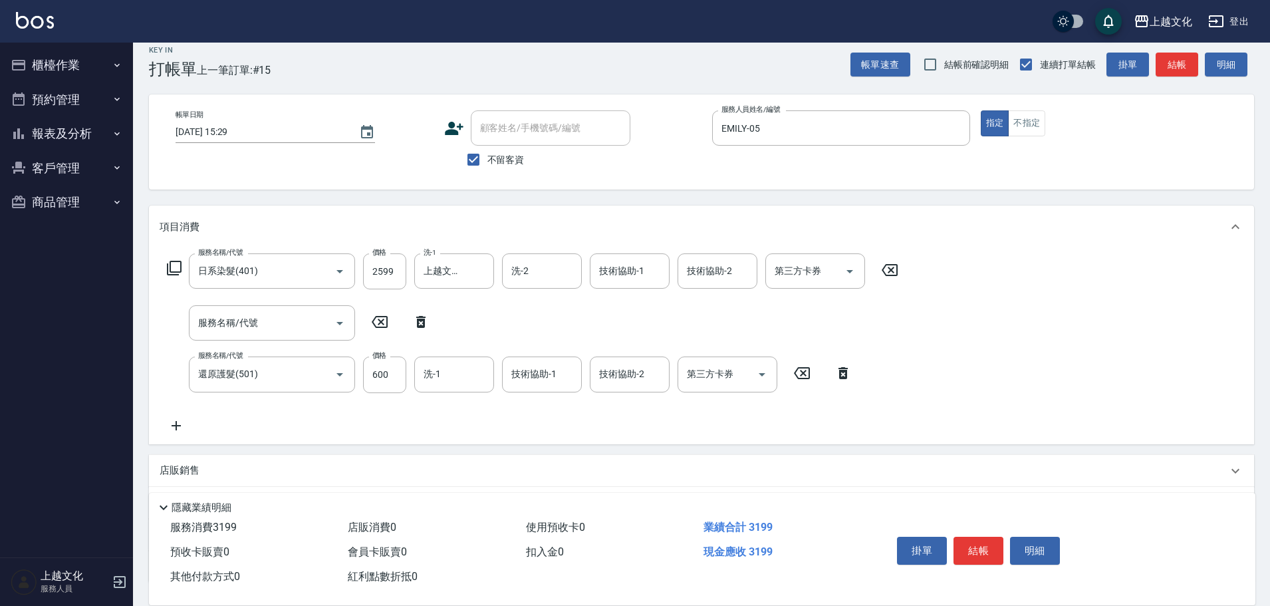
click at [418, 315] on icon at bounding box center [420, 322] width 33 height 16
type input "還原護髮(501)"
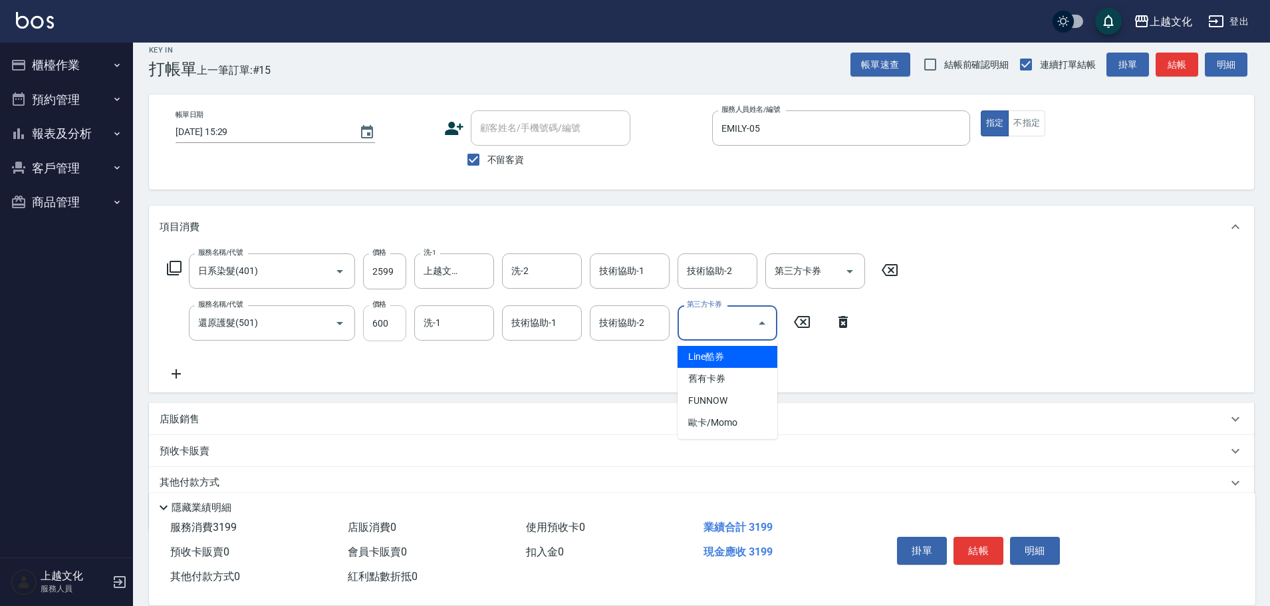
click at [386, 337] on input "600" at bounding box center [384, 323] width 43 height 36
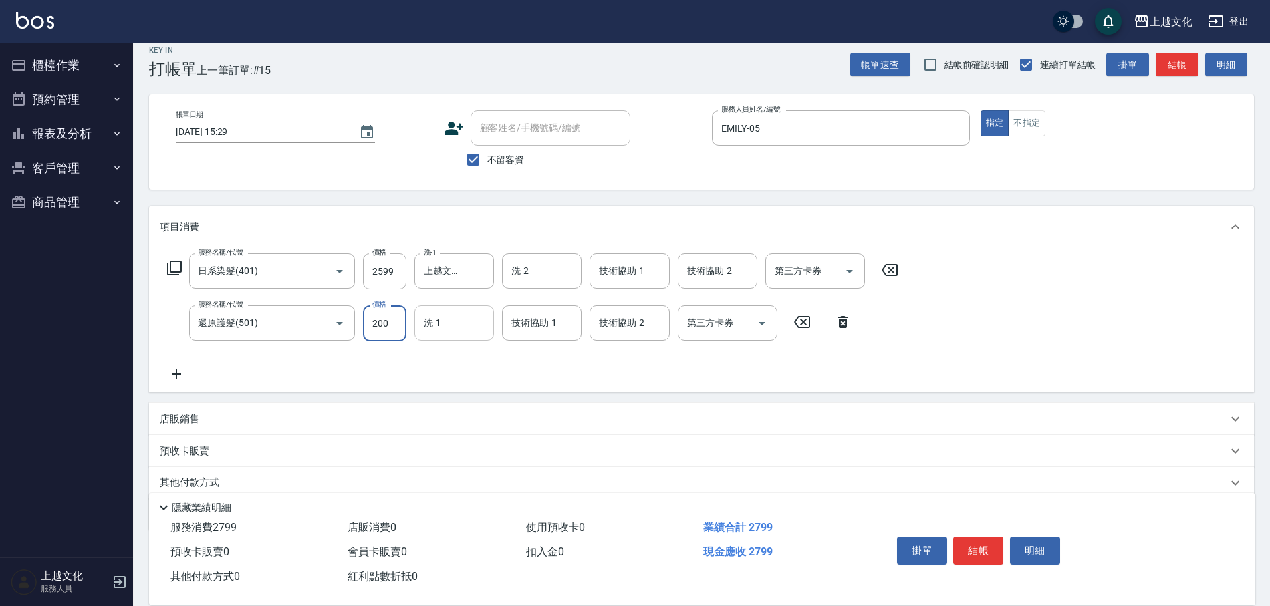
type input "200"
click at [439, 326] on input "洗-1" at bounding box center [454, 322] width 68 height 23
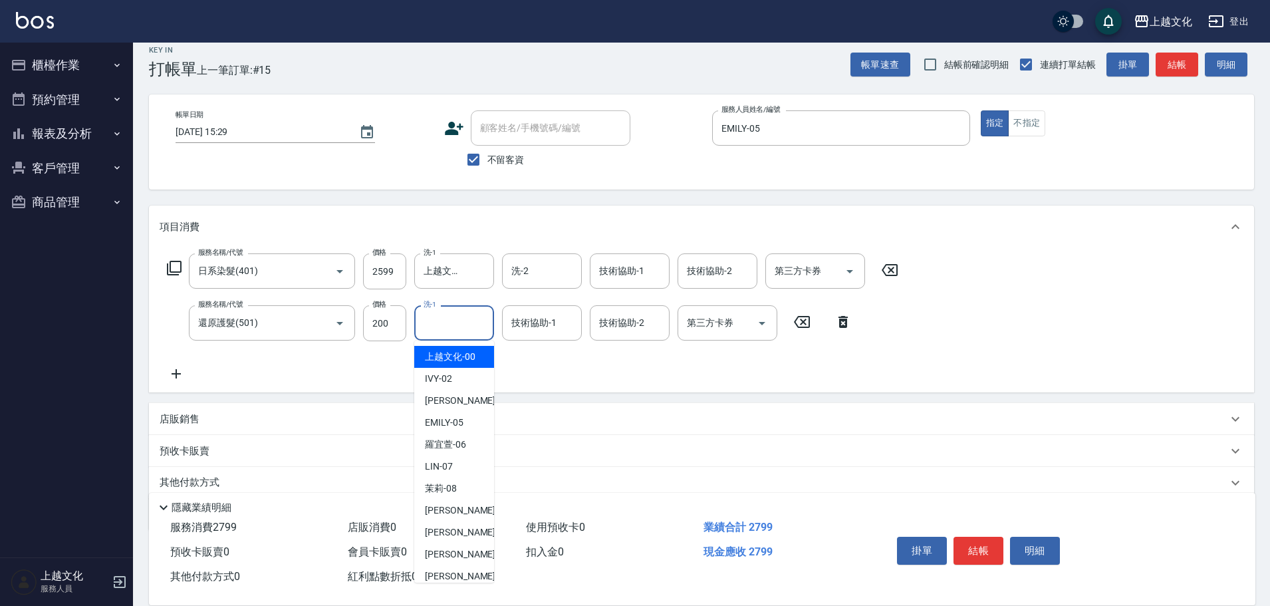
click at [439, 326] on input "洗-1" at bounding box center [454, 322] width 68 height 23
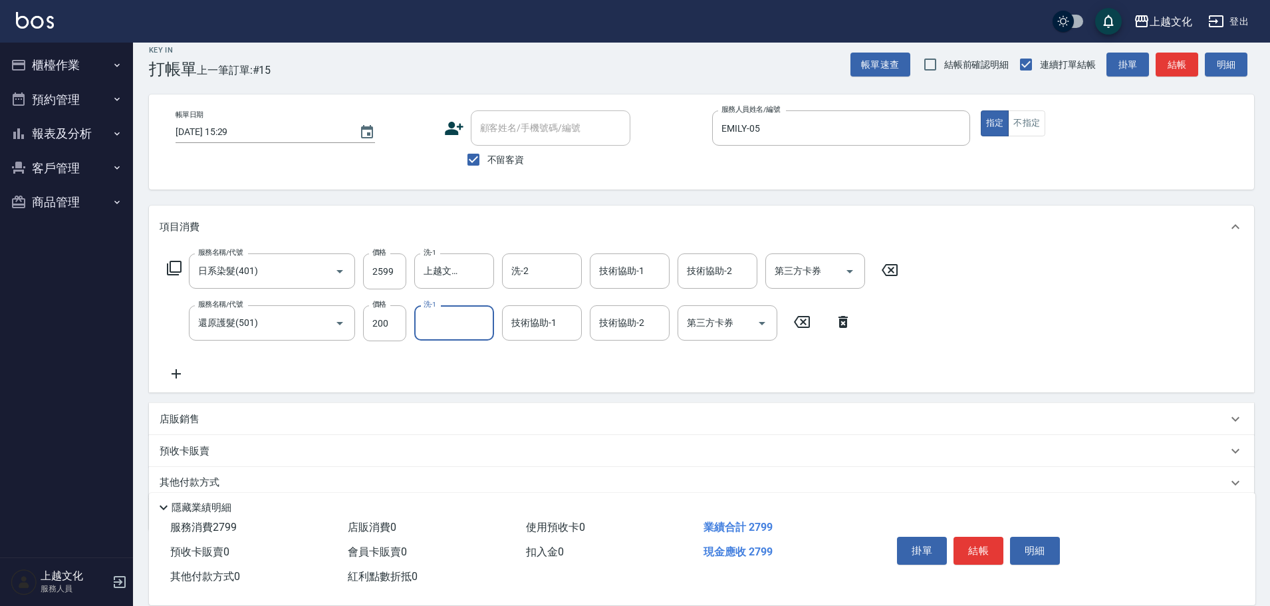
click at [455, 326] on input "洗-1" at bounding box center [454, 322] width 68 height 23
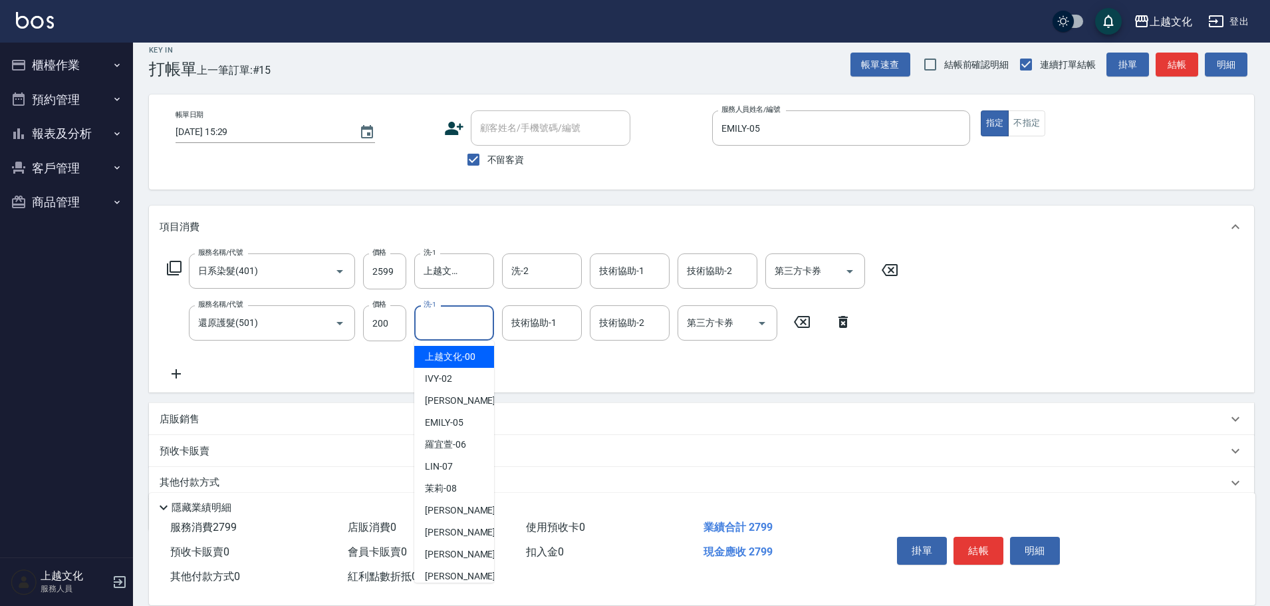
click at [455, 334] on input "洗-1" at bounding box center [454, 322] width 68 height 23
click at [429, 550] on span "[PERSON_NAME] -11" at bounding box center [467, 554] width 84 height 14
type input "[PERSON_NAME]-11"
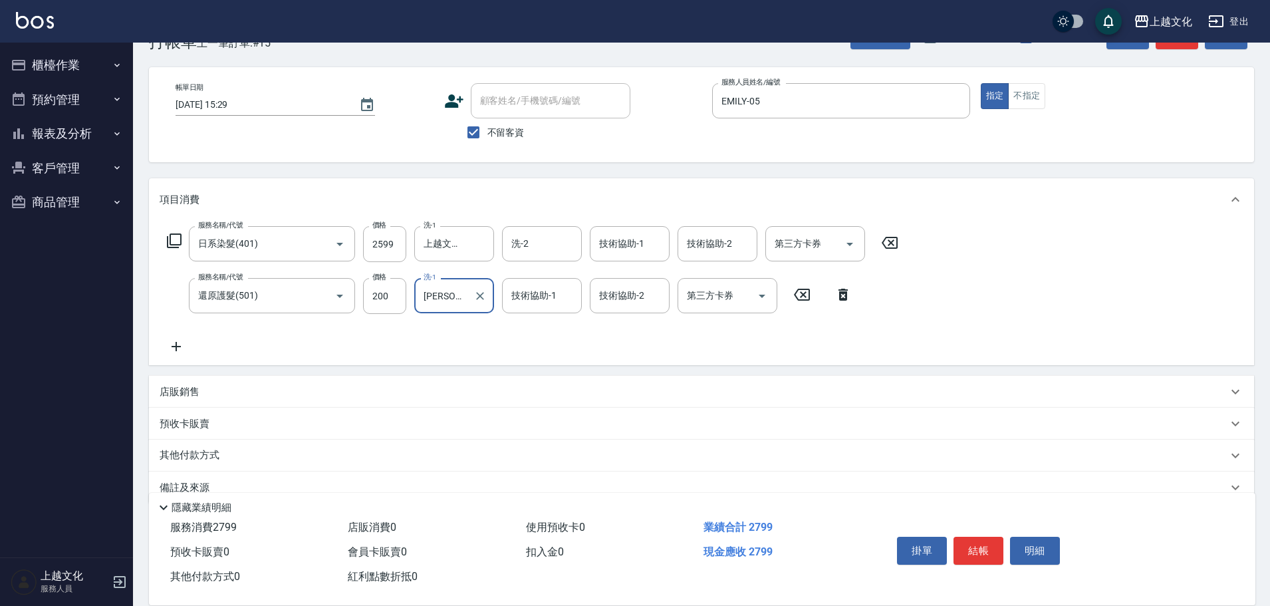
scroll to position [65, 0]
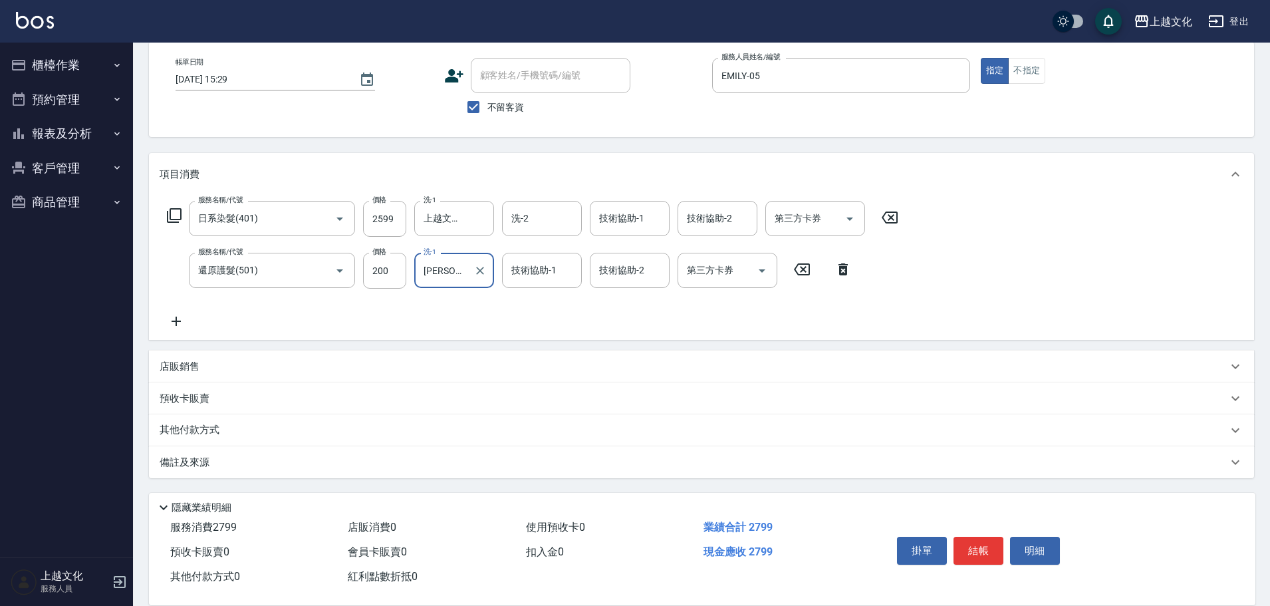
click at [175, 424] on p "其他付款方式" at bounding box center [193, 430] width 66 height 15
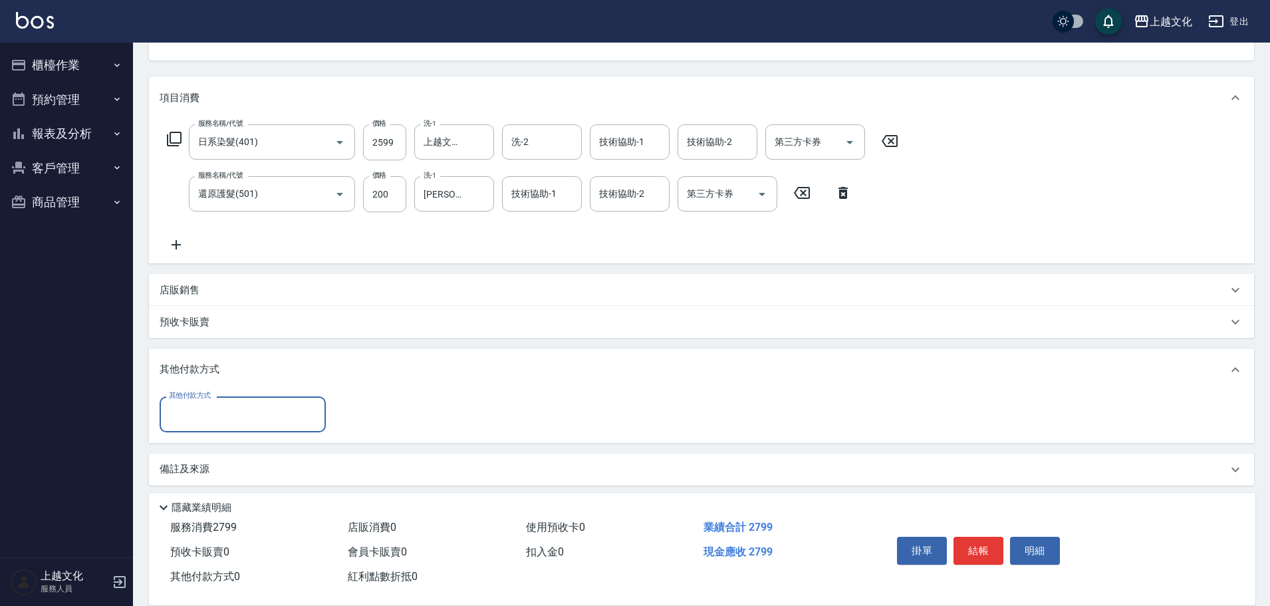
scroll to position [148, 0]
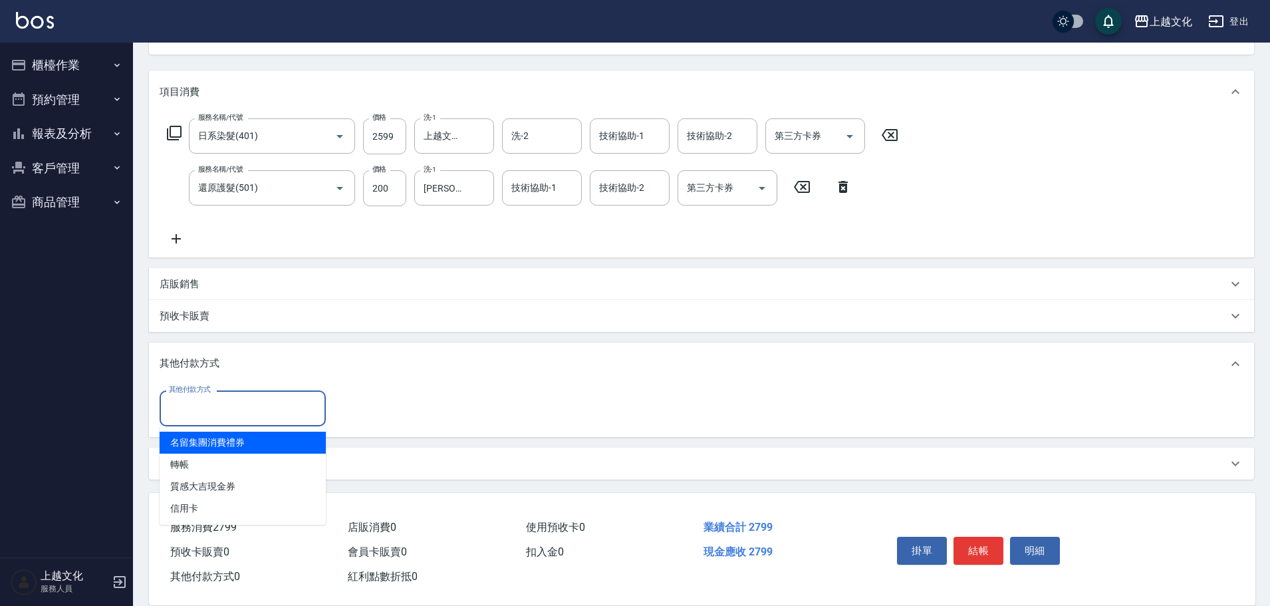
click at [197, 411] on input "其他付款方式" at bounding box center [243, 407] width 154 height 23
click at [178, 404] on input "其他付款方式" at bounding box center [243, 407] width 154 height 23
click at [178, 407] on input "其他付款方式" at bounding box center [243, 407] width 154 height 23
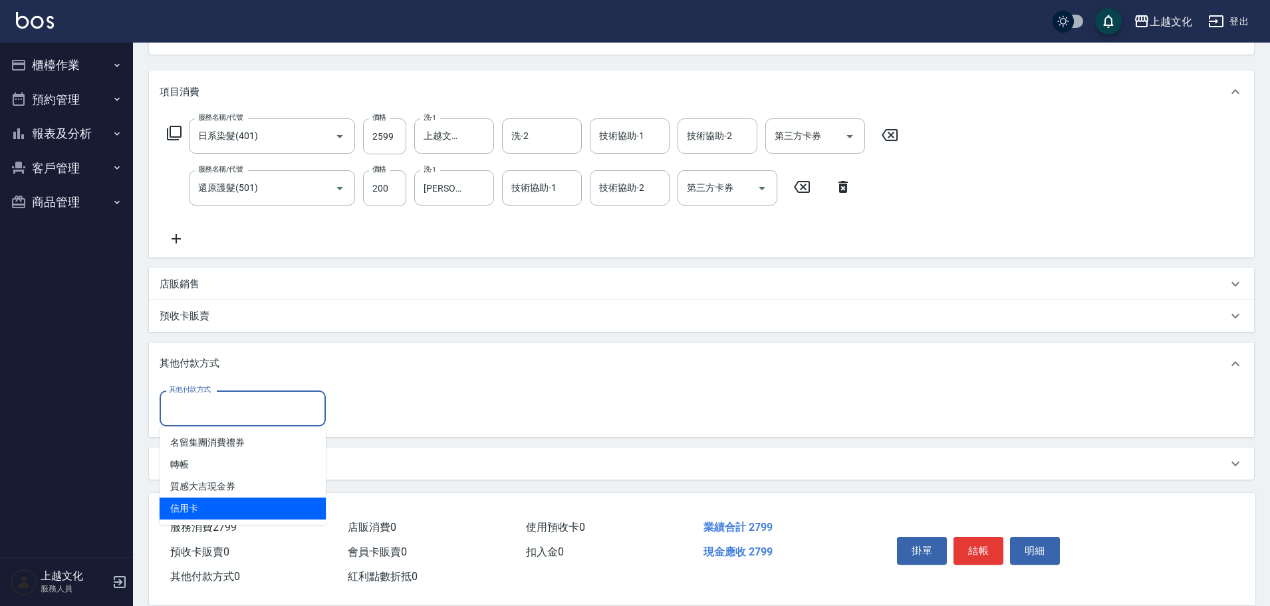
click at [187, 506] on span "信用卡" at bounding box center [243, 508] width 166 height 22
type input "信用卡"
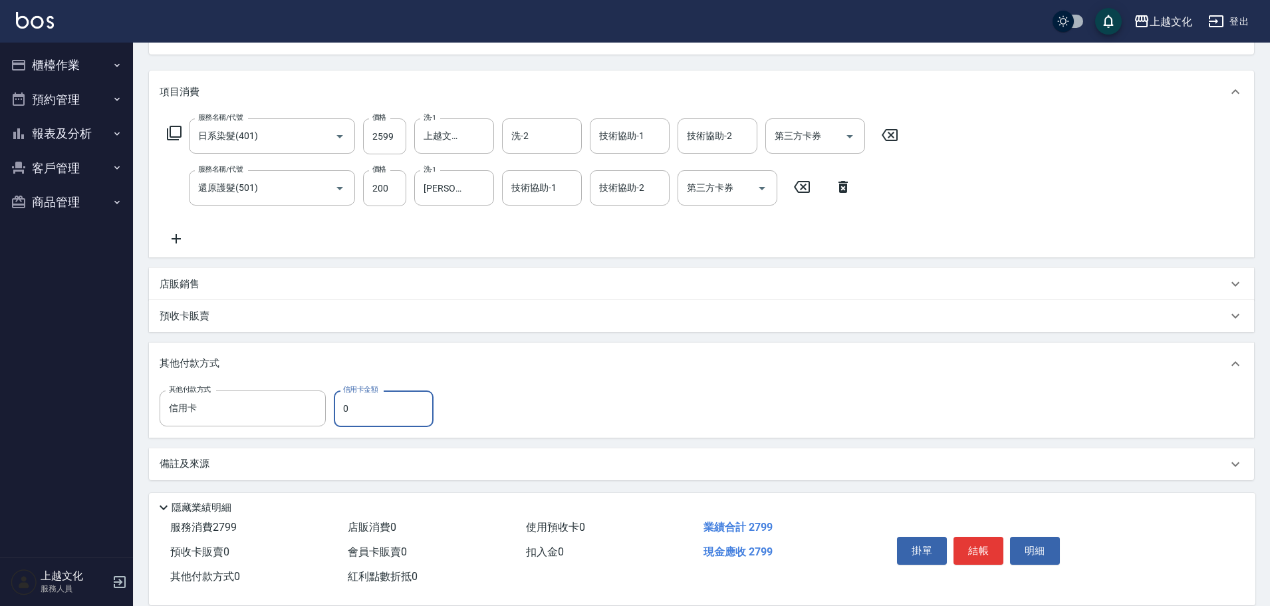
click at [346, 415] on input "0" at bounding box center [384, 408] width 100 height 36
type input "2799"
click at [978, 542] on button "結帳" at bounding box center [978, 550] width 50 height 28
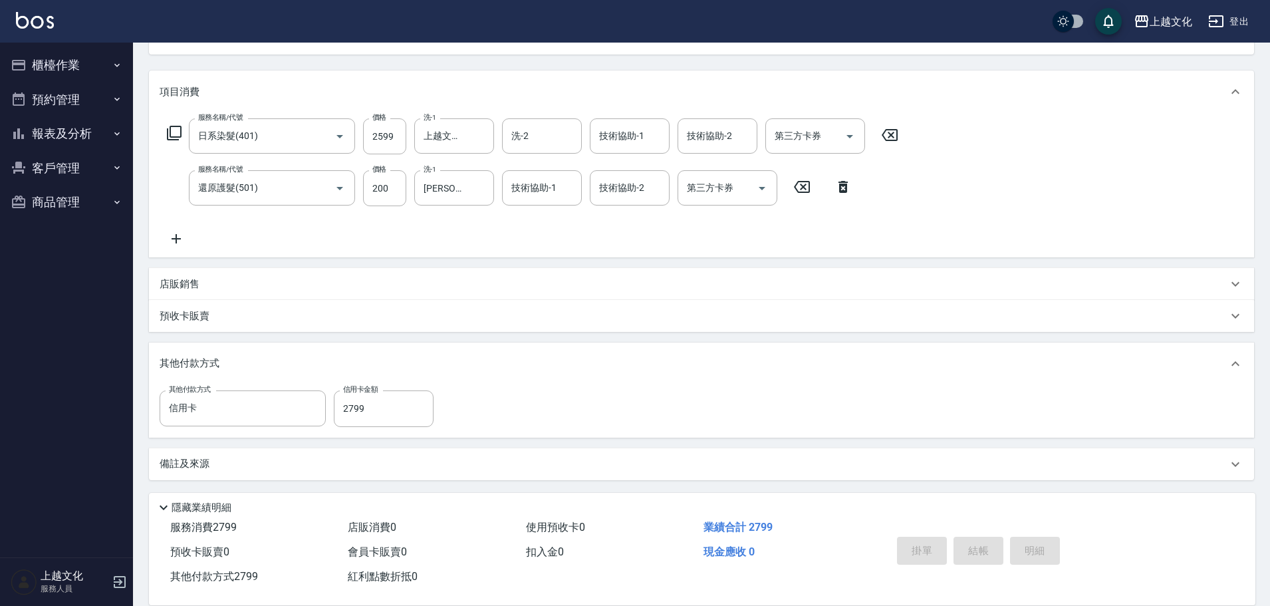
type input "[DATE] 15:30"
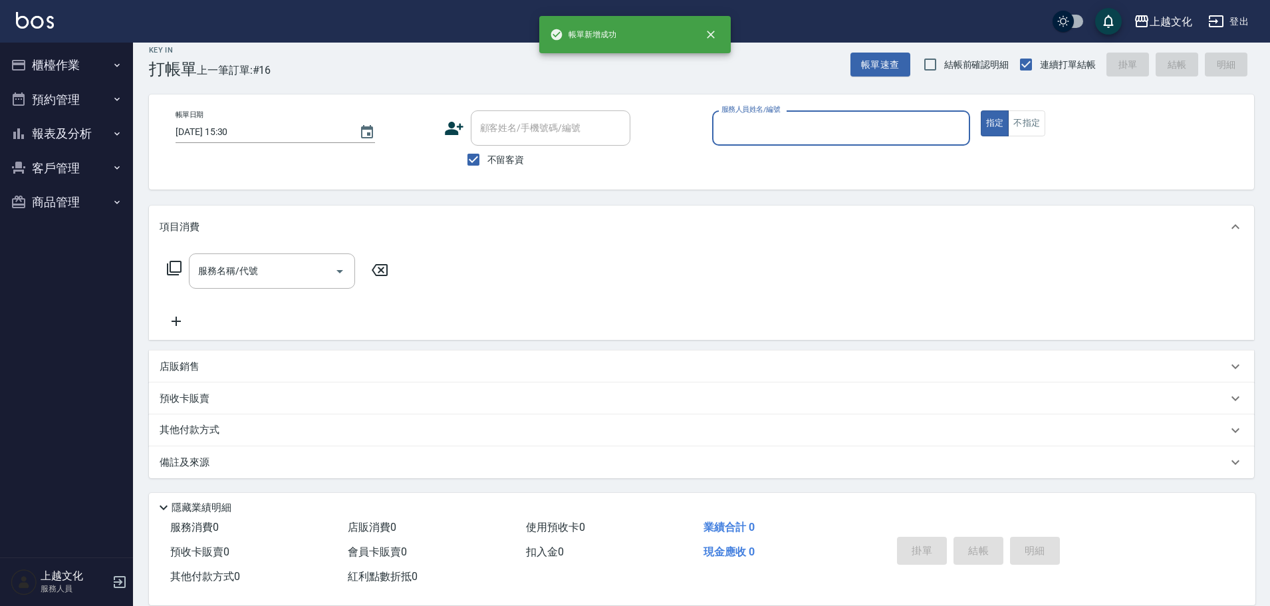
scroll to position [13, 0]
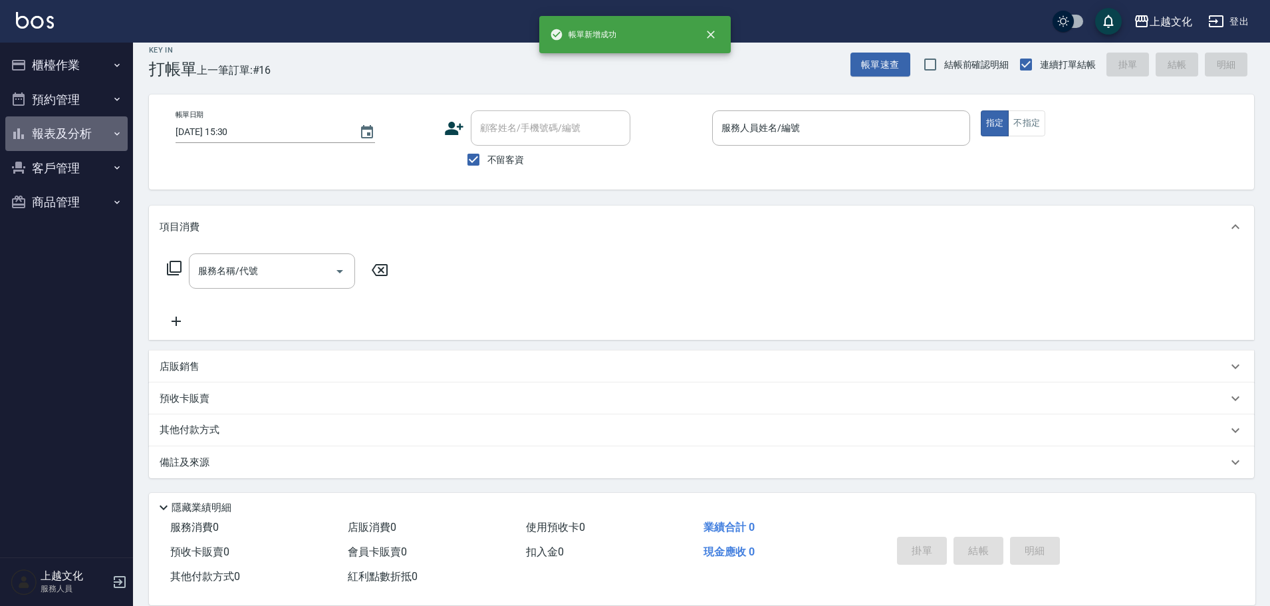
click at [51, 137] on button "報表及分析" at bounding box center [66, 133] width 122 height 35
click at [45, 130] on button "報表及分析" at bounding box center [66, 133] width 122 height 35
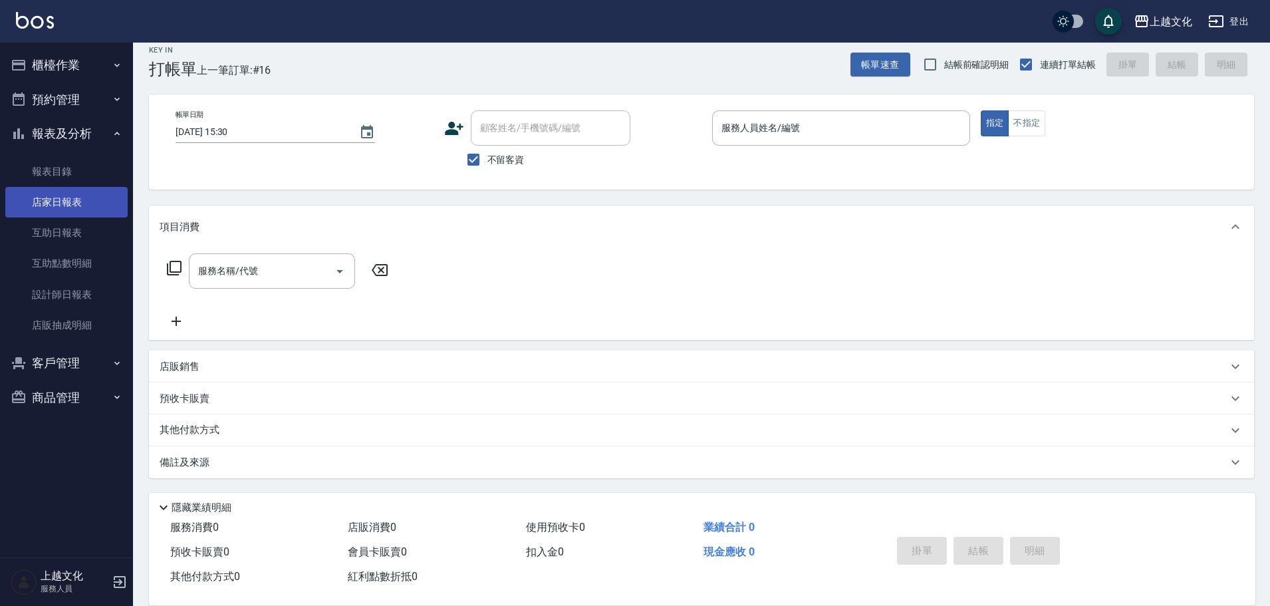
click at [55, 197] on link "店家日報表" at bounding box center [66, 202] width 122 height 31
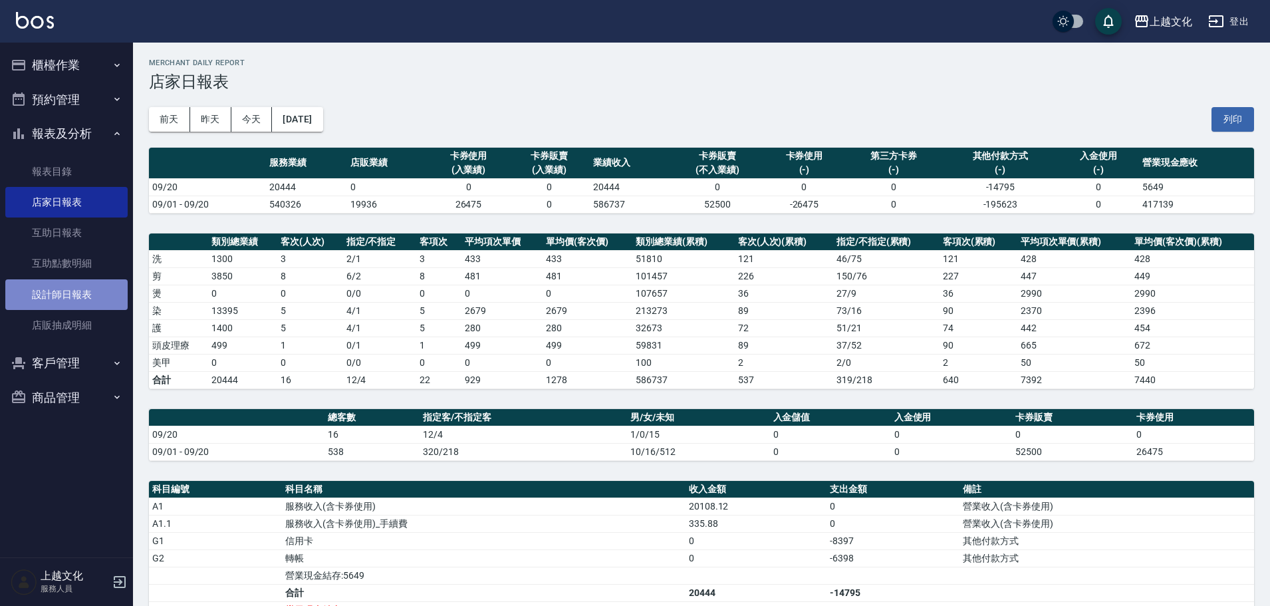
click at [70, 296] on link "設計師日報表" at bounding box center [66, 294] width 122 height 31
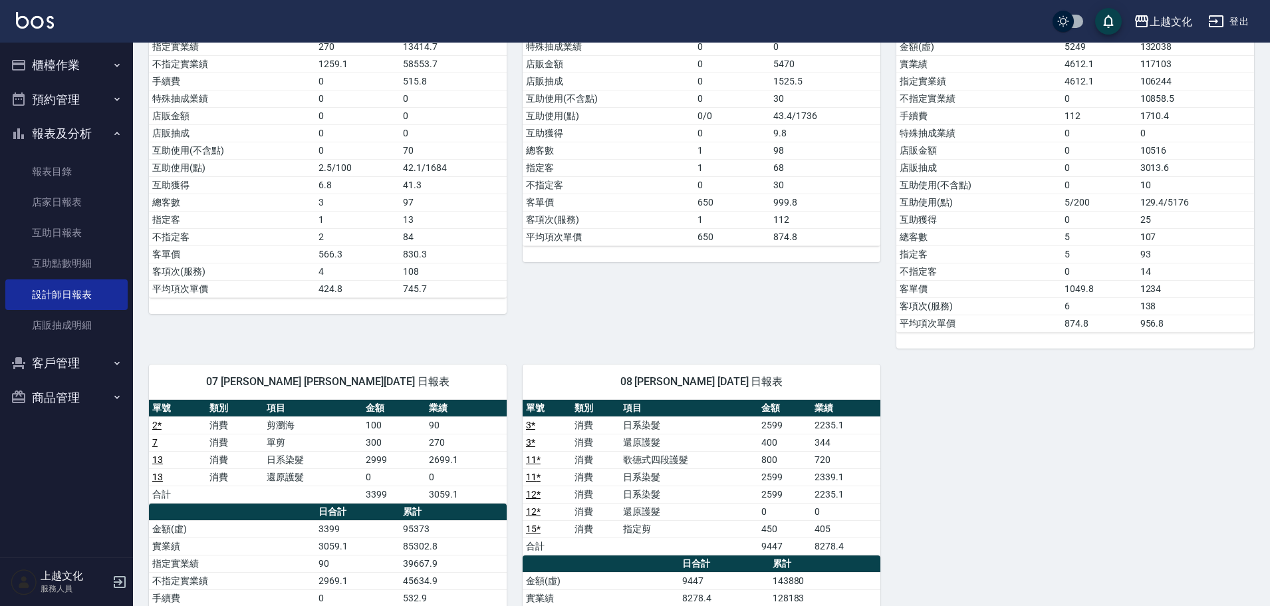
scroll to position [465, 0]
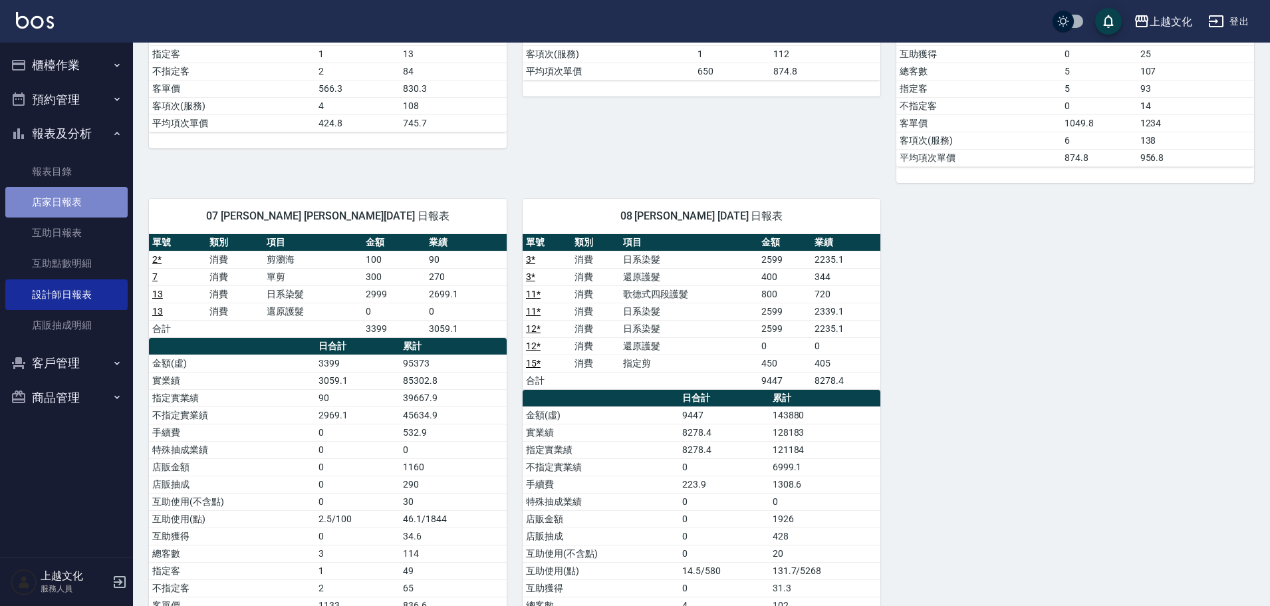
click at [74, 199] on link "店家日報表" at bounding box center [66, 202] width 122 height 31
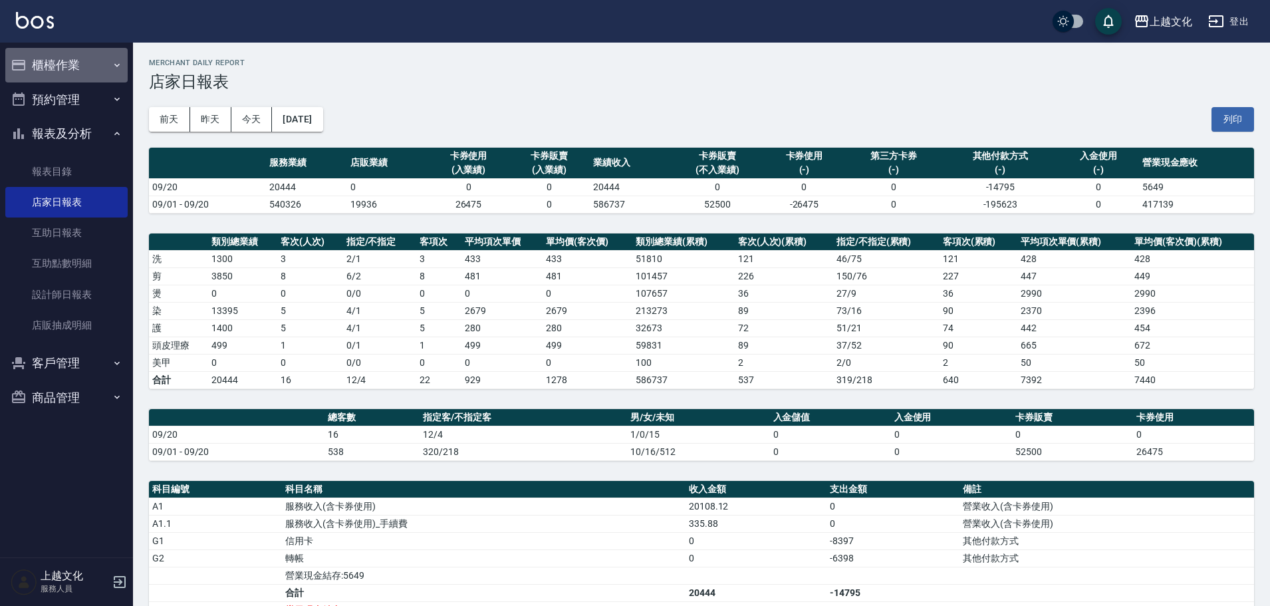
click at [41, 71] on button "櫃檯作業" at bounding box center [66, 65] width 122 height 35
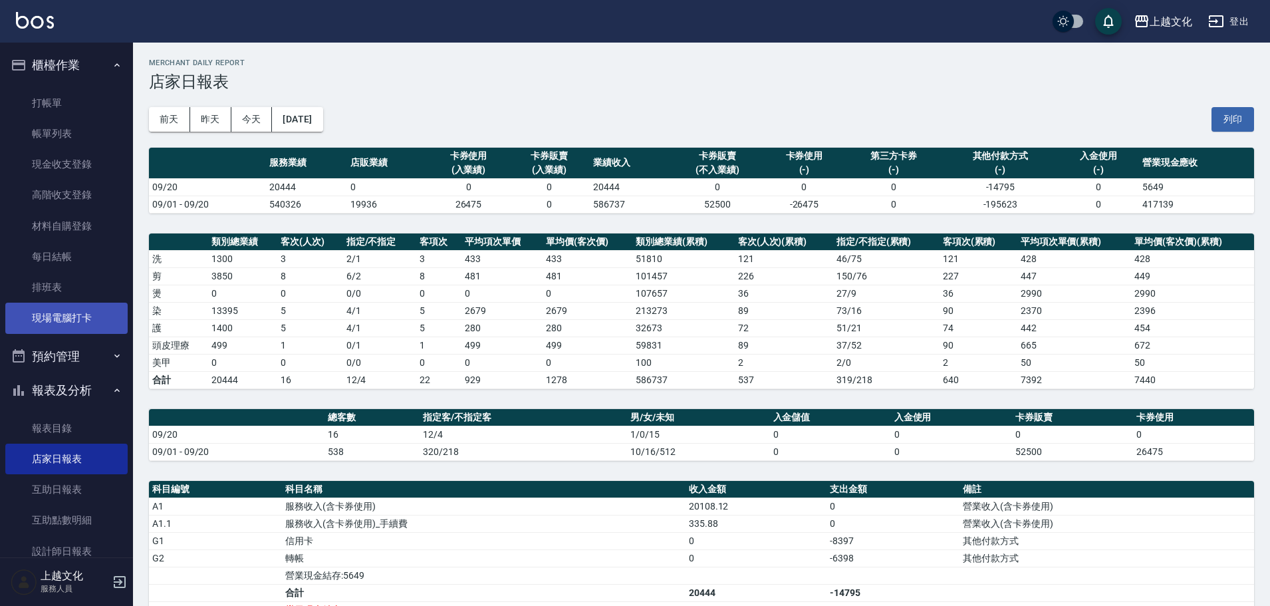
click at [60, 318] on link "現場電腦打卡" at bounding box center [66, 317] width 122 height 31
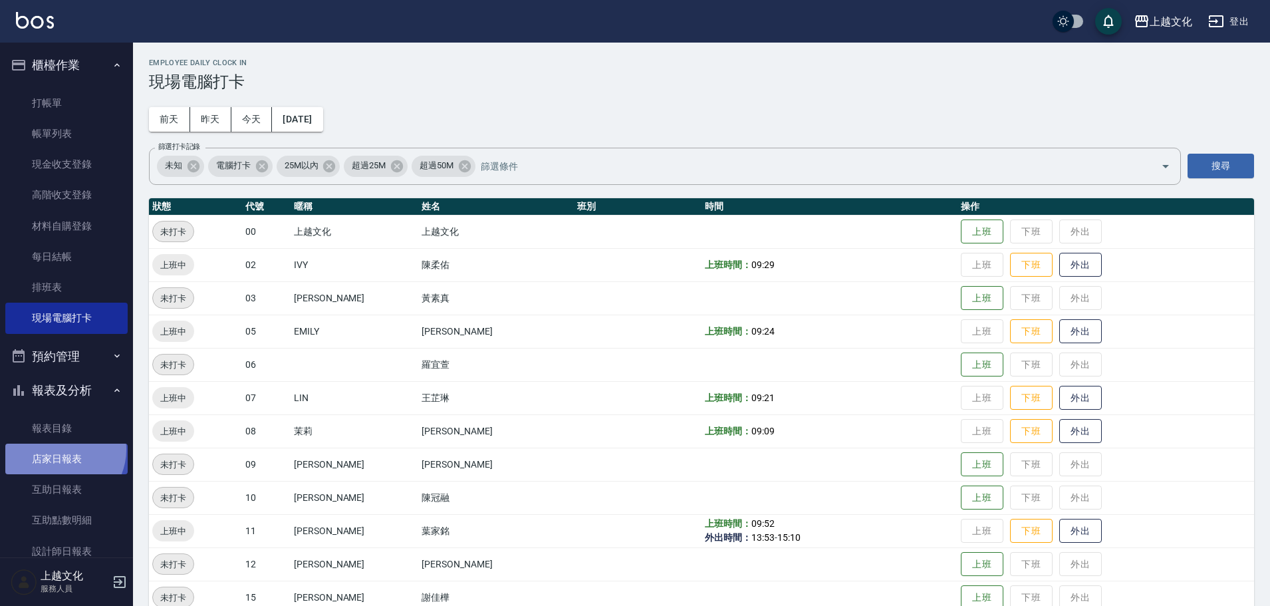
click at [60, 449] on link "店家日報表" at bounding box center [66, 458] width 122 height 31
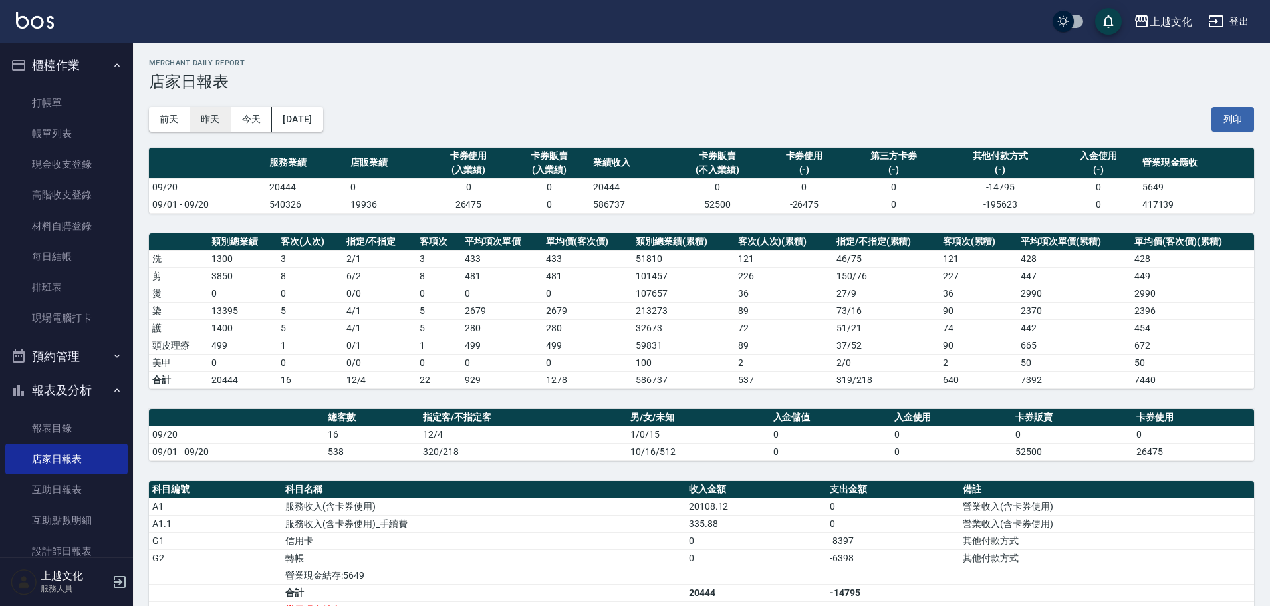
click at [205, 120] on button "昨天" at bounding box center [210, 119] width 41 height 25
click at [203, 120] on button "昨天" at bounding box center [210, 119] width 41 height 25
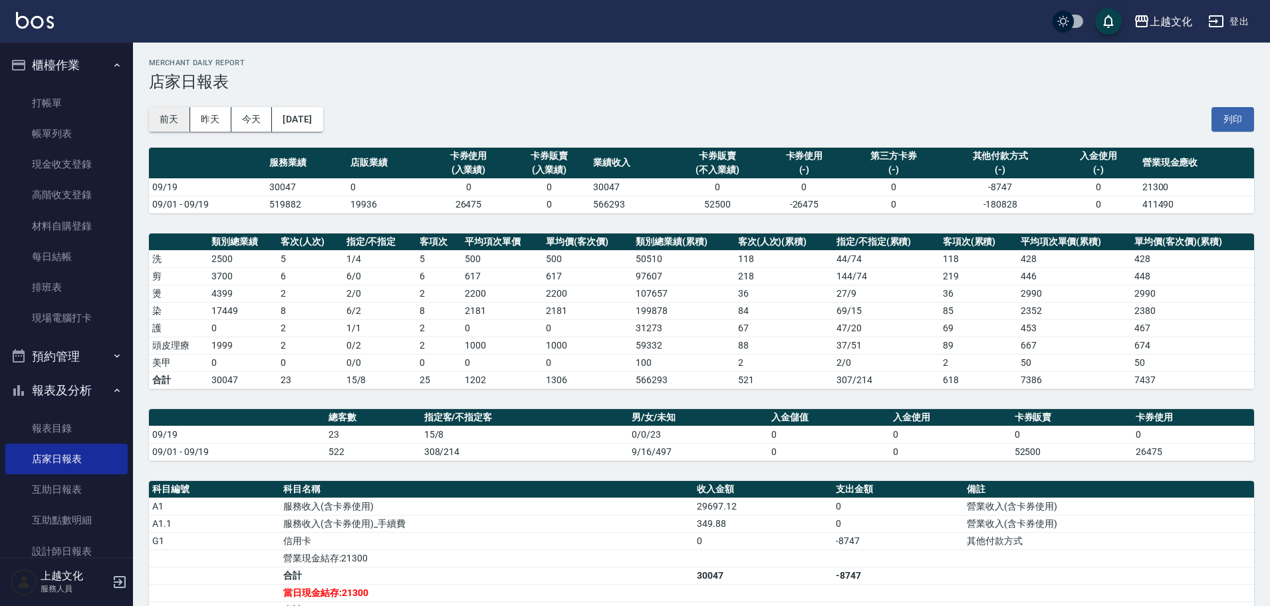
click at [171, 122] on button "前天" at bounding box center [169, 119] width 41 height 25
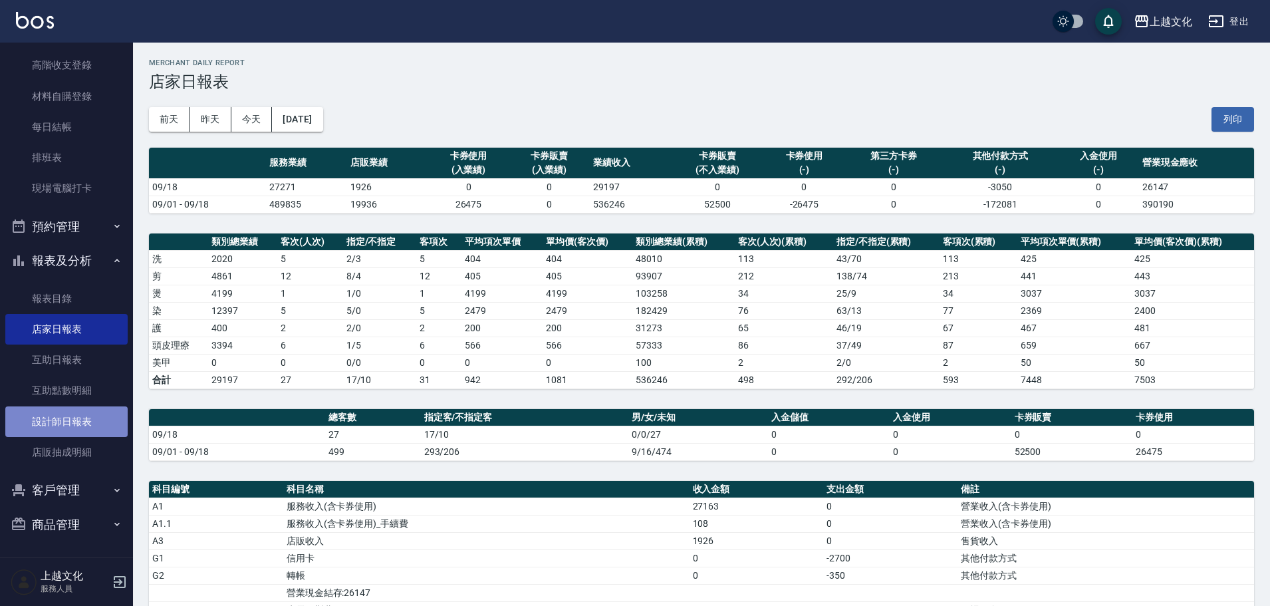
click at [66, 416] on link "設計師日報表" at bounding box center [66, 421] width 122 height 31
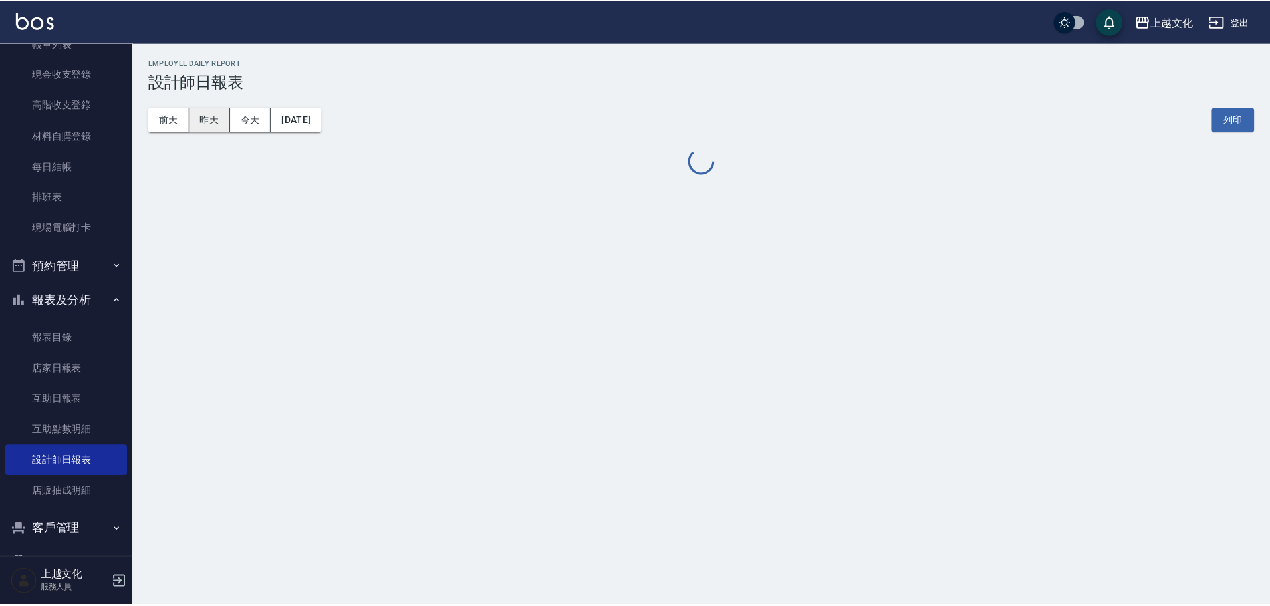
scroll to position [63, 0]
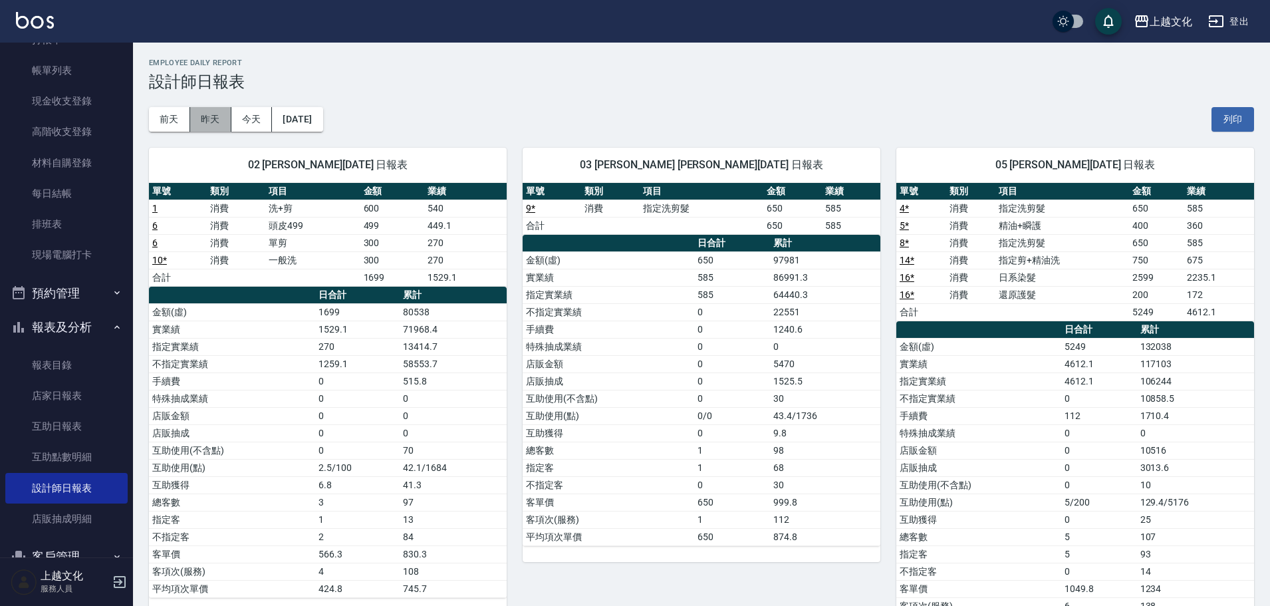
click at [196, 122] on button "昨天" at bounding box center [210, 119] width 41 height 25
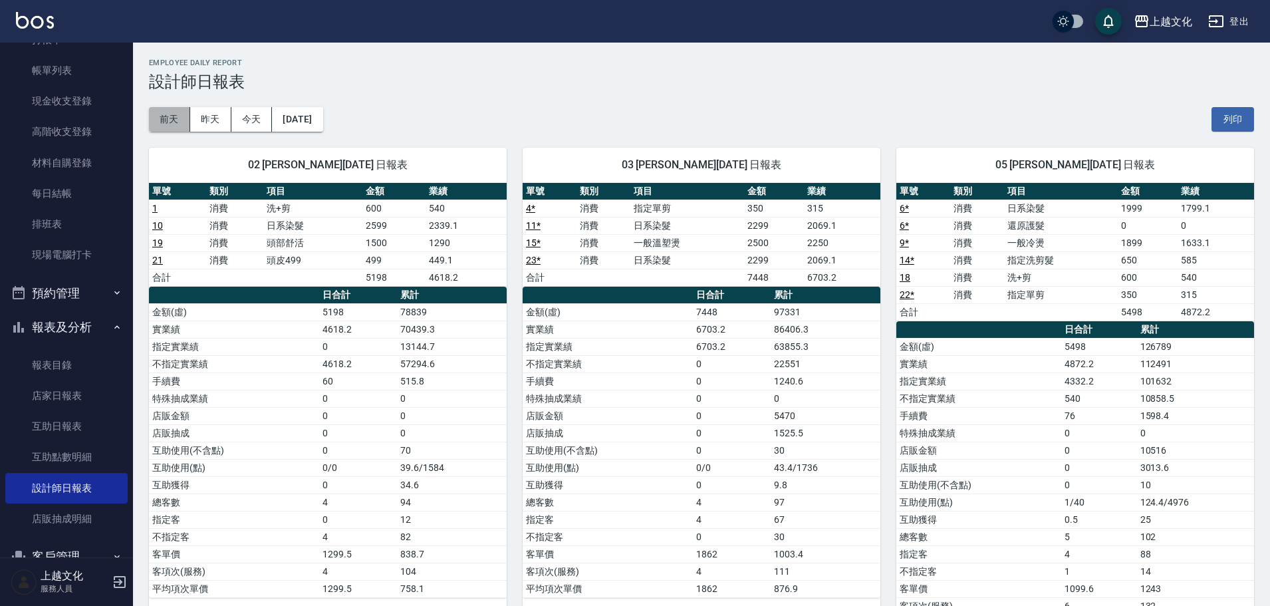
click at [179, 122] on button "前天" at bounding box center [169, 119] width 41 height 25
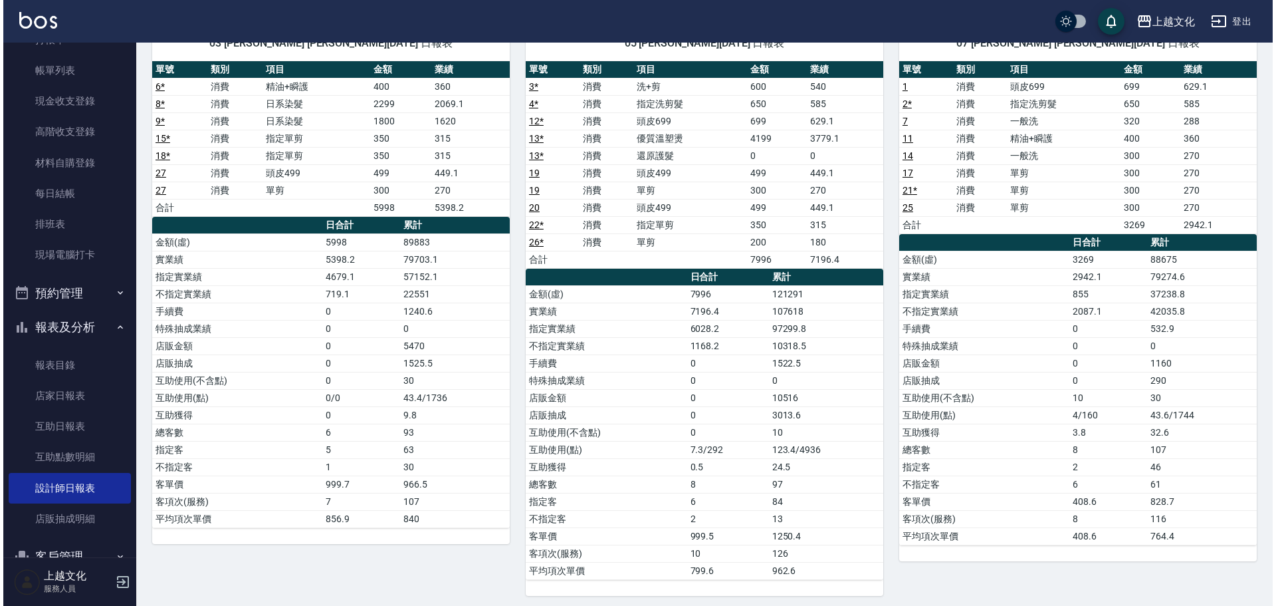
scroll to position [66, 0]
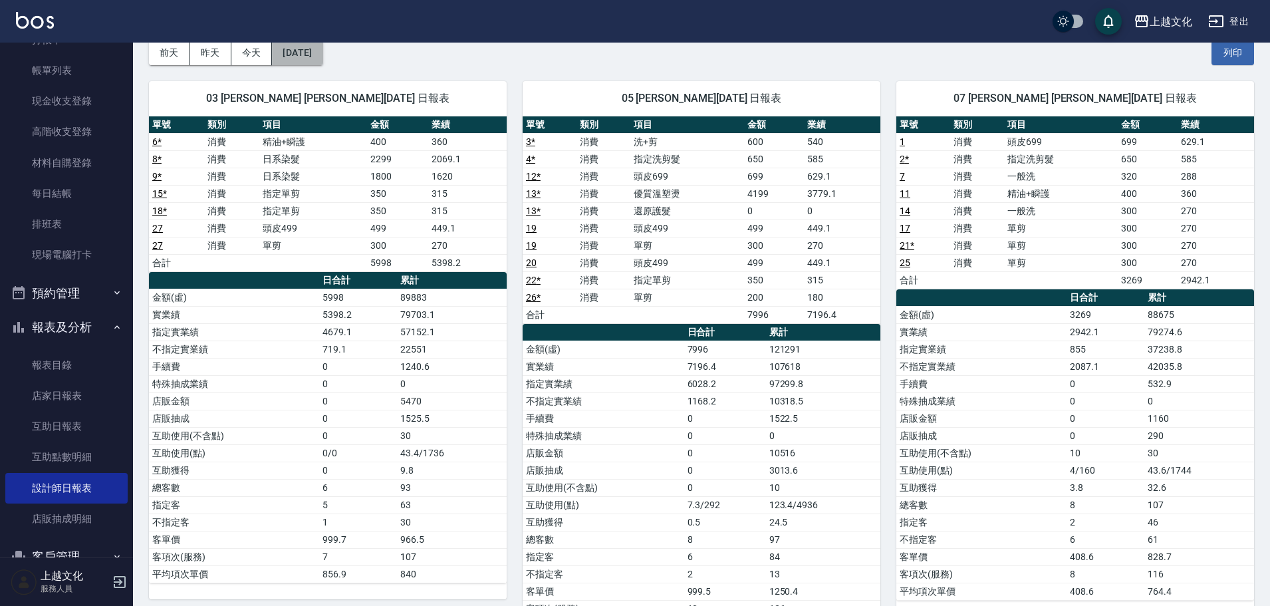
click at [322, 59] on button "[DATE]" at bounding box center [297, 53] width 51 height 25
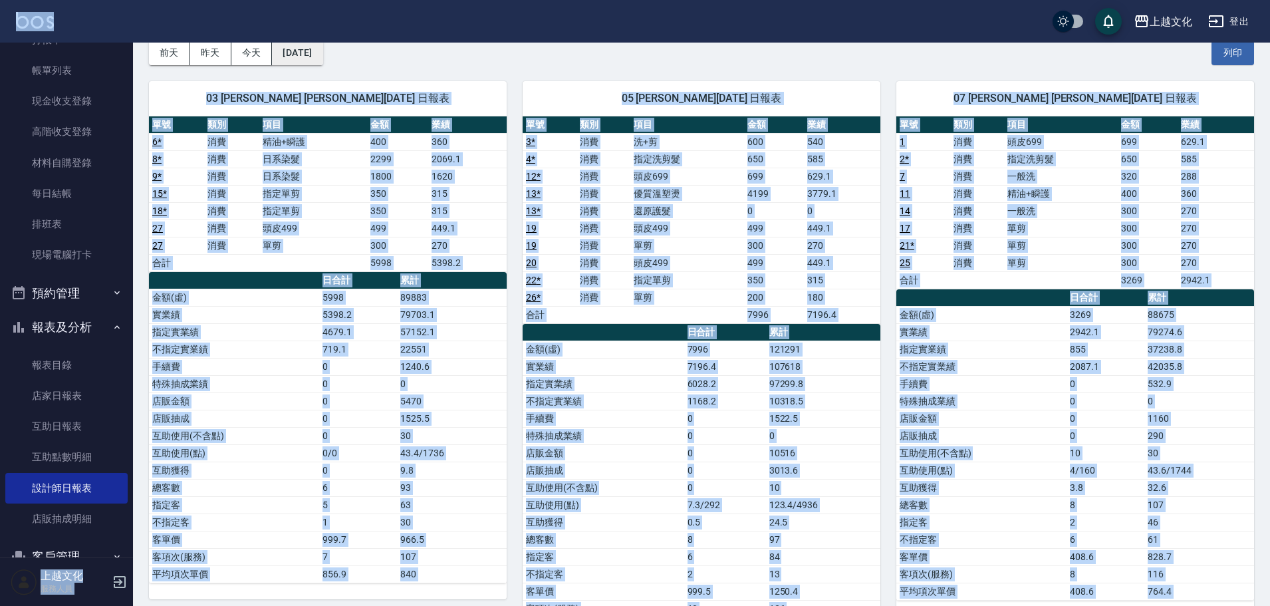
click at [322, 59] on button "[DATE]" at bounding box center [297, 53] width 51 height 25
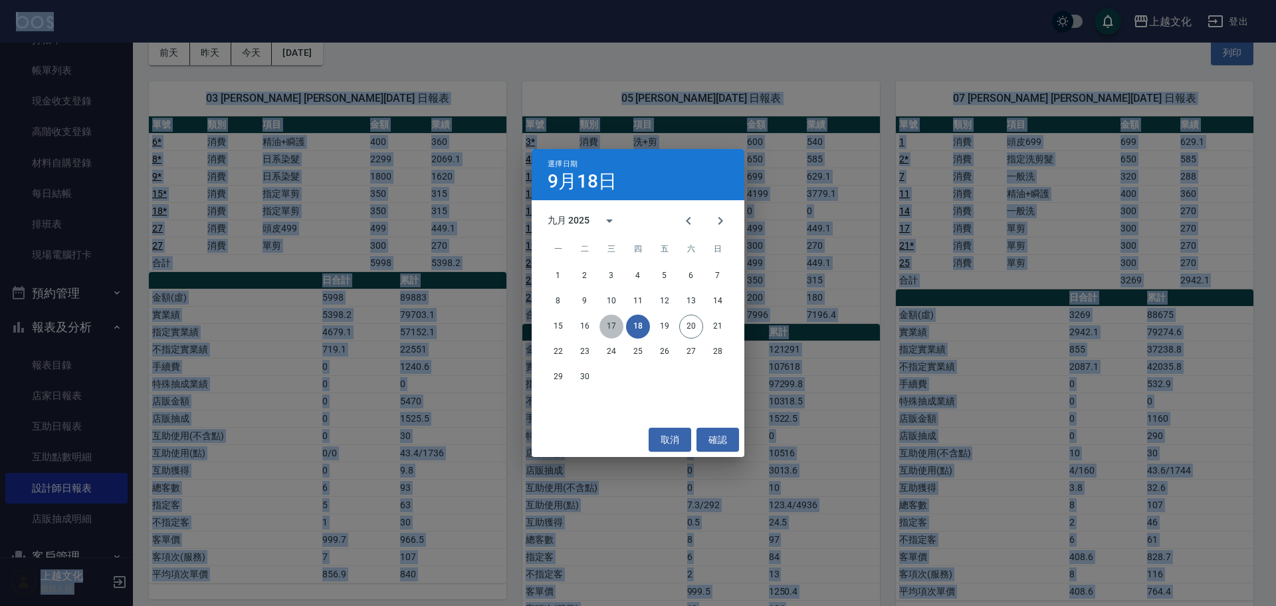
click at [605, 326] on button "17" at bounding box center [612, 326] width 24 height 24
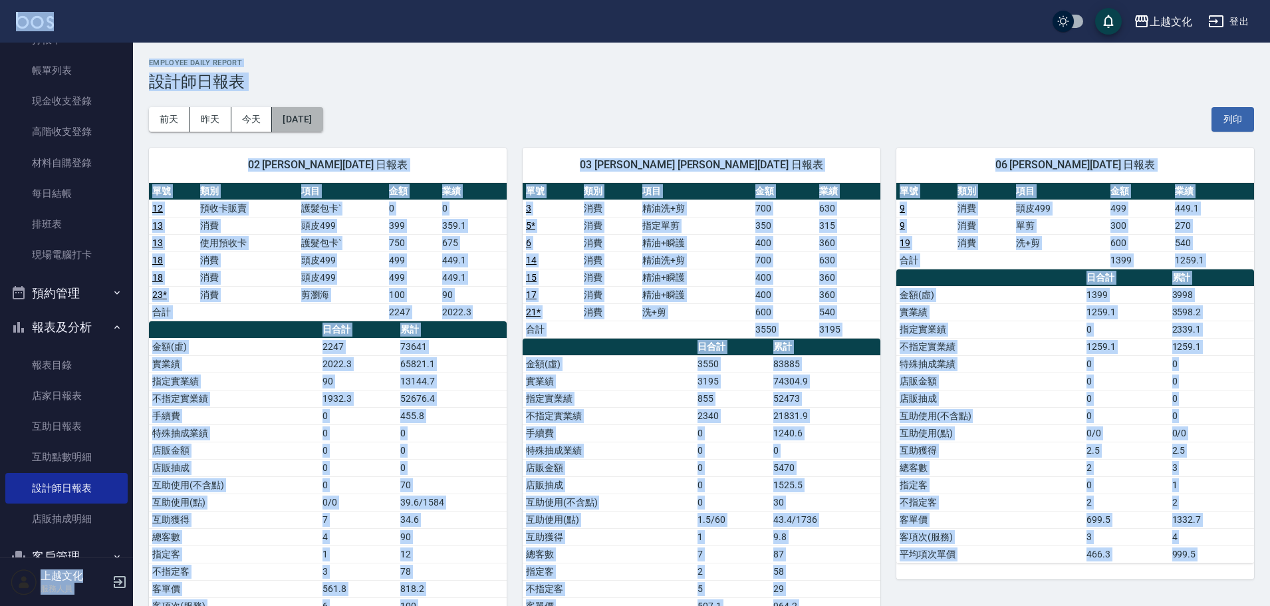
click at [322, 125] on button "[DATE]" at bounding box center [297, 119] width 51 height 25
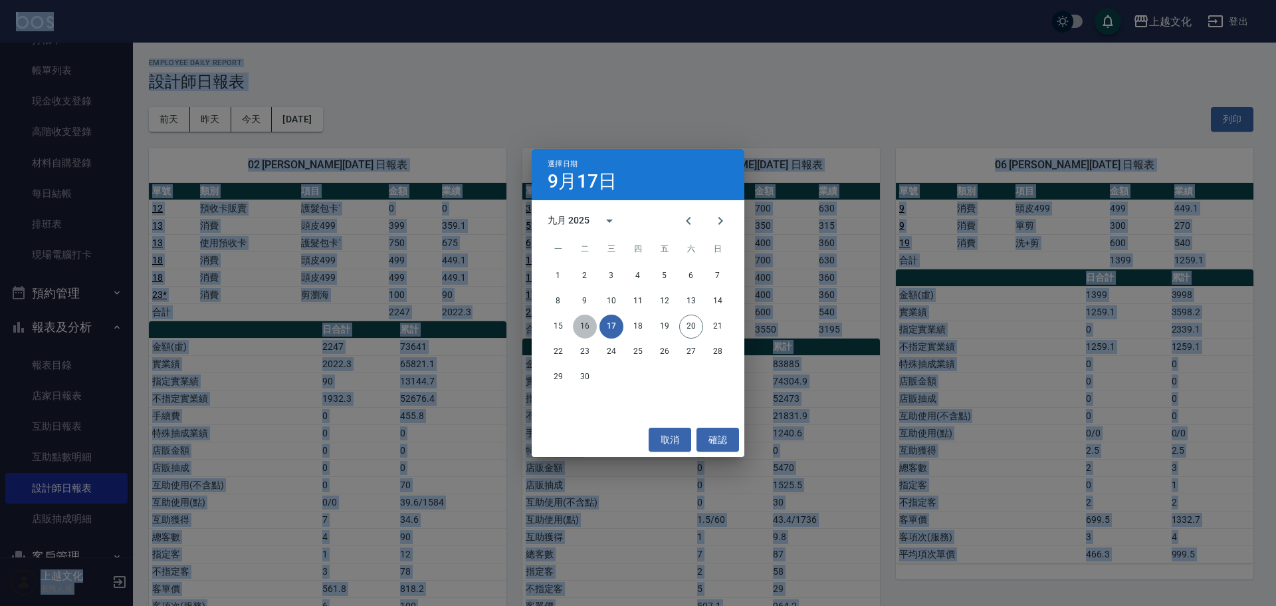
click at [586, 329] on button "16" at bounding box center [585, 326] width 24 height 24
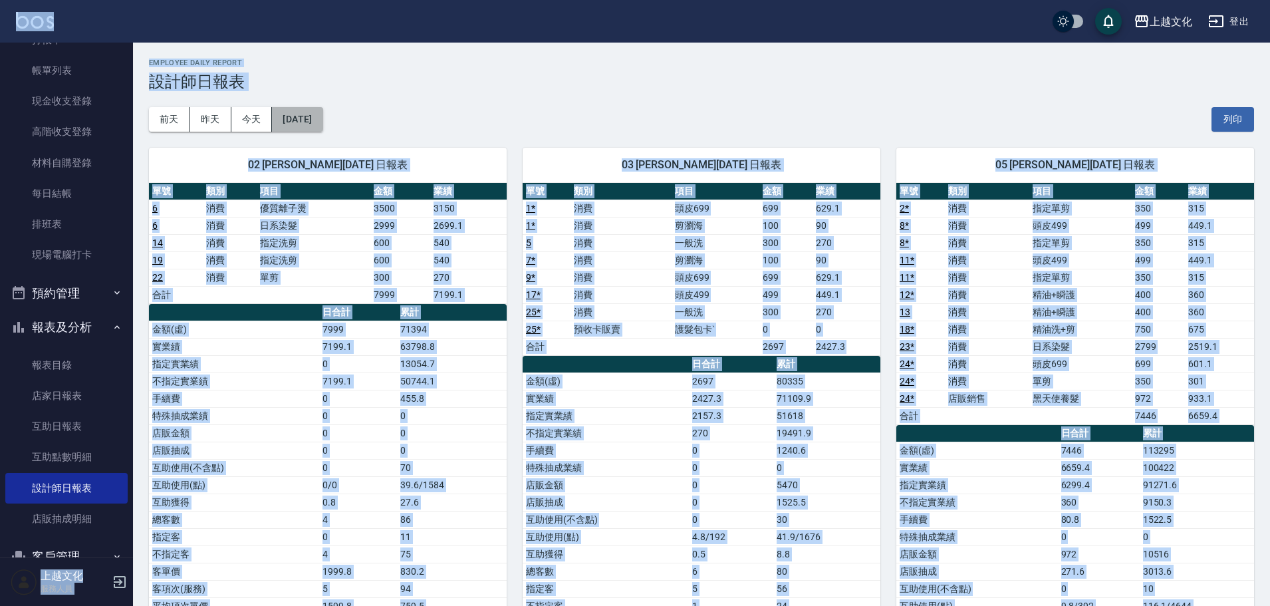
click at [322, 130] on button "[DATE]" at bounding box center [297, 119] width 51 height 25
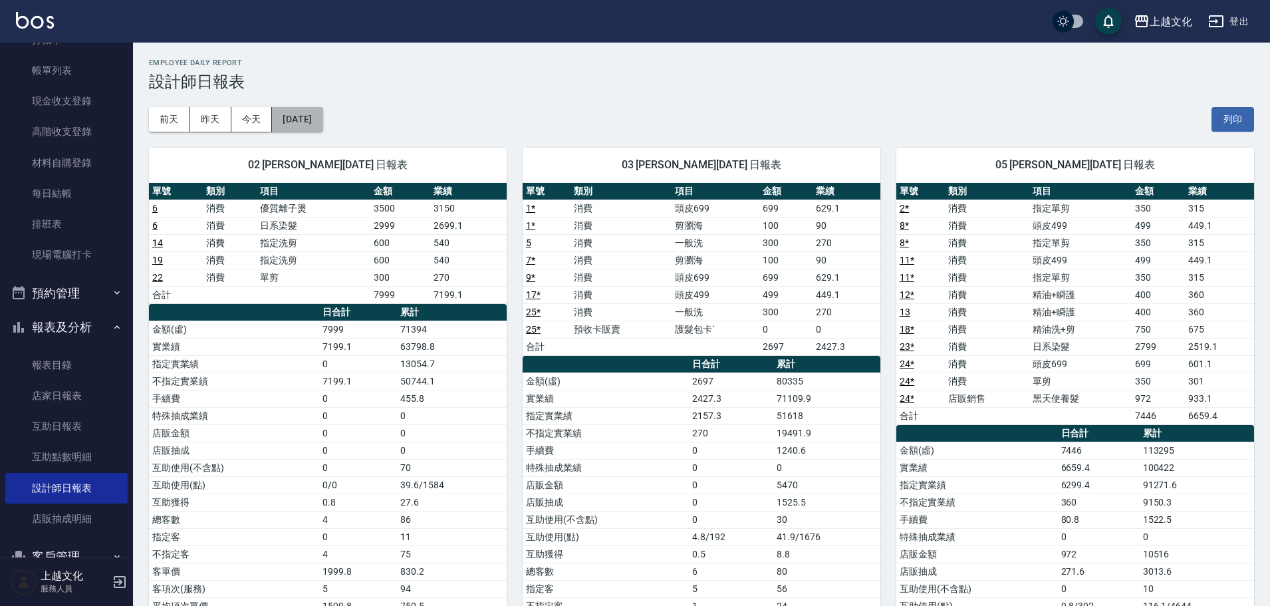
click at [322, 130] on button "[DATE]" at bounding box center [297, 119] width 51 height 25
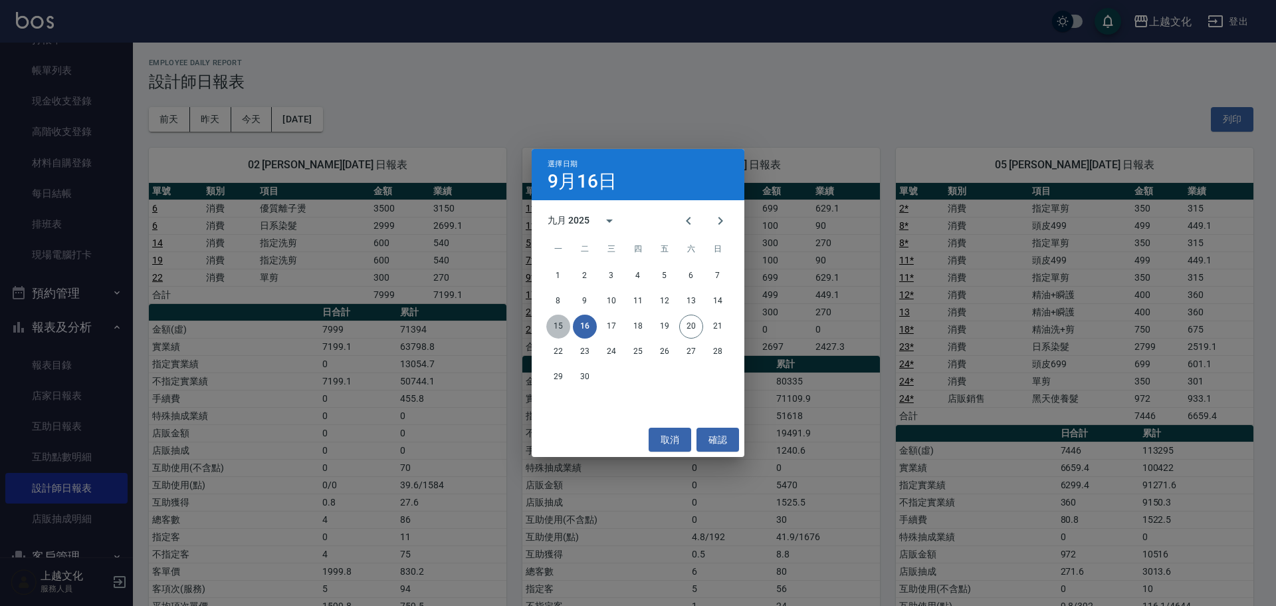
click at [555, 320] on button "15" at bounding box center [558, 326] width 24 height 24
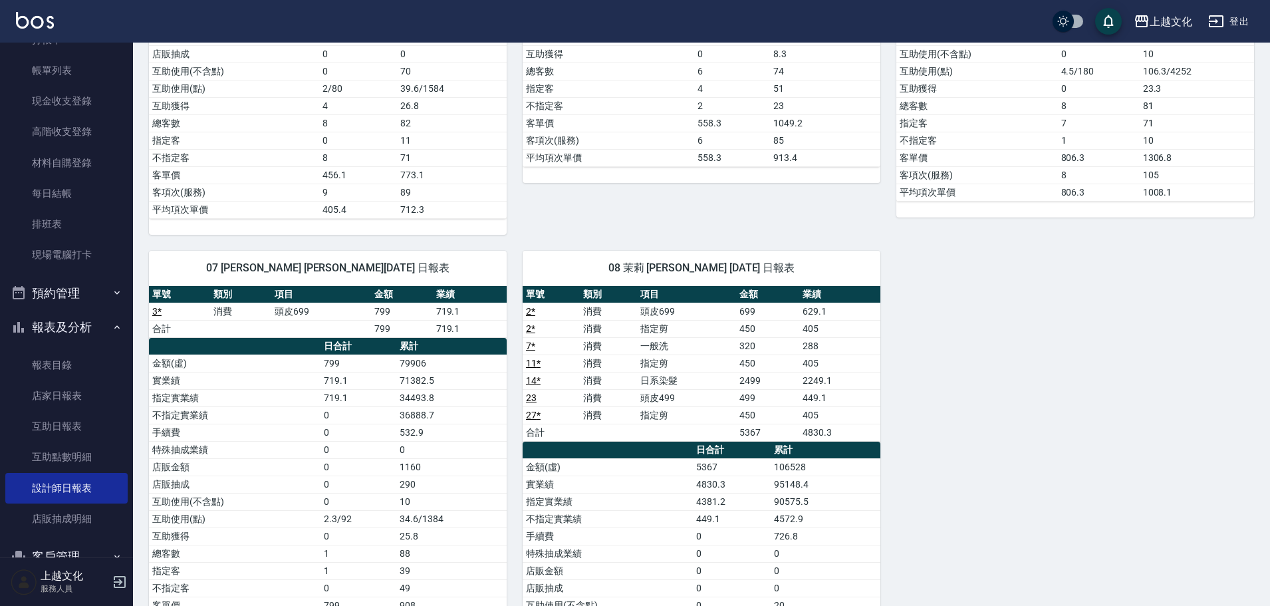
scroll to position [66, 0]
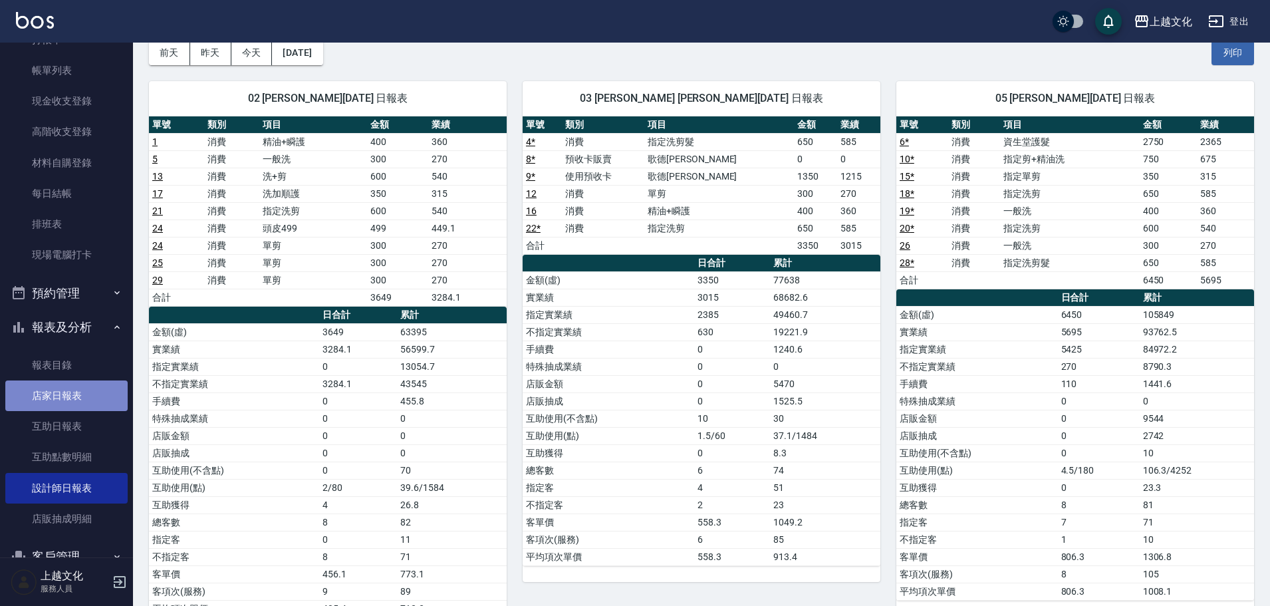
click at [76, 393] on link "店家日報表" at bounding box center [66, 395] width 122 height 31
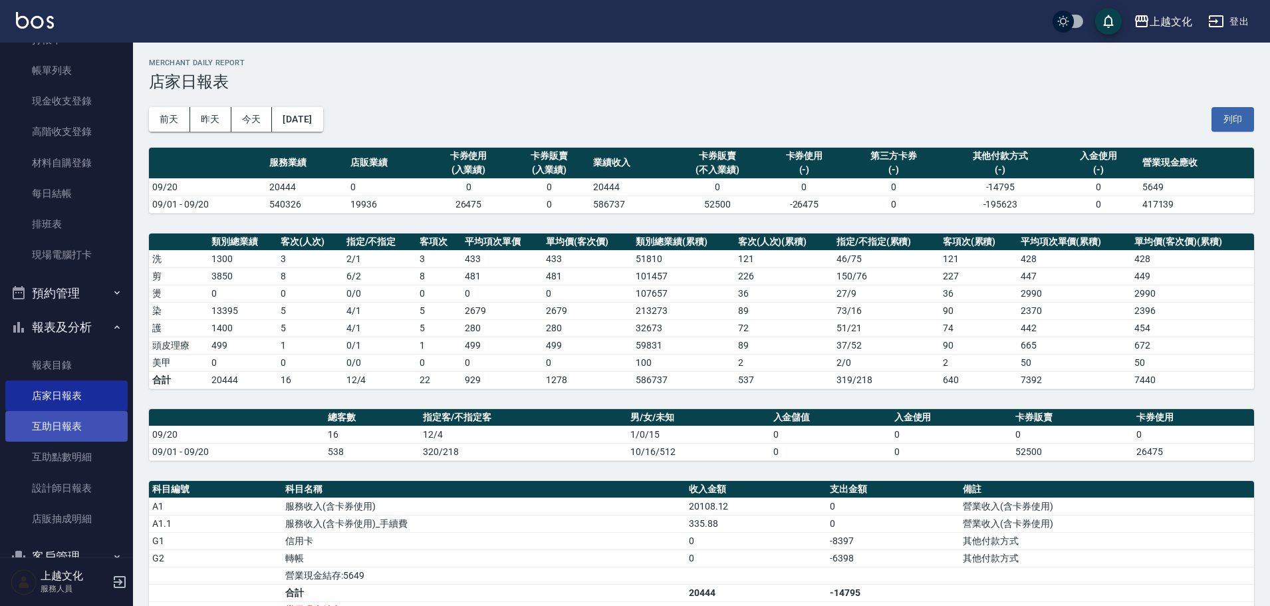
click at [57, 427] on link "互助日報表" at bounding box center [66, 426] width 122 height 31
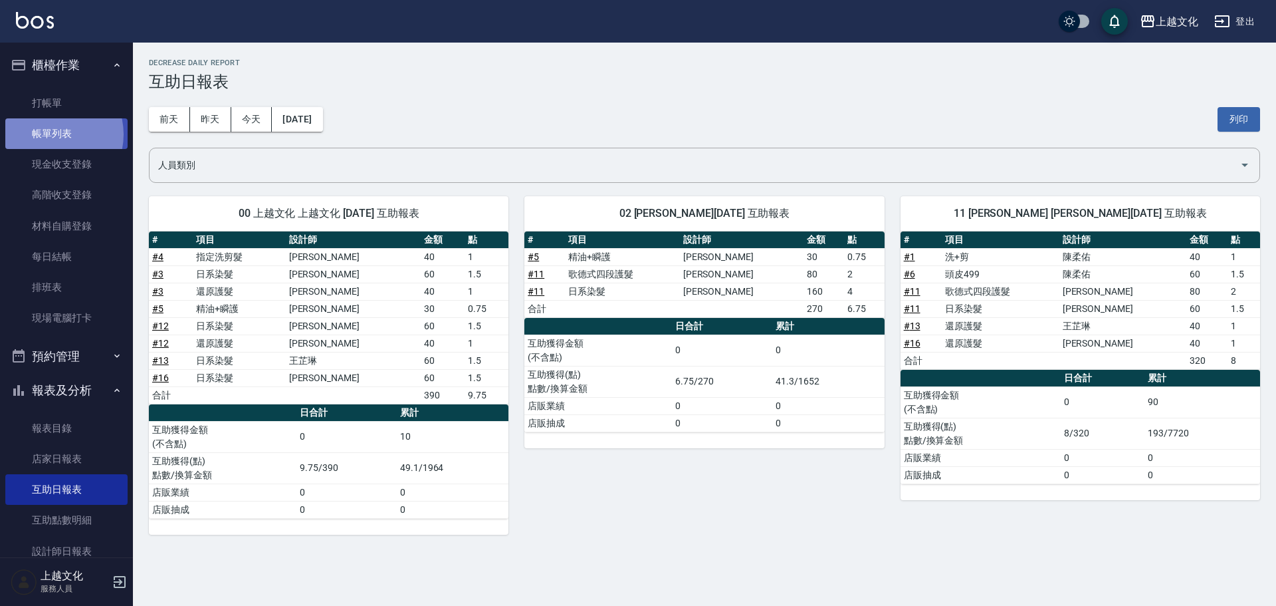
click at [50, 134] on link "帳單列表" at bounding box center [66, 133] width 122 height 31
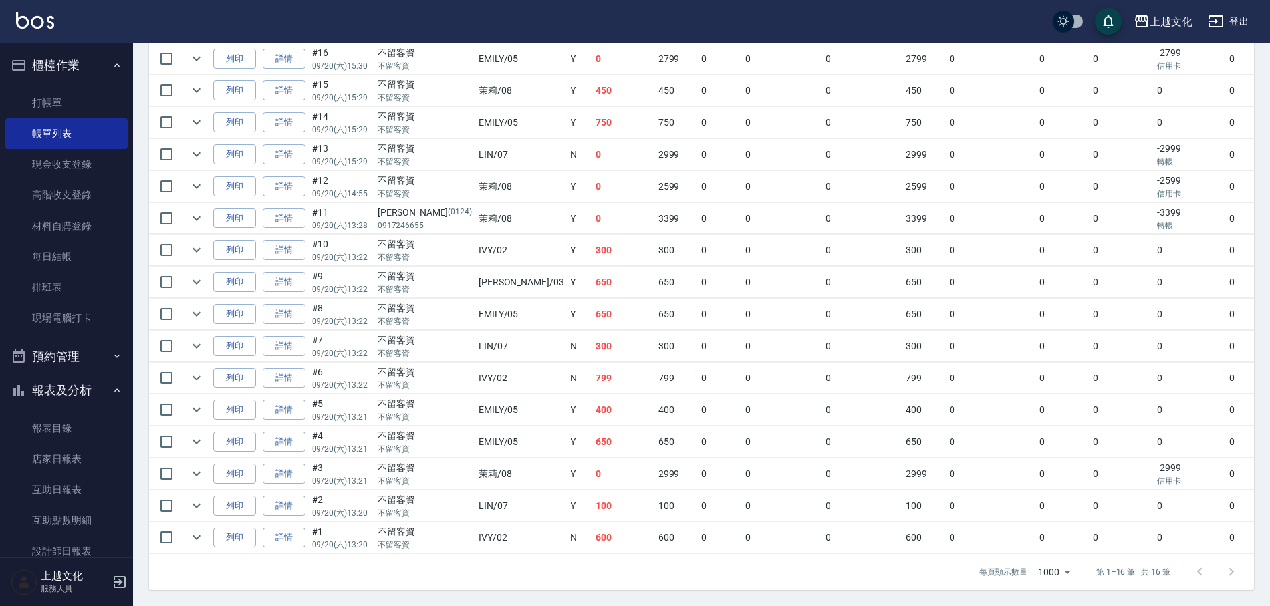
scroll to position [367, 0]
click at [277, 211] on link "詳情" at bounding box center [284, 218] width 43 height 21
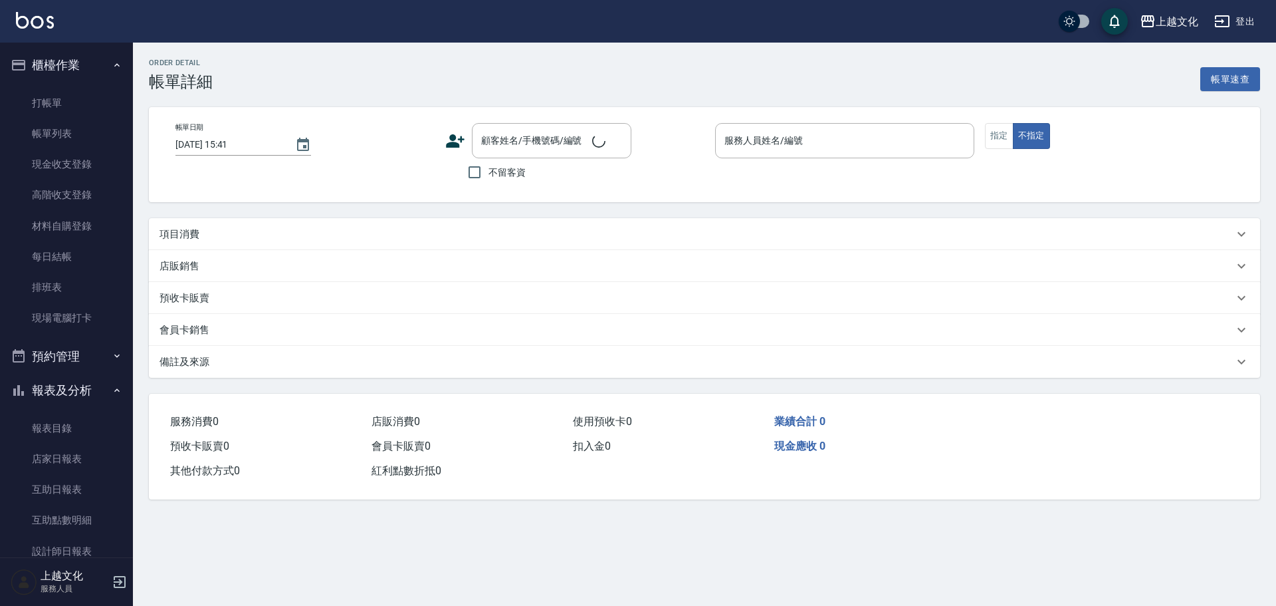
type input "[DATE] 13:28"
type input "茉莉-08"
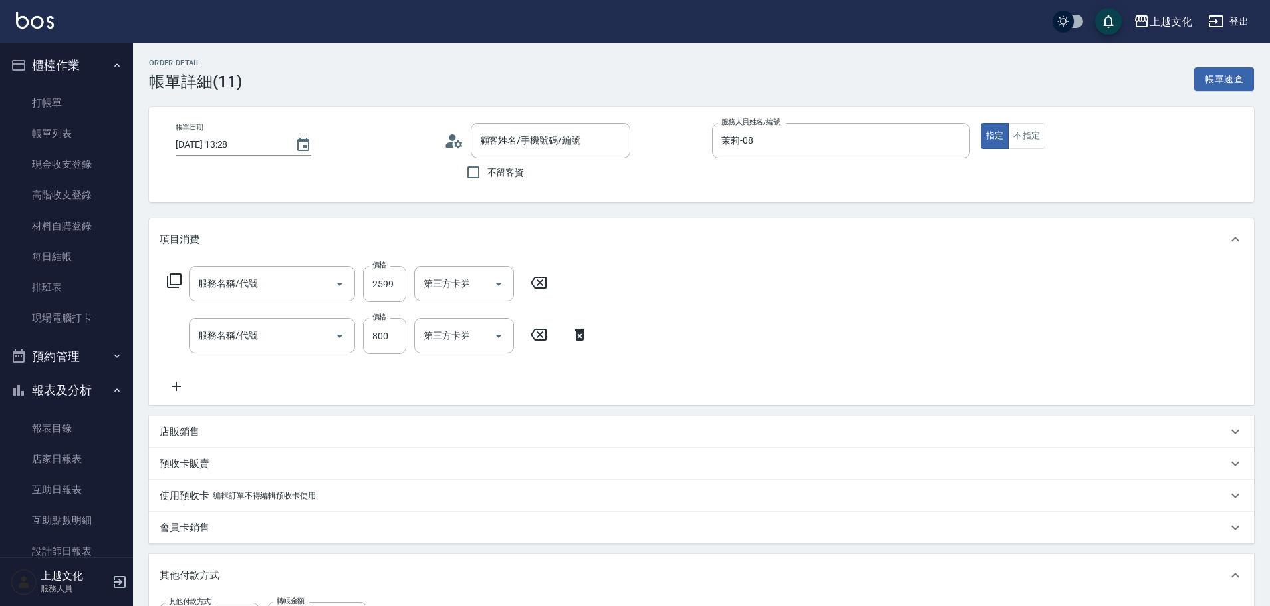
type input "日系染髮(401)"
type input "歌德式四段護髮(504)"
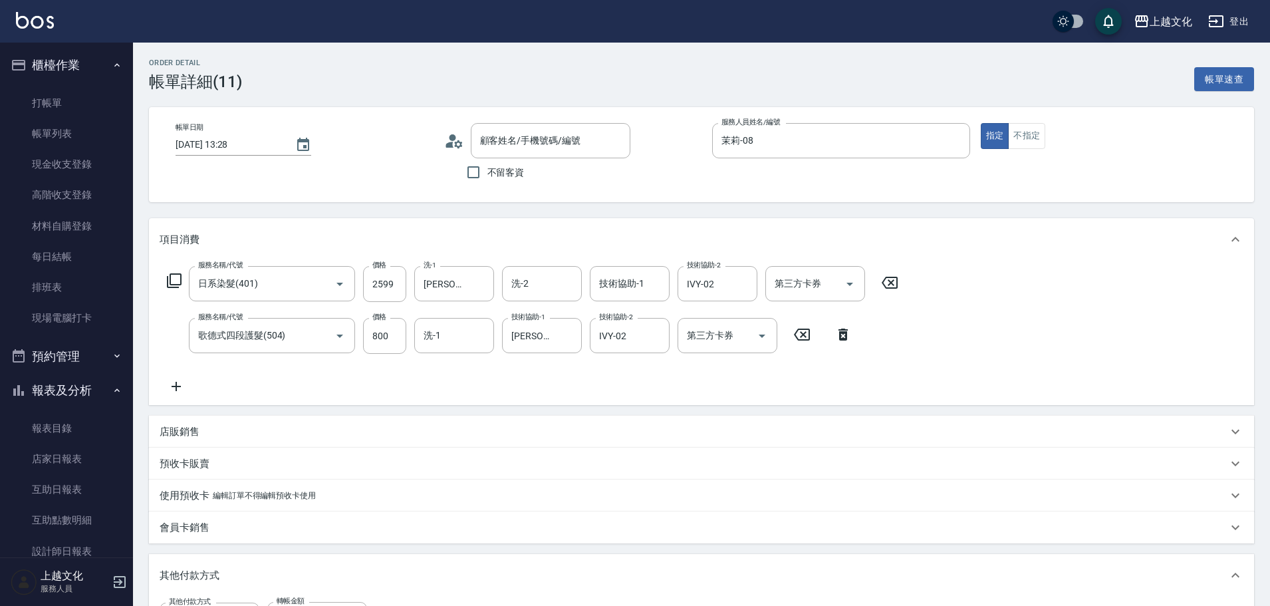
type input "[PERSON_NAME]/0917246655/0124"
click at [573, 336] on icon "Clear" at bounding box center [567, 335] width 13 height 13
click at [556, 336] on input "[PERSON_NAME]-11" at bounding box center [532, 335] width 48 height 23
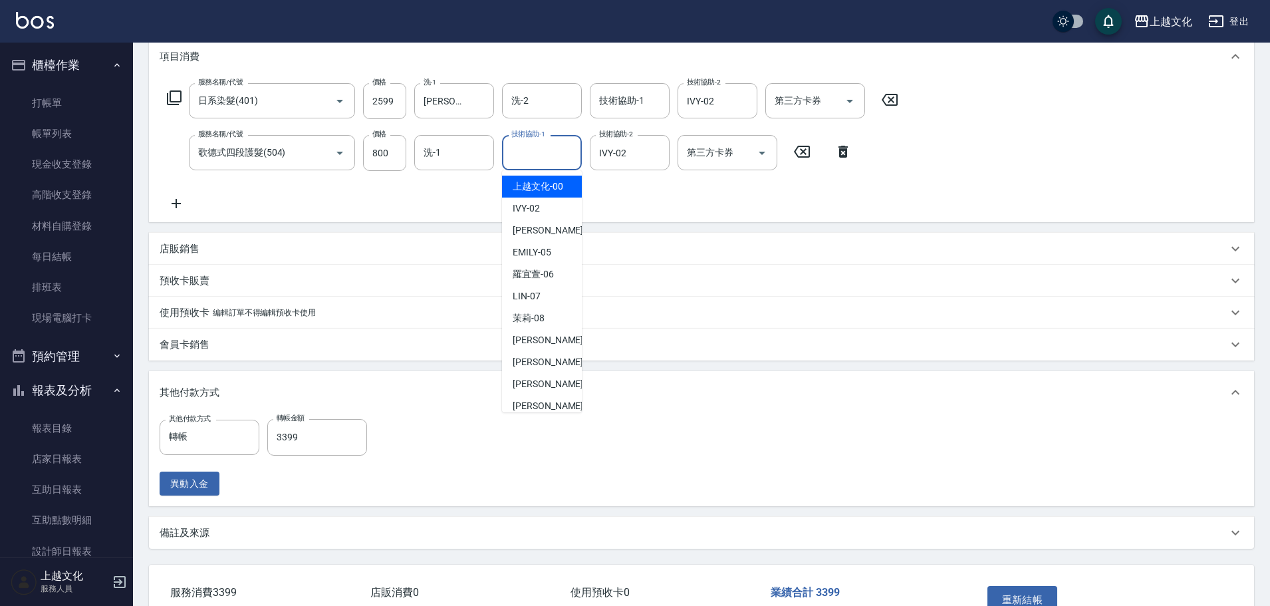
scroll to position [269, 0]
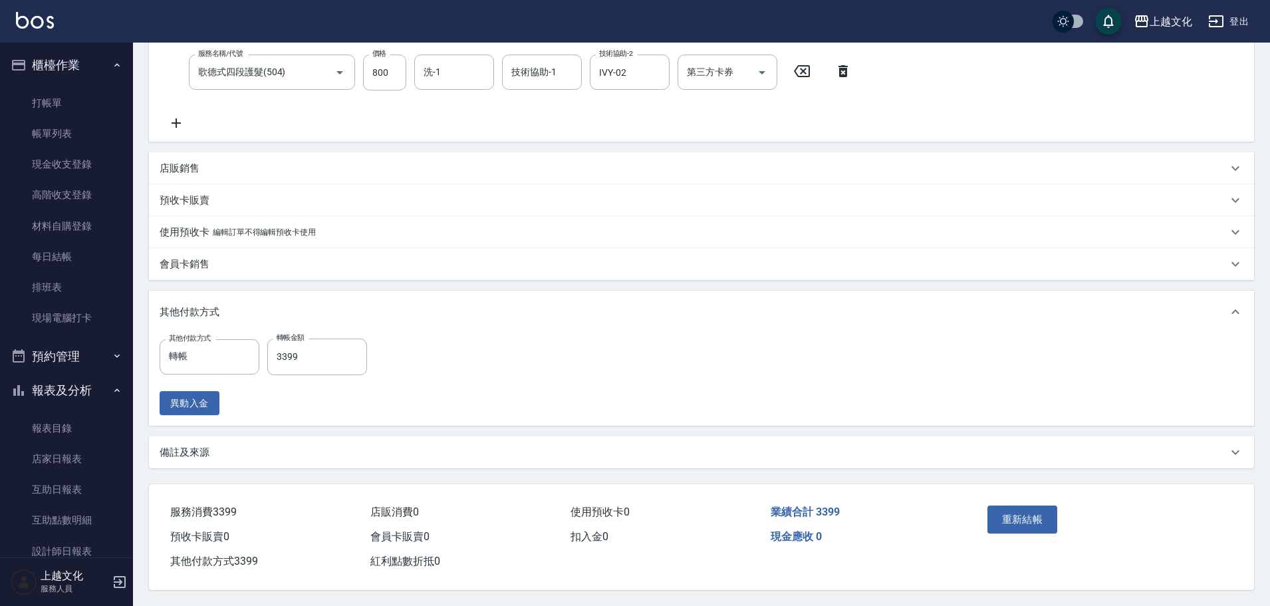
click at [754, 344] on div "其他付款方式 轉帳 其他付款方式 轉帳金額 3399 轉帳金額 異動入金" at bounding box center [701, 376] width 1083 height 76
click at [1007, 518] on button "重新結帳" at bounding box center [1022, 519] width 70 height 28
click at [1007, 518] on div "重新結帳" at bounding box center [1042, 529] width 120 height 58
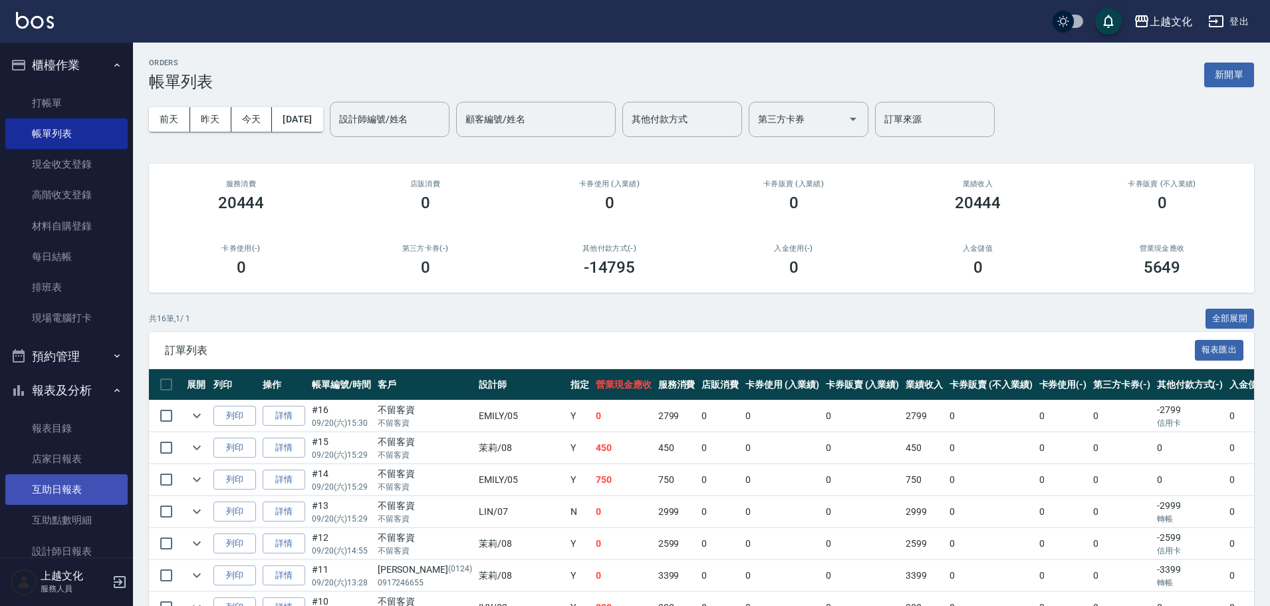
click at [60, 487] on link "互助日報表" at bounding box center [66, 489] width 122 height 31
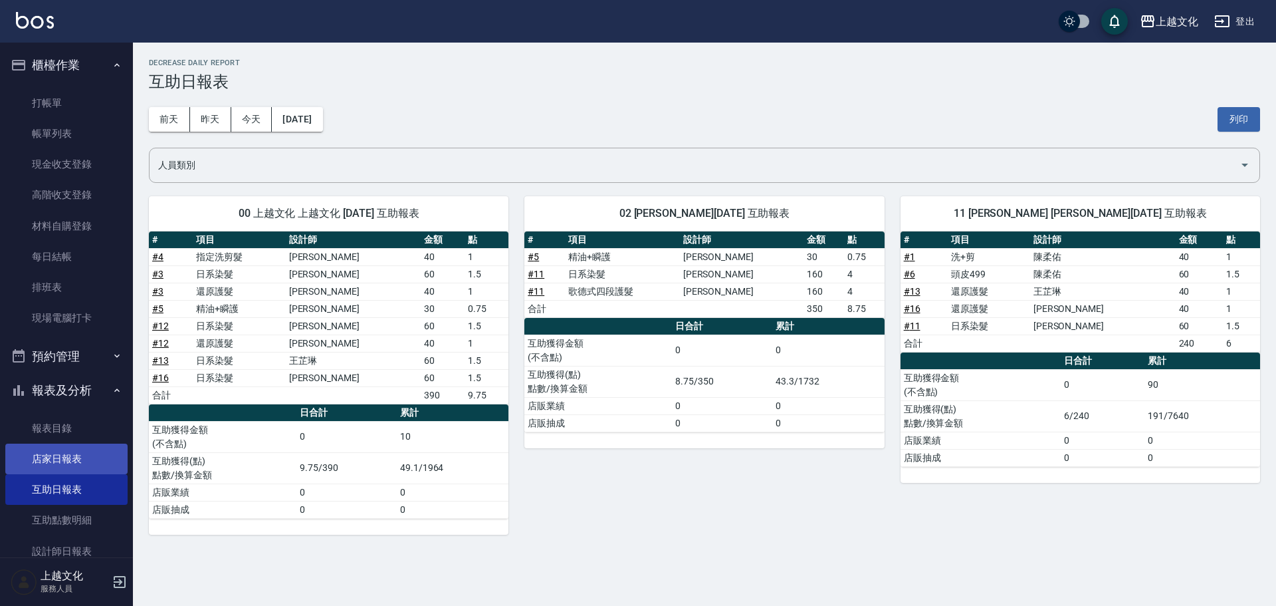
click at [55, 463] on link "店家日報表" at bounding box center [66, 458] width 122 height 31
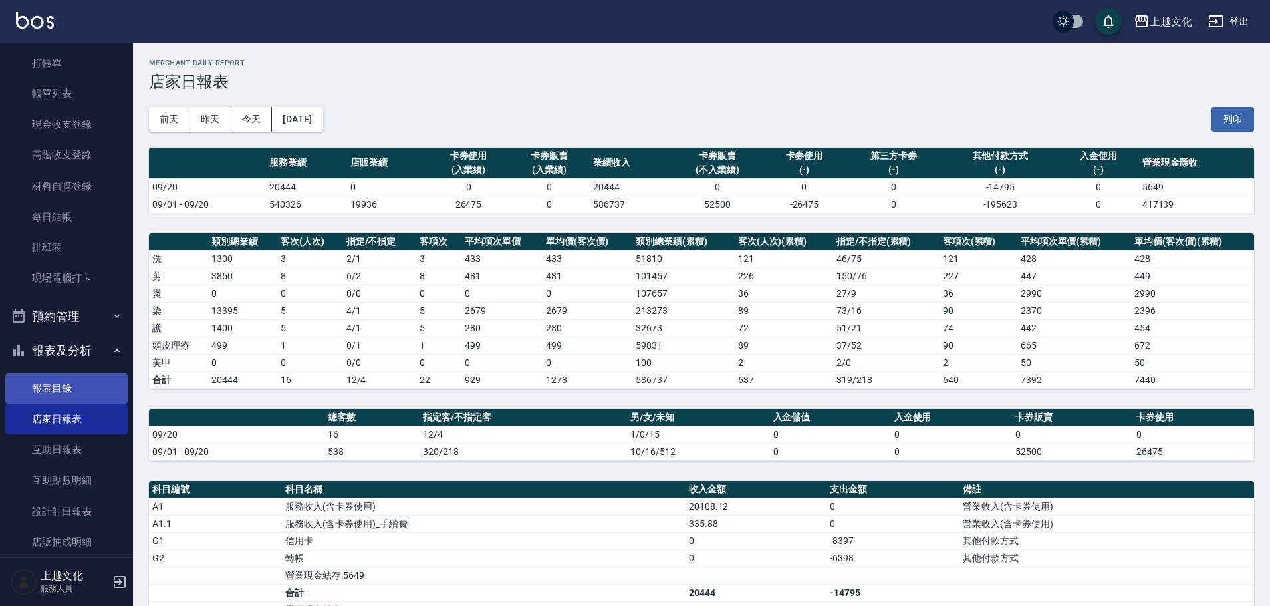
scroll to position [130, 0]
